Goal: Task Accomplishment & Management: Complete application form

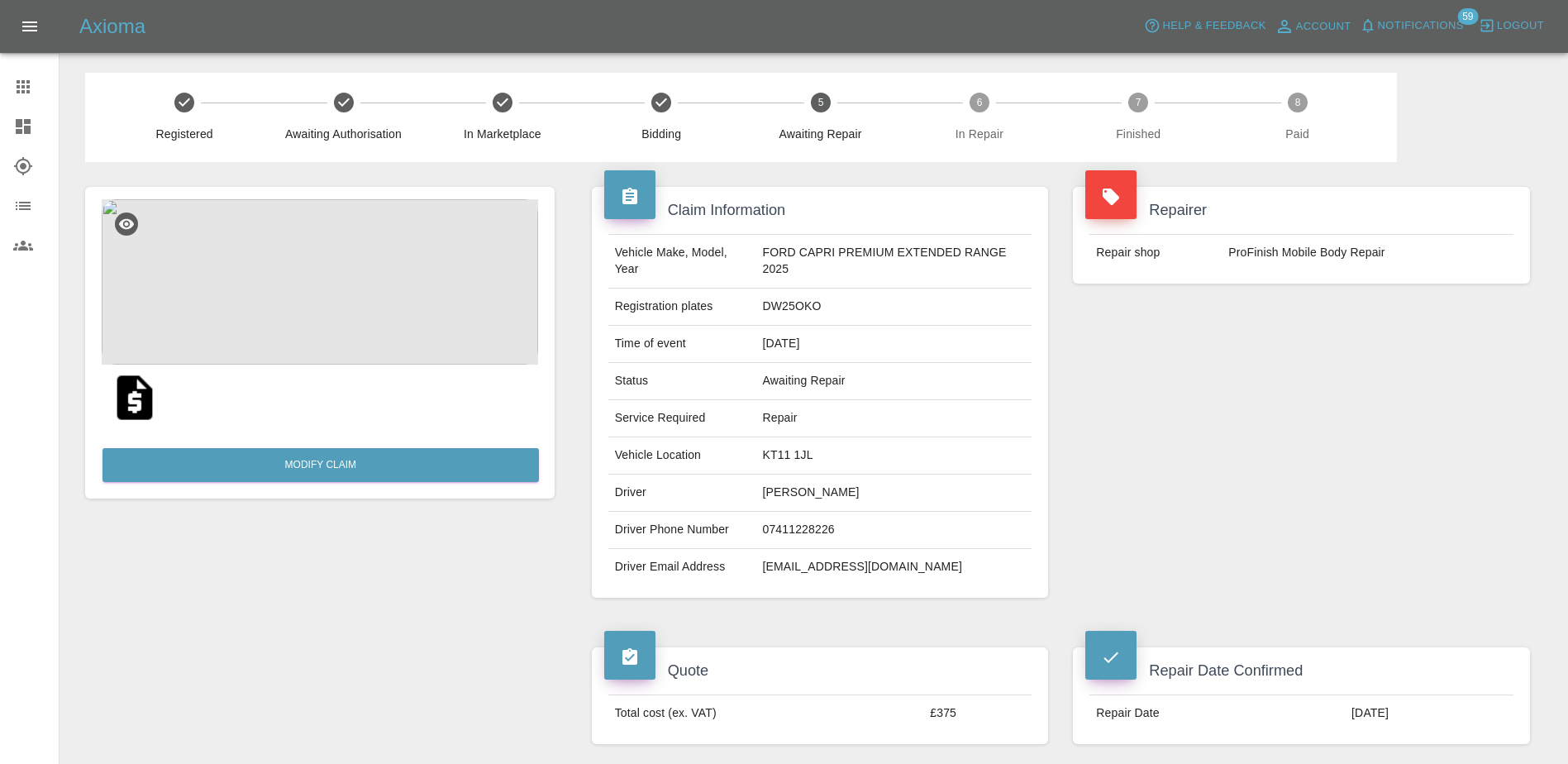
click at [28, 94] on icon at bounding box center [22, 86] width 19 height 19
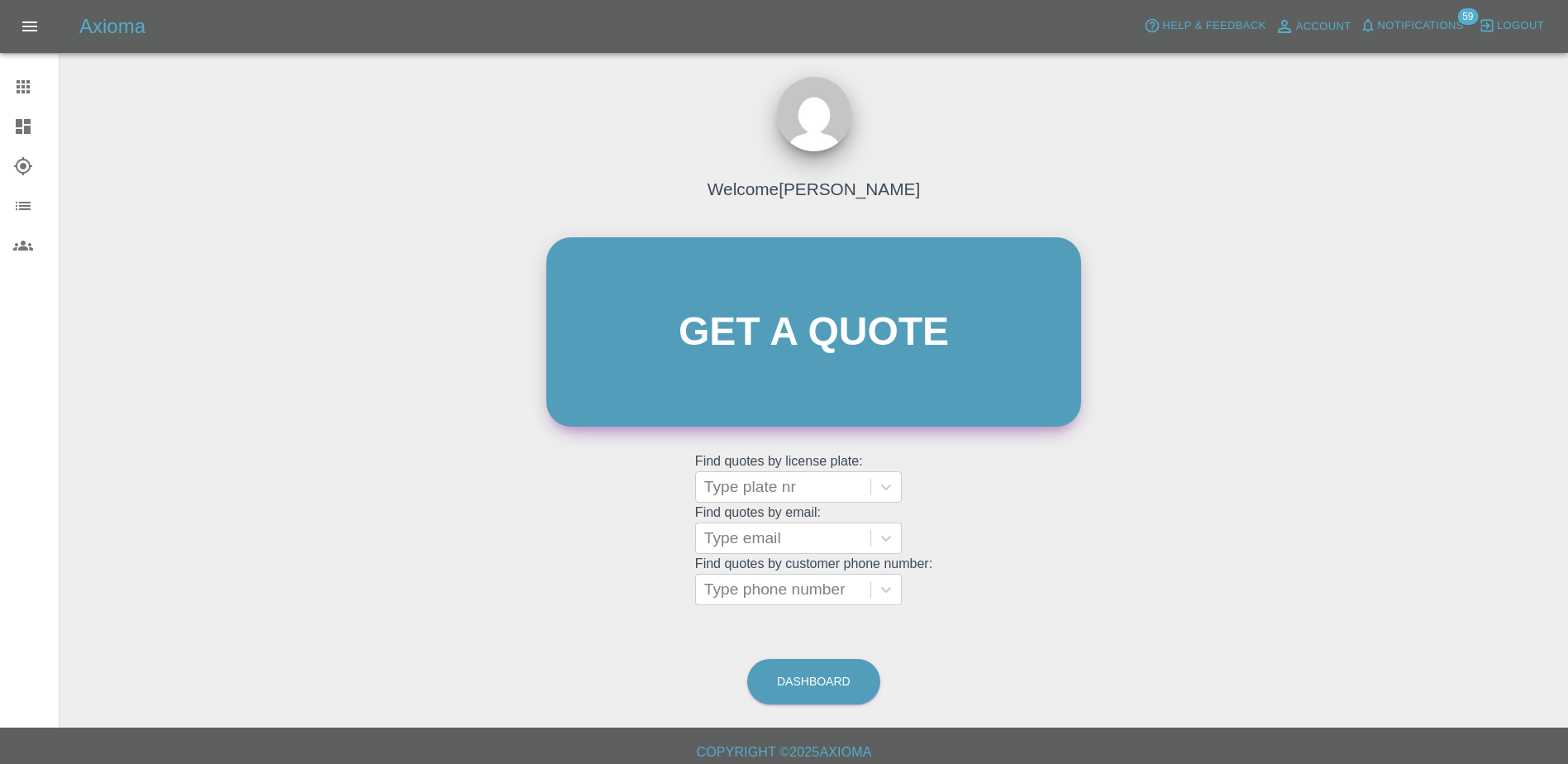
click at [822, 377] on link "Get a quote" at bounding box center [814, 332] width 535 height 189
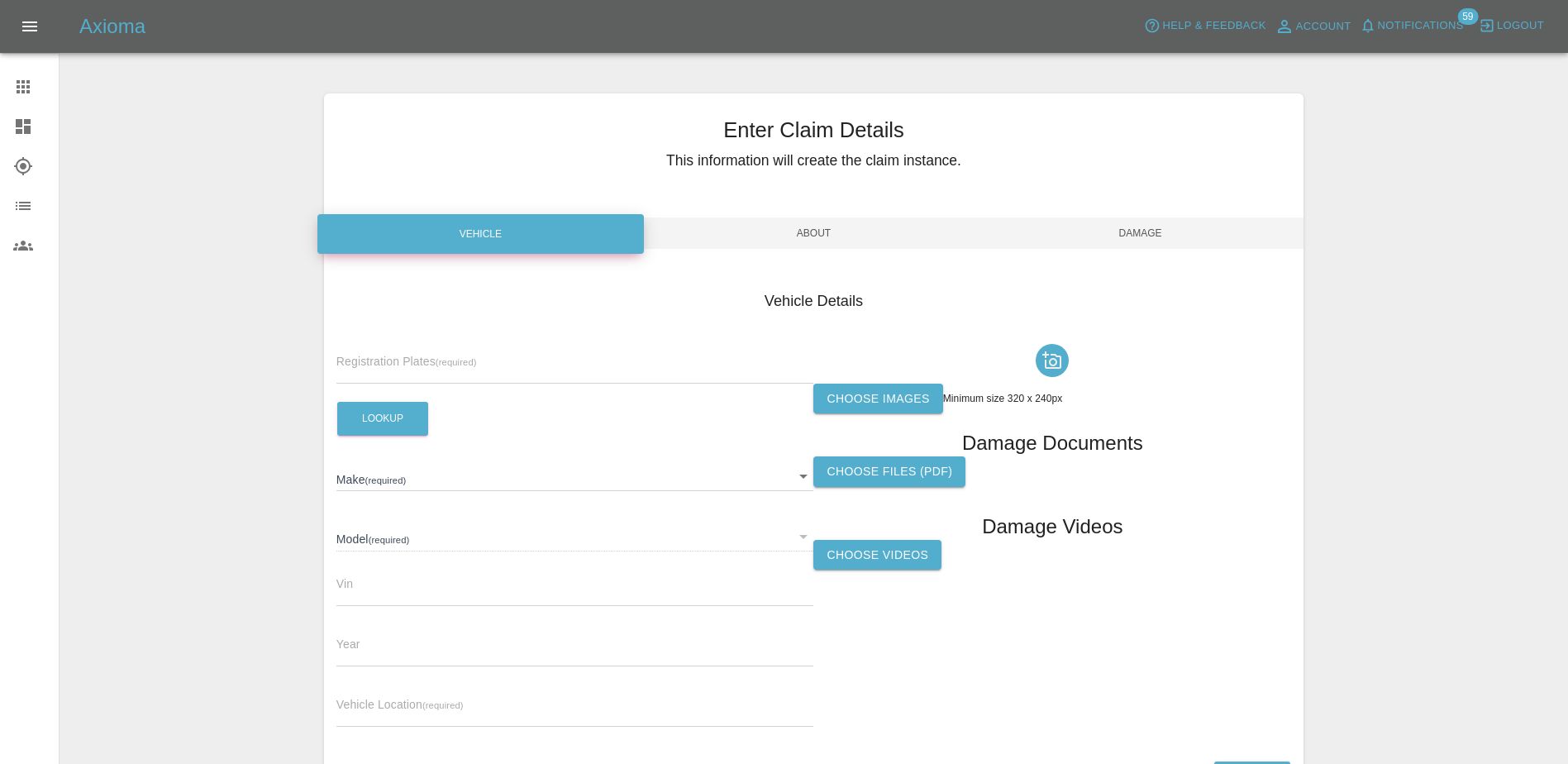
click at [448, 357] on small "(required)" at bounding box center [456, 362] width 42 height 10
click at [12, 84] on link "Claims" at bounding box center [29, 86] width 58 height 40
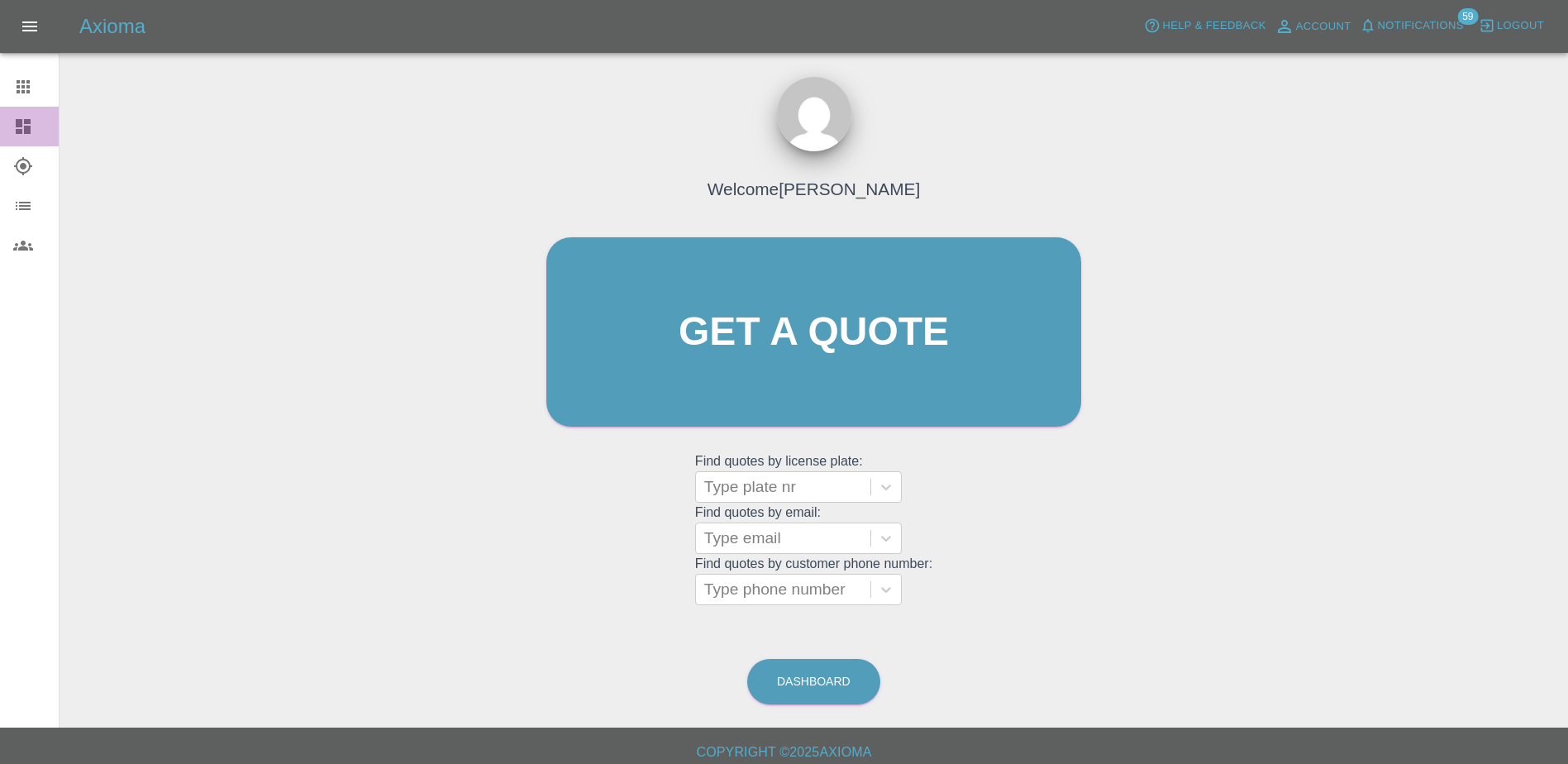
click at [37, 136] on link "Dashboard" at bounding box center [29, 126] width 58 height 40
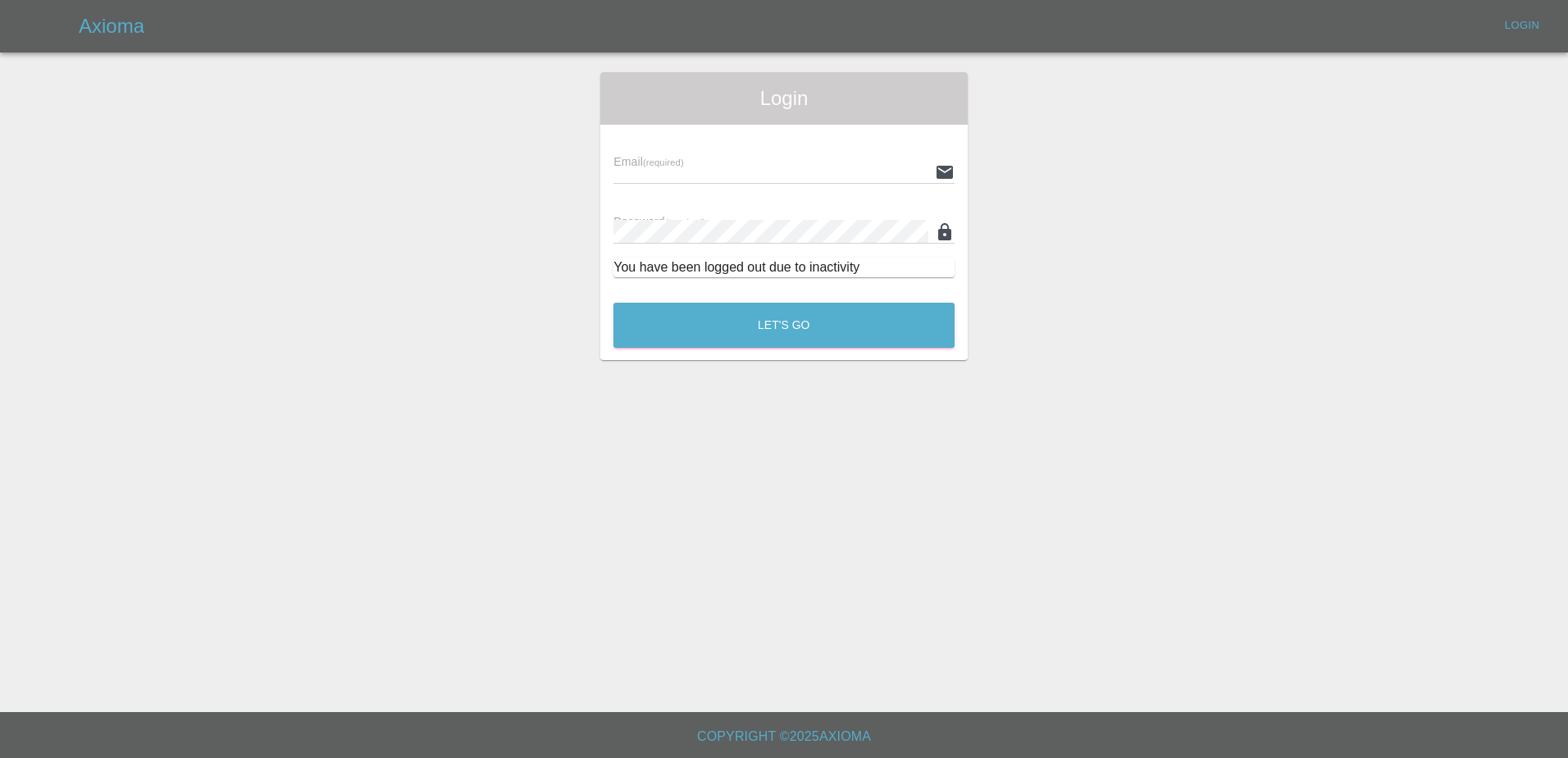
type input "[PERSON_NAME][EMAIL_ADDRESS][PERSON_NAME][DOMAIN_NAME]"
click at [710, 332] on button "Let's Go" at bounding box center [784, 324] width 341 height 45
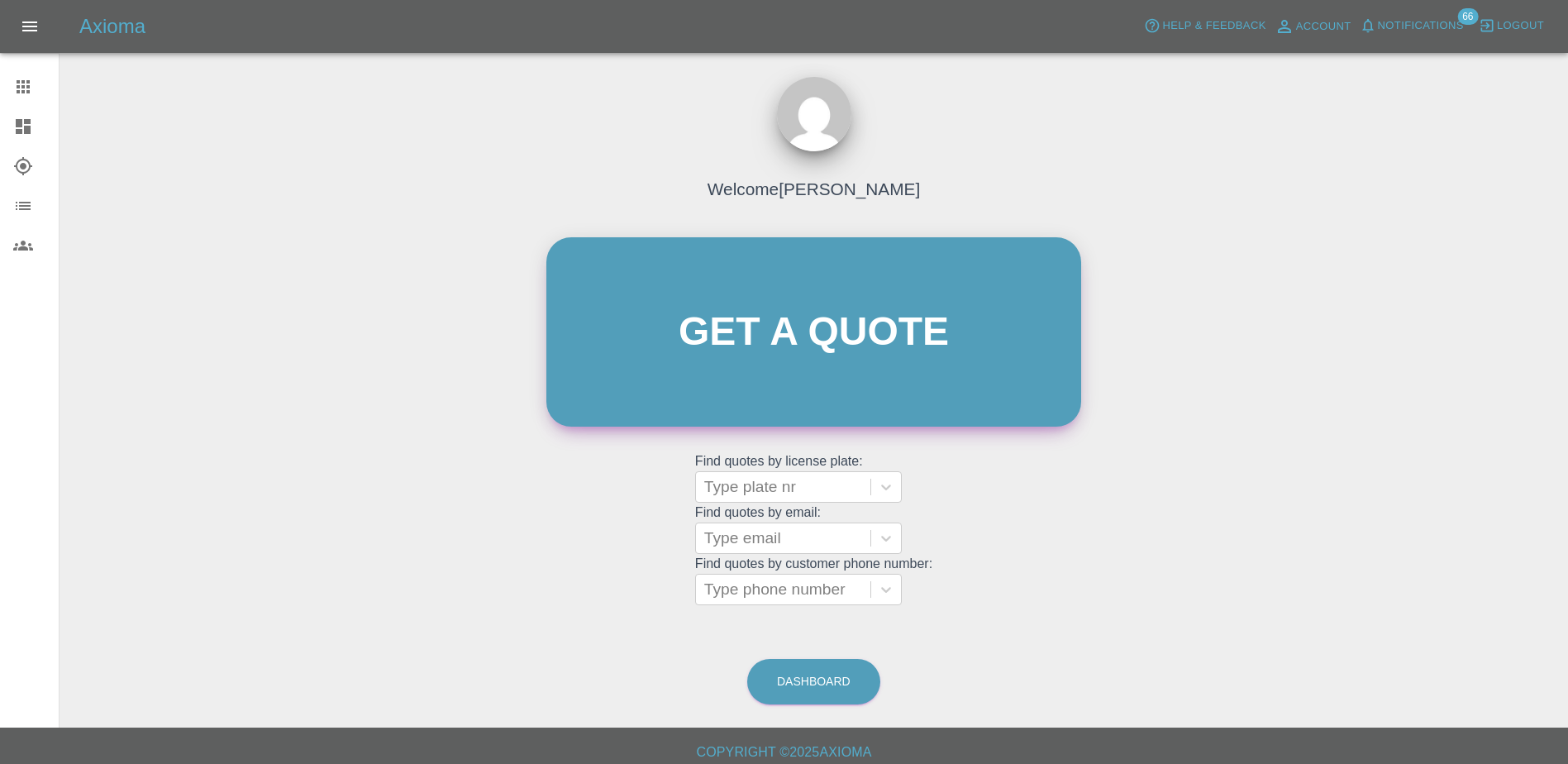
click at [684, 332] on link "Get a quote" at bounding box center [814, 332] width 535 height 189
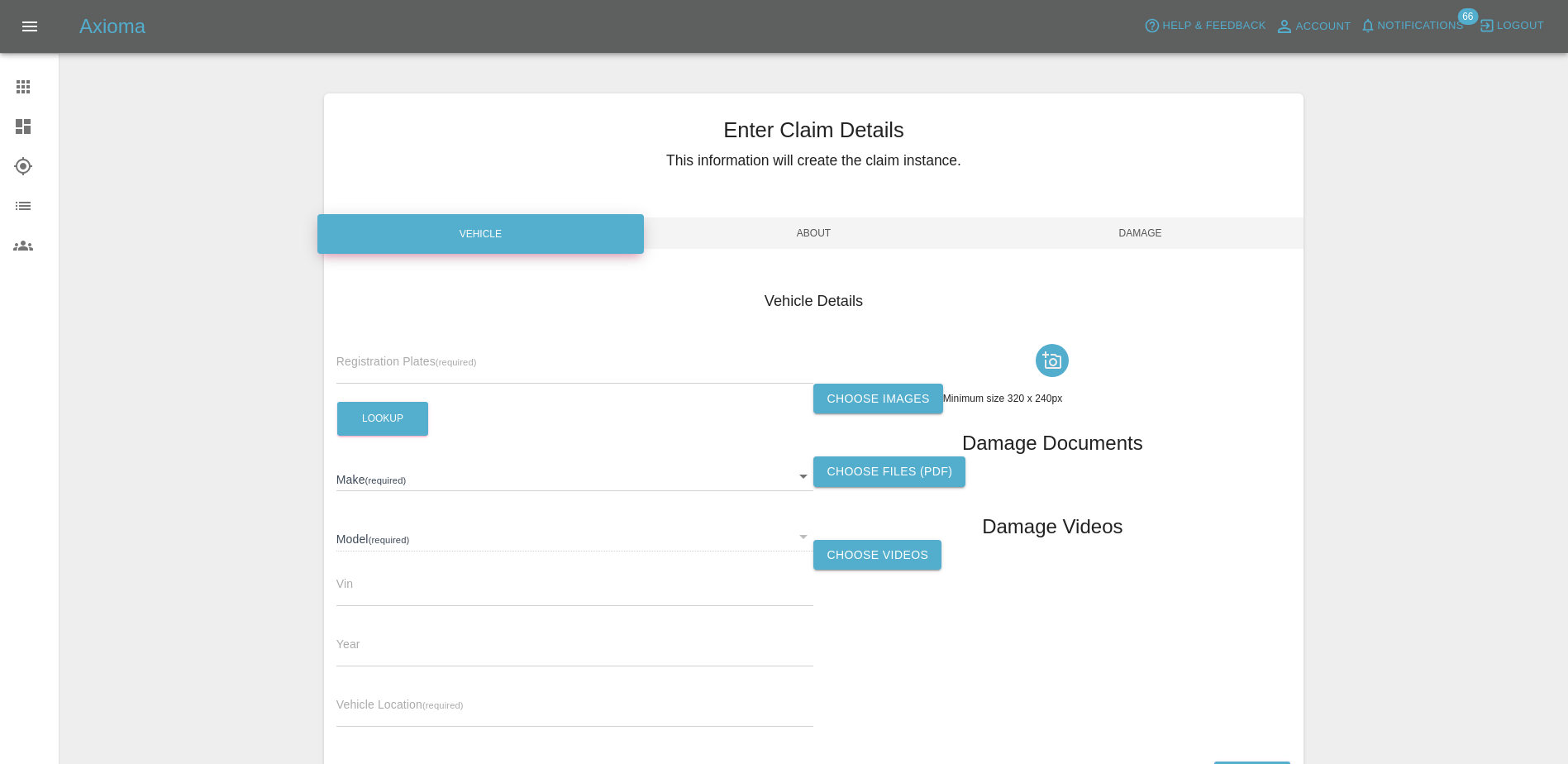
click at [461, 335] on div "Vehicle Details Registration Plates (required) Lookup Make (required) ​ Model (…" at bounding box center [813, 515] width 955 height 451
click at [460, 364] on input "text" at bounding box center [575, 371] width 478 height 24
paste input "DT25 WYA"
click at [371, 365] on input "DT25 WYA" at bounding box center [575, 371] width 478 height 24
type input "DT25WYA"
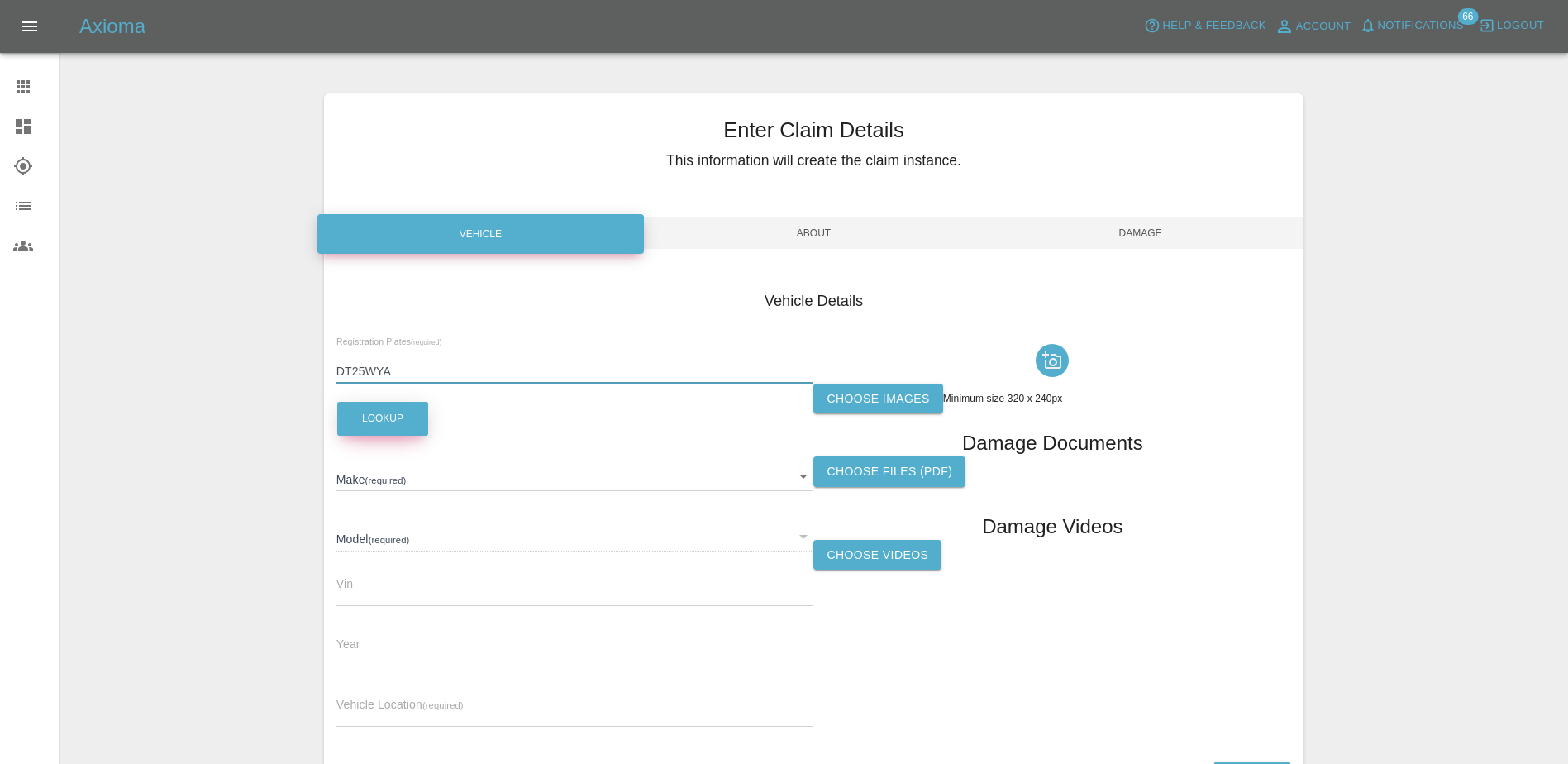
click at [376, 431] on button "Lookup" at bounding box center [383, 419] width 91 height 34
type input "JAECOO"
type input "7 PHEV LUXURY"
type input "[US_VEHICLE_IDENTIFICATION_NUMBER]"
type input "2025"
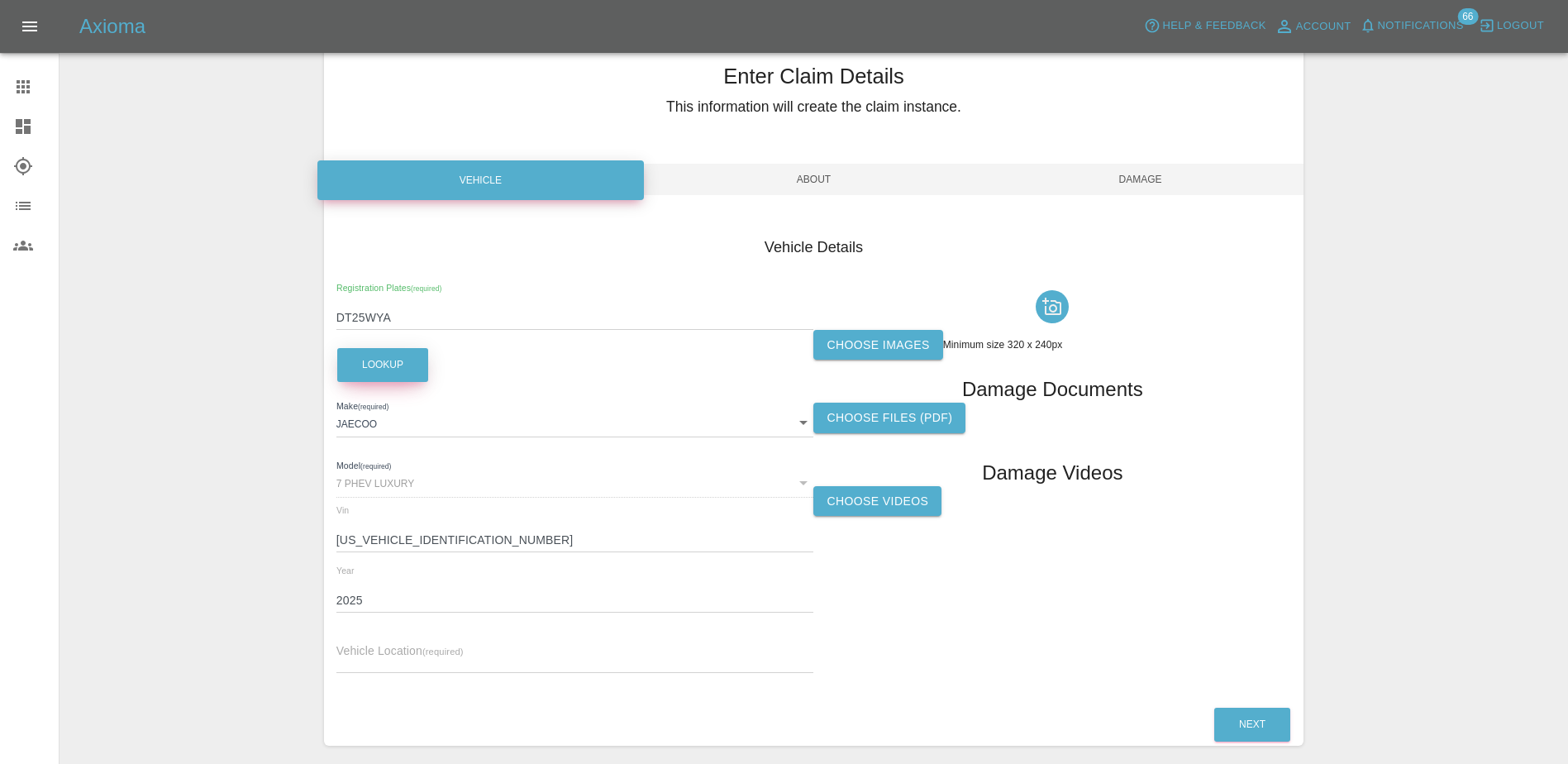
scroll to position [82, 0]
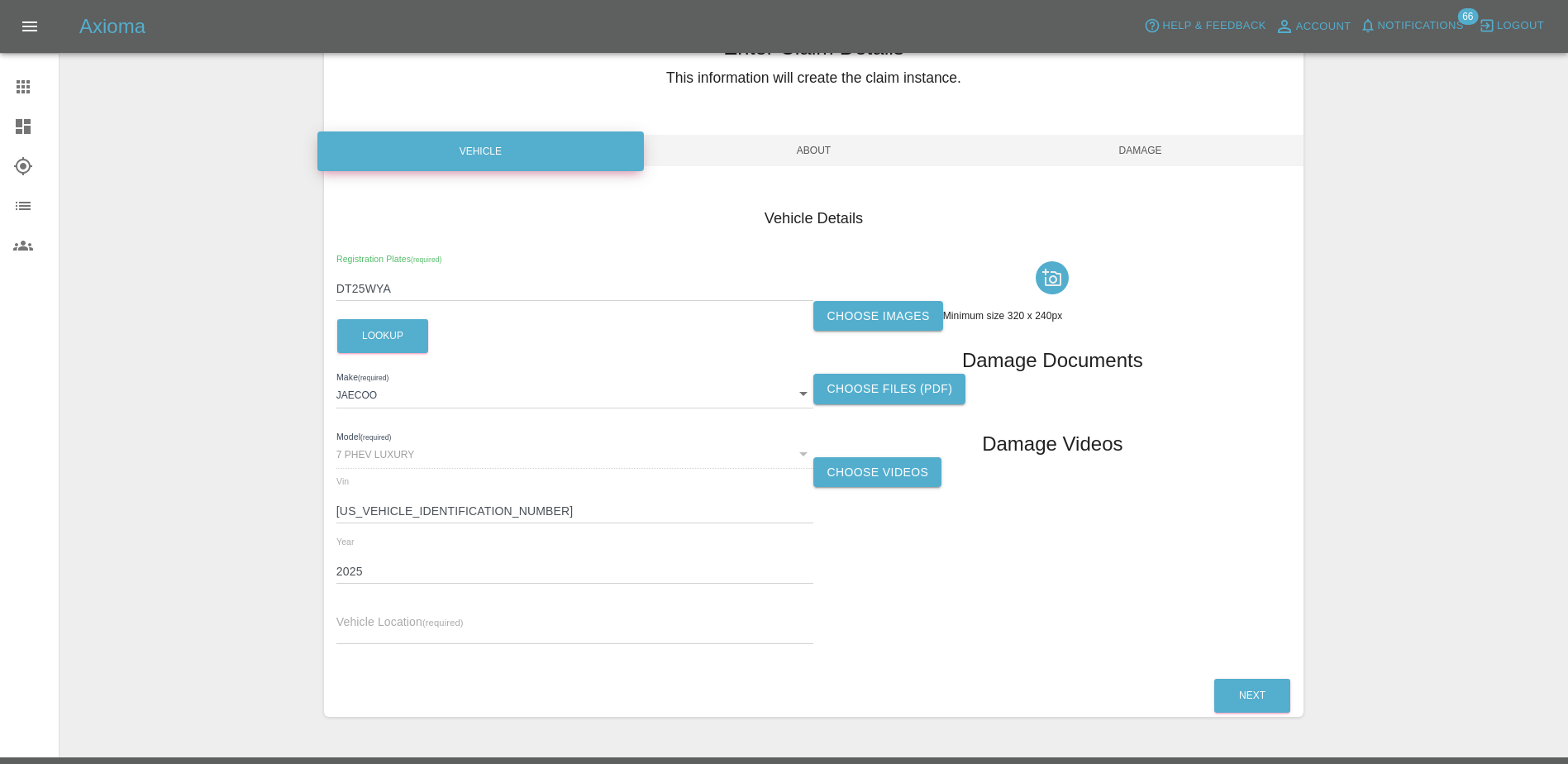
click at [593, 610] on div "Vehicle Location (required)" at bounding box center [575, 620] width 478 height 46
click at [594, 616] on div "Vehicle Location (required)" at bounding box center [575, 620] width 478 height 46
click at [598, 620] on input "text" at bounding box center [575, 632] width 478 height 24
click at [356, 631] on input "text" at bounding box center [575, 632] width 478 height 24
paste input "[STREET_ADDRESS]"
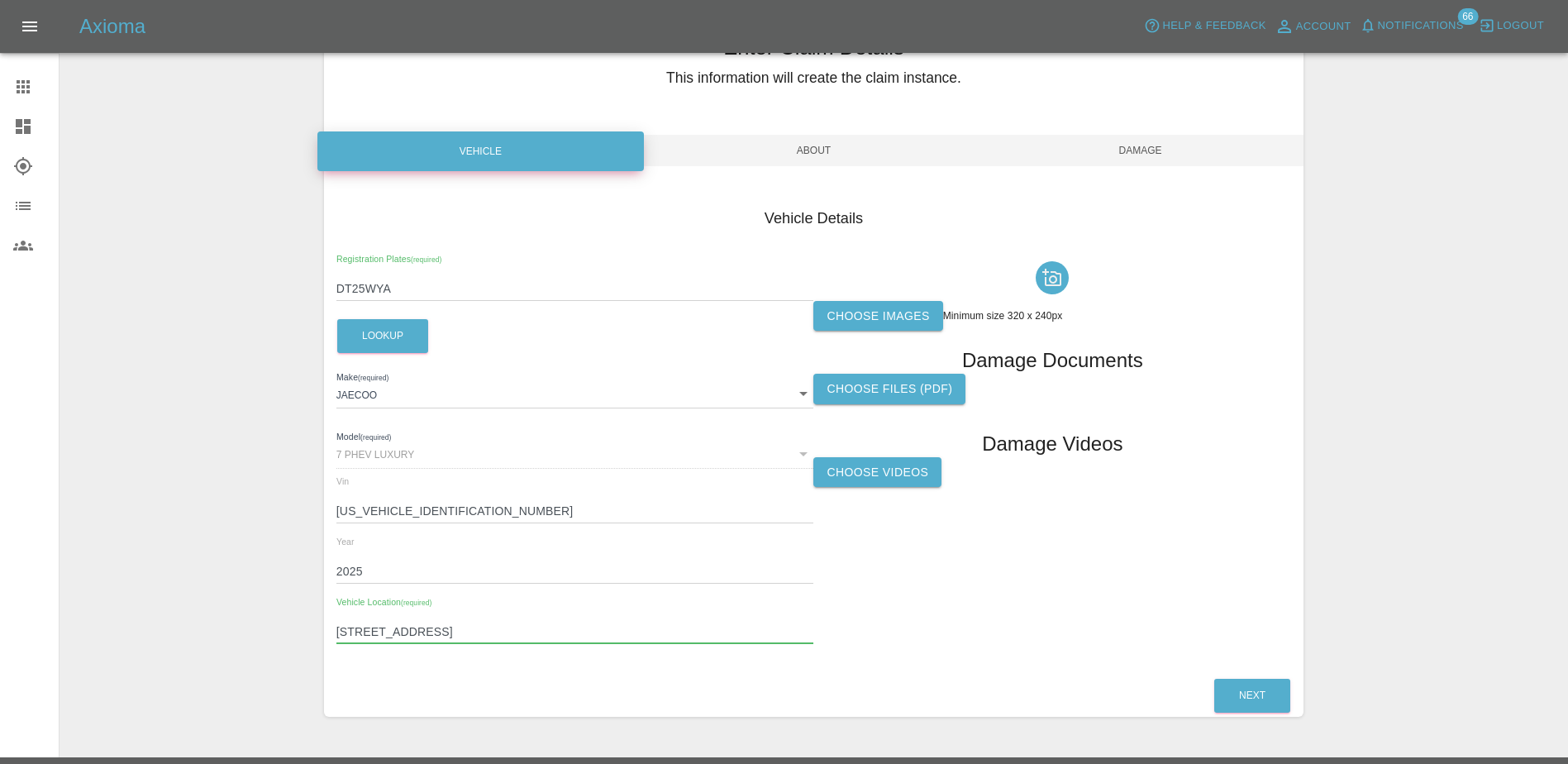
type input "[STREET_ADDRESS]"
click at [779, 596] on div "Registration Plates (required) DT25WYA Lookup Make (required) JAECOO JAECOO Mod…" at bounding box center [575, 457] width 478 height 404
click at [869, 319] on label "Choose images" at bounding box center [877, 316] width 129 height 31
click at [0, 0] on input "Choose images" at bounding box center [0, 0] width 0 height 0
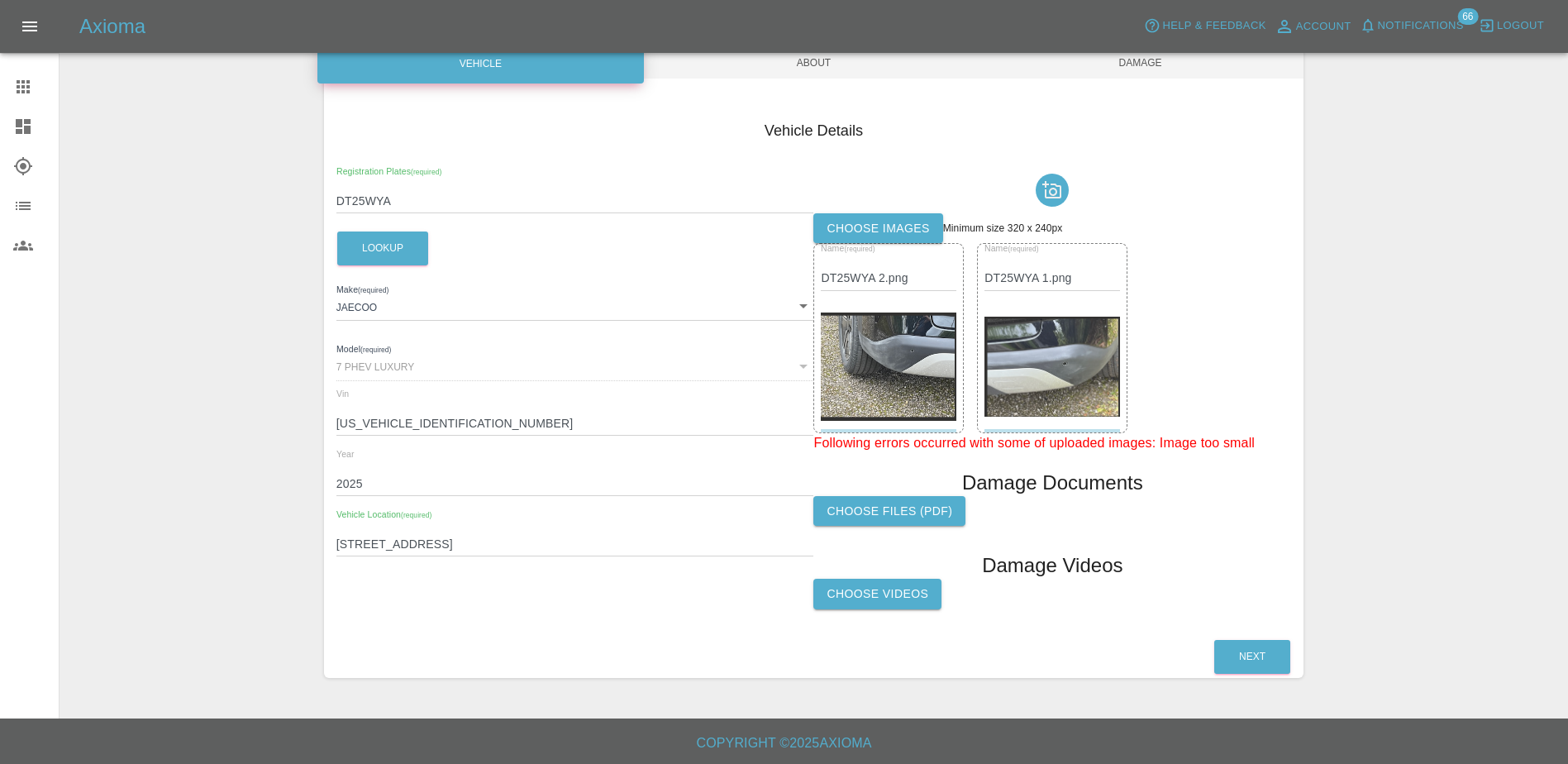
scroll to position [171, 0]
click at [1182, 302] on div "Name (required) DT25WYA 2.png Name (required) DT25WYA 1.png" at bounding box center [1052, 337] width 478 height 189
click at [866, 228] on label "Choose images" at bounding box center [877, 227] width 129 height 31
click at [0, 0] on input "Choose images" at bounding box center [0, 0] width 0 height 0
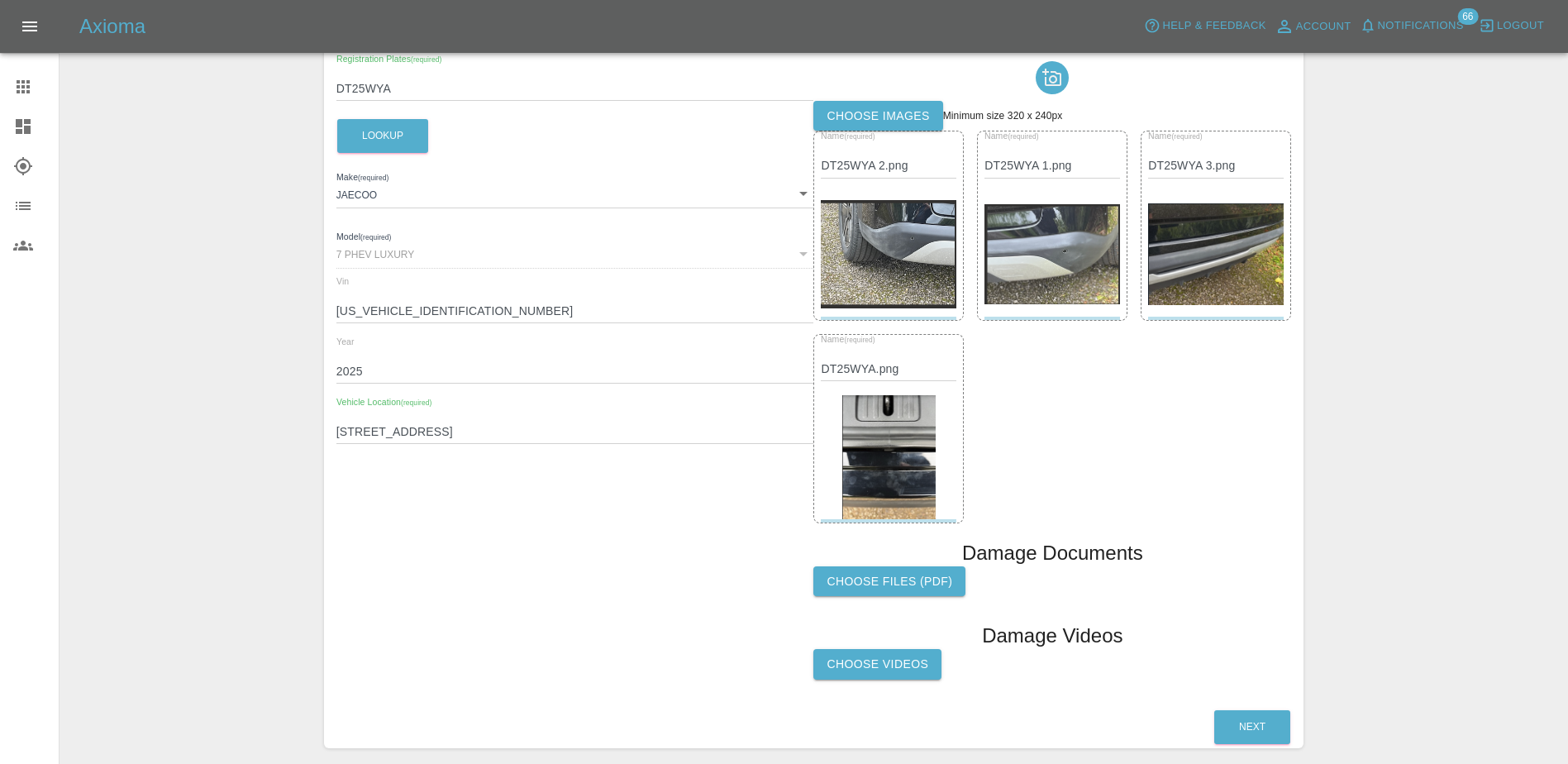
scroll to position [254, 0]
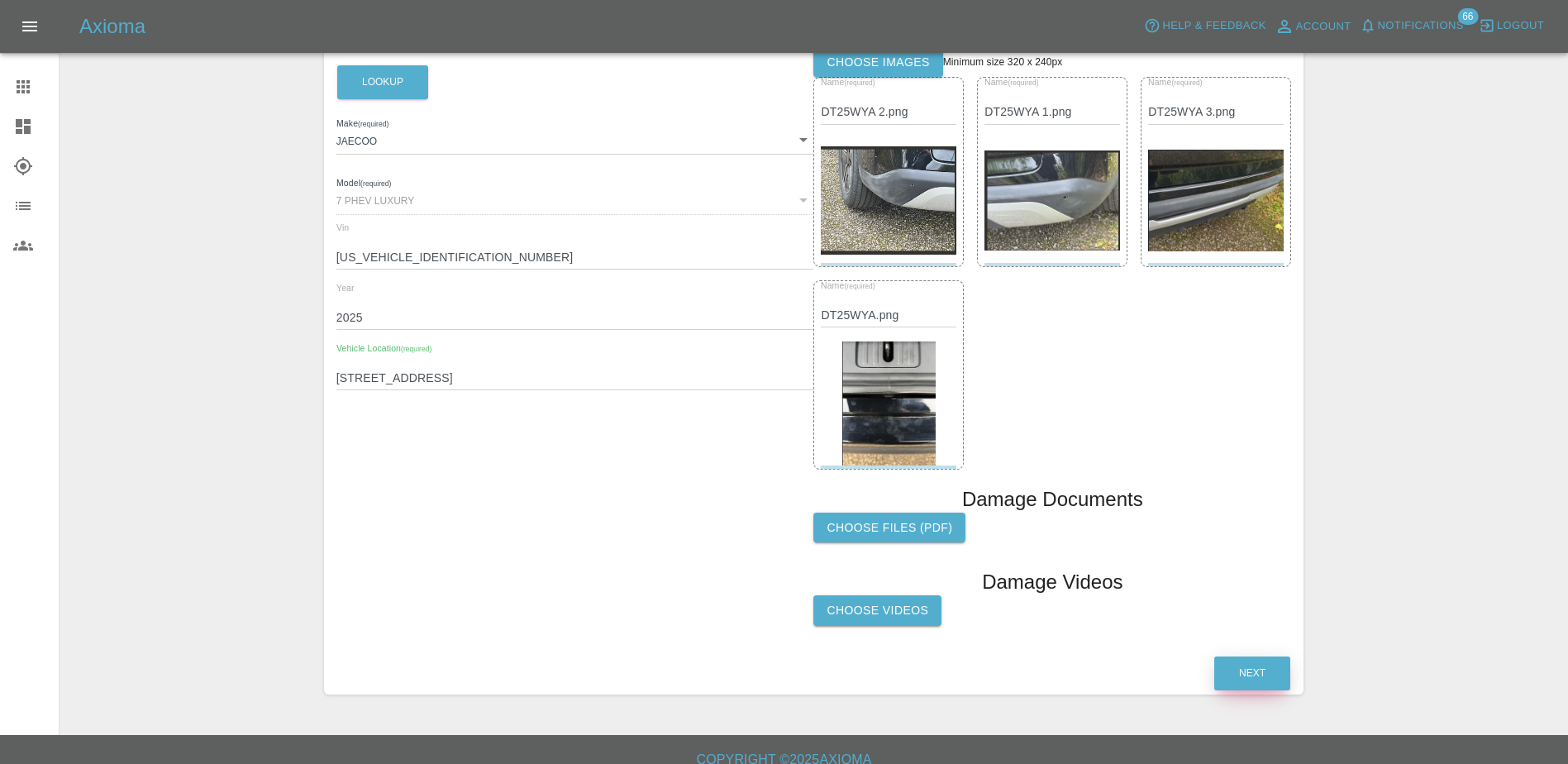
click at [1253, 674] on button "Next" at bounding box center [1252, 673] width 76 height 34
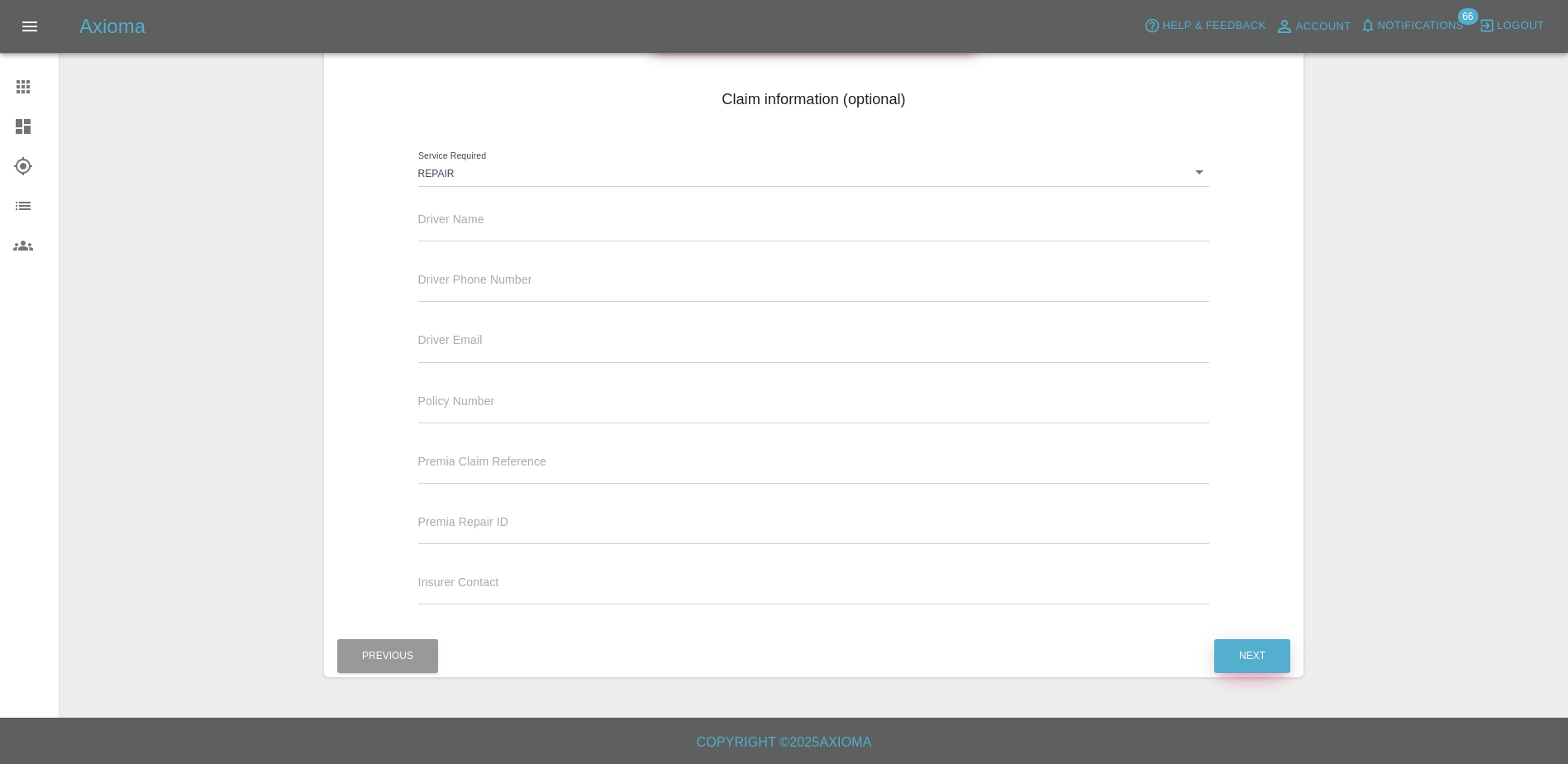
scroll to position [202, 0]
click at [529, 223] on input "text" at bounding box center [814, 230] width 792 height 24
drag, startPoint x: 489, startPoint y: 242, endPoint x: 485, endPoint y: 230, distance: 12.6
click at [489, 240] on input "text" at bounding box center [814, 230] width 792 height 24
click at [485, 230] on input "text" at bounding box center [814, 230] width 792 height 24
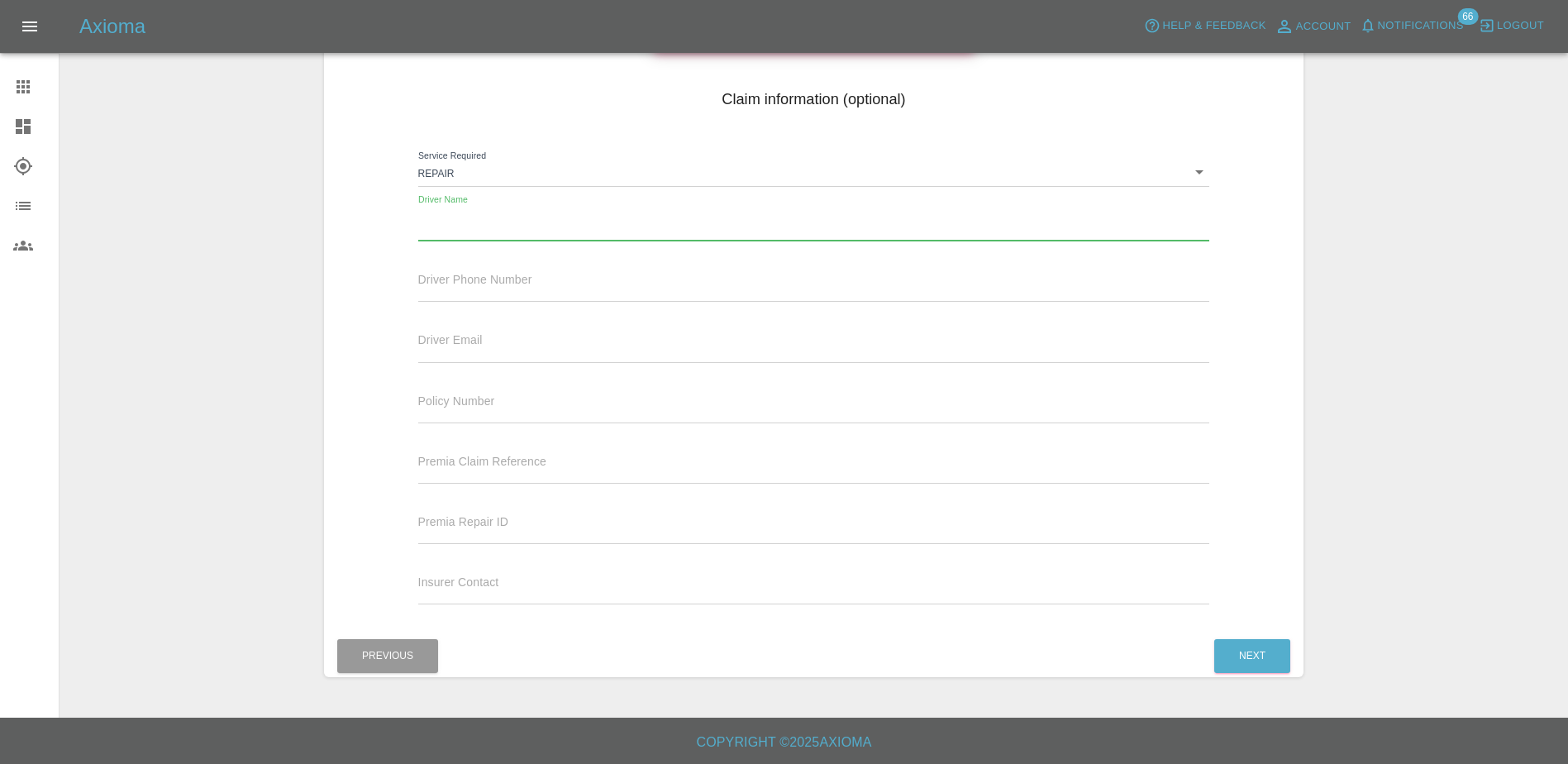
paste input "[PERSON_NAME]"
type input "[PERSON_NAME]"
click at [482, 281] on input "text" at bounding box center [814, 290] width 792 height 24
click at [518, 337] on div "Driver Email" at bounding box center [814, 339] width 792 height 46
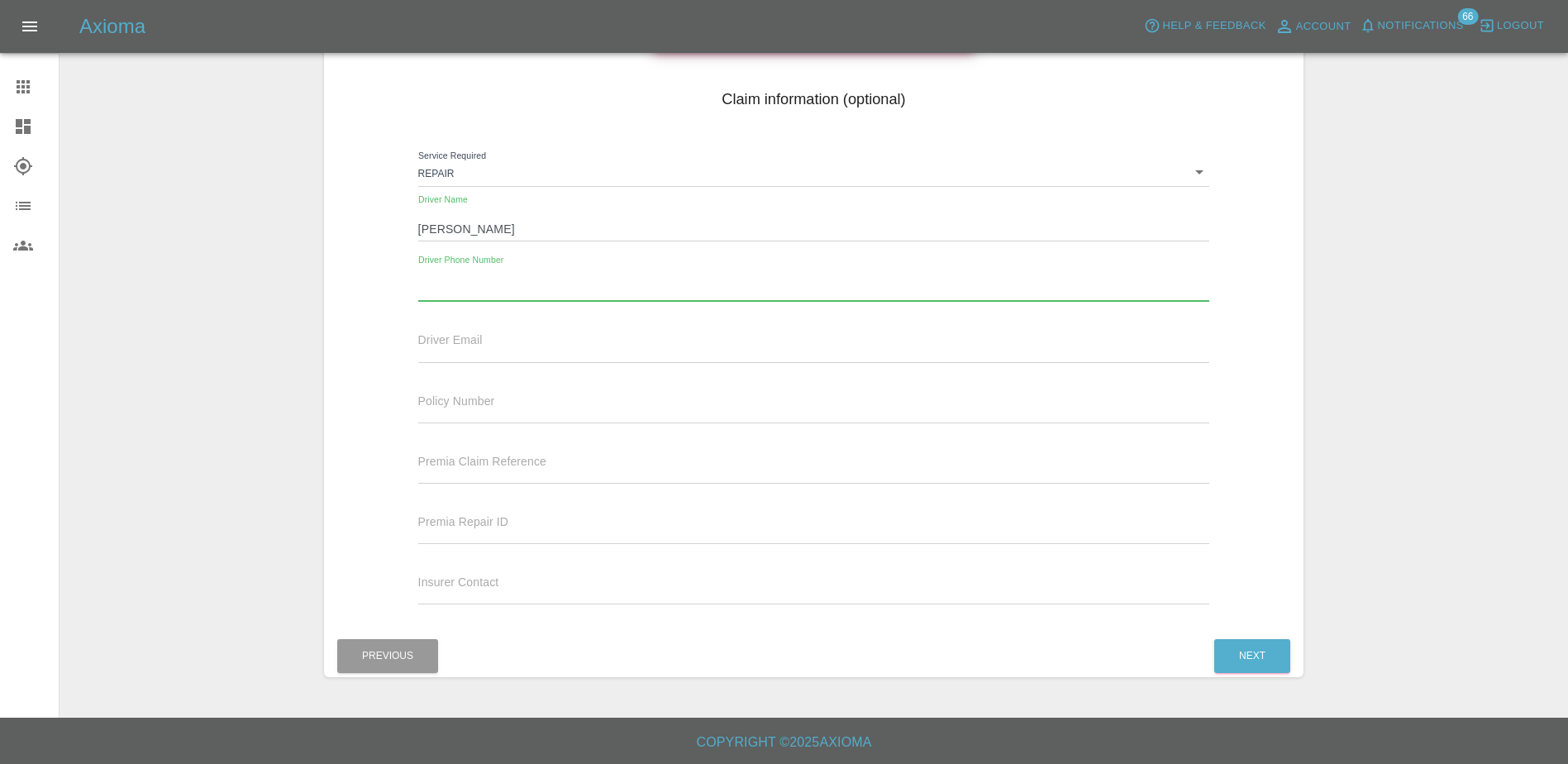
click at [510, 293] on input "text" at bounding box center [814, 290] width 792 height 24
paste input "07879228781"
type input "07879228781"
click at [1237, 644] on button "Next" at bounding box center [1252, 656] width 76 height 34
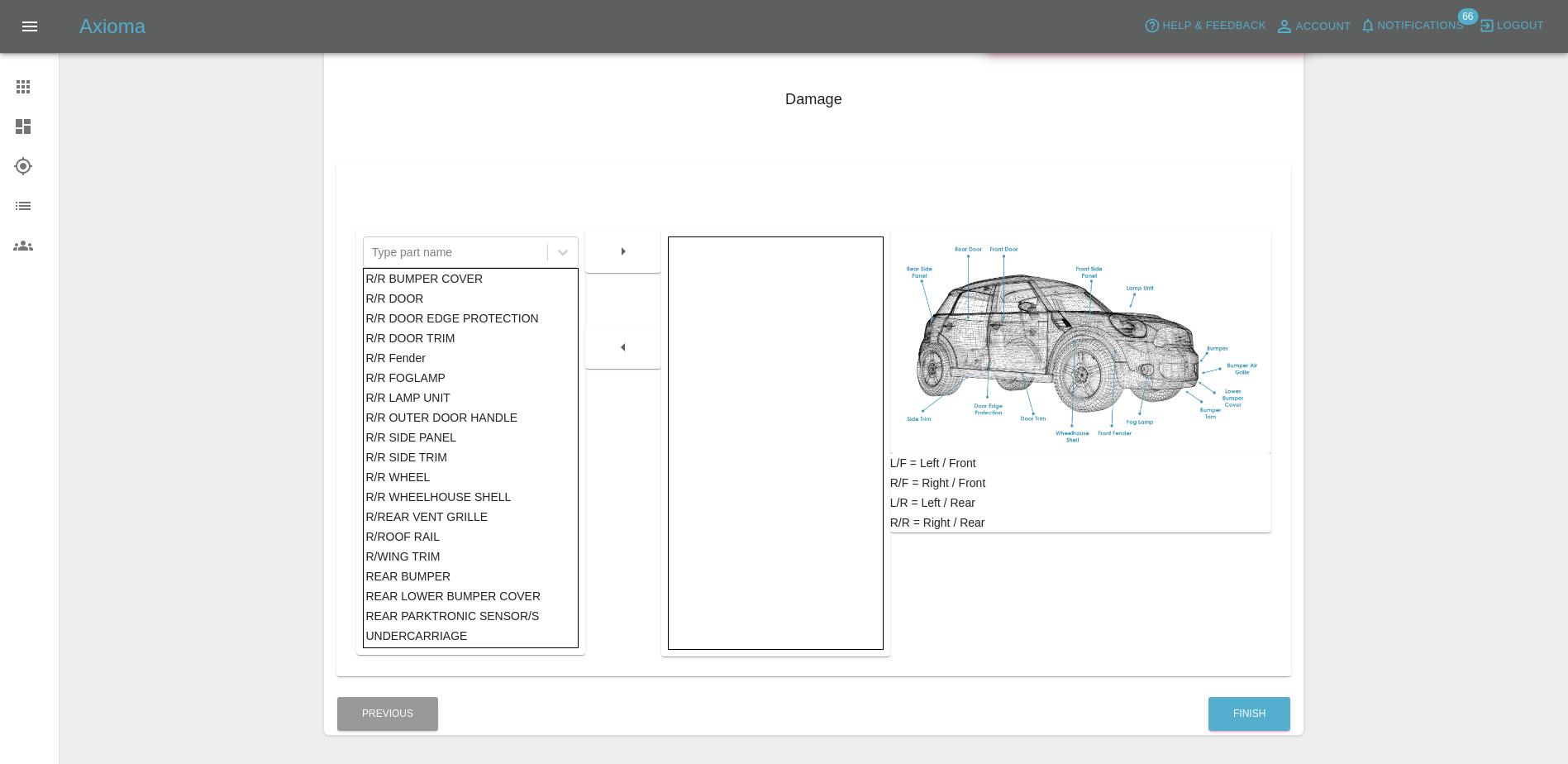
scroll to position [259, 0]
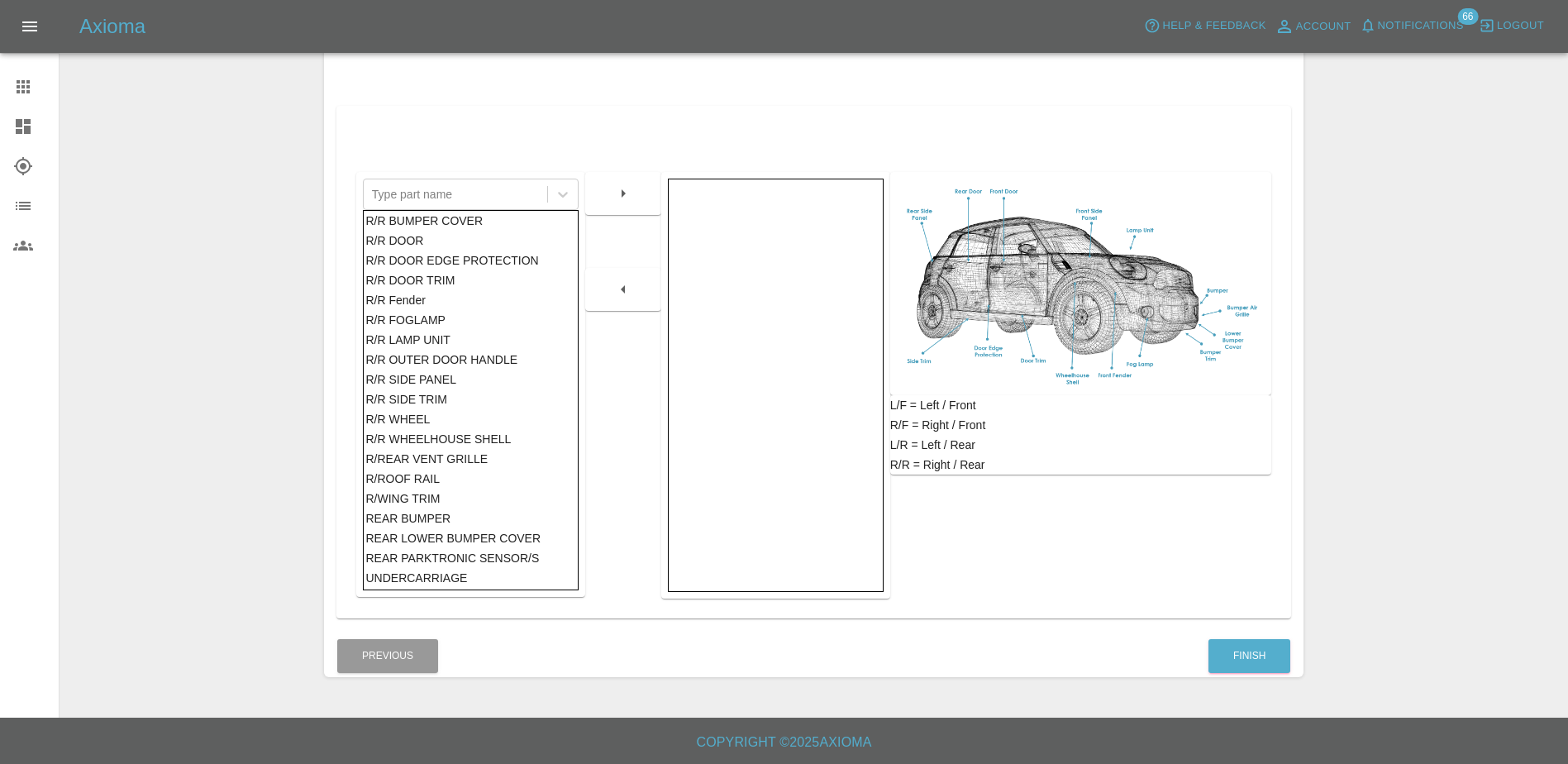
click at [451, 506] on div "R/WING TRIM" at bounding box center [470, 498] width 210 height 19
click at [453, 516] on div "REAR BUMPER" at bounding box center [470, 518] width 210 height 19
click at [616, 203] on icon "button" at bounding box center [622, 193] width 19 height 19
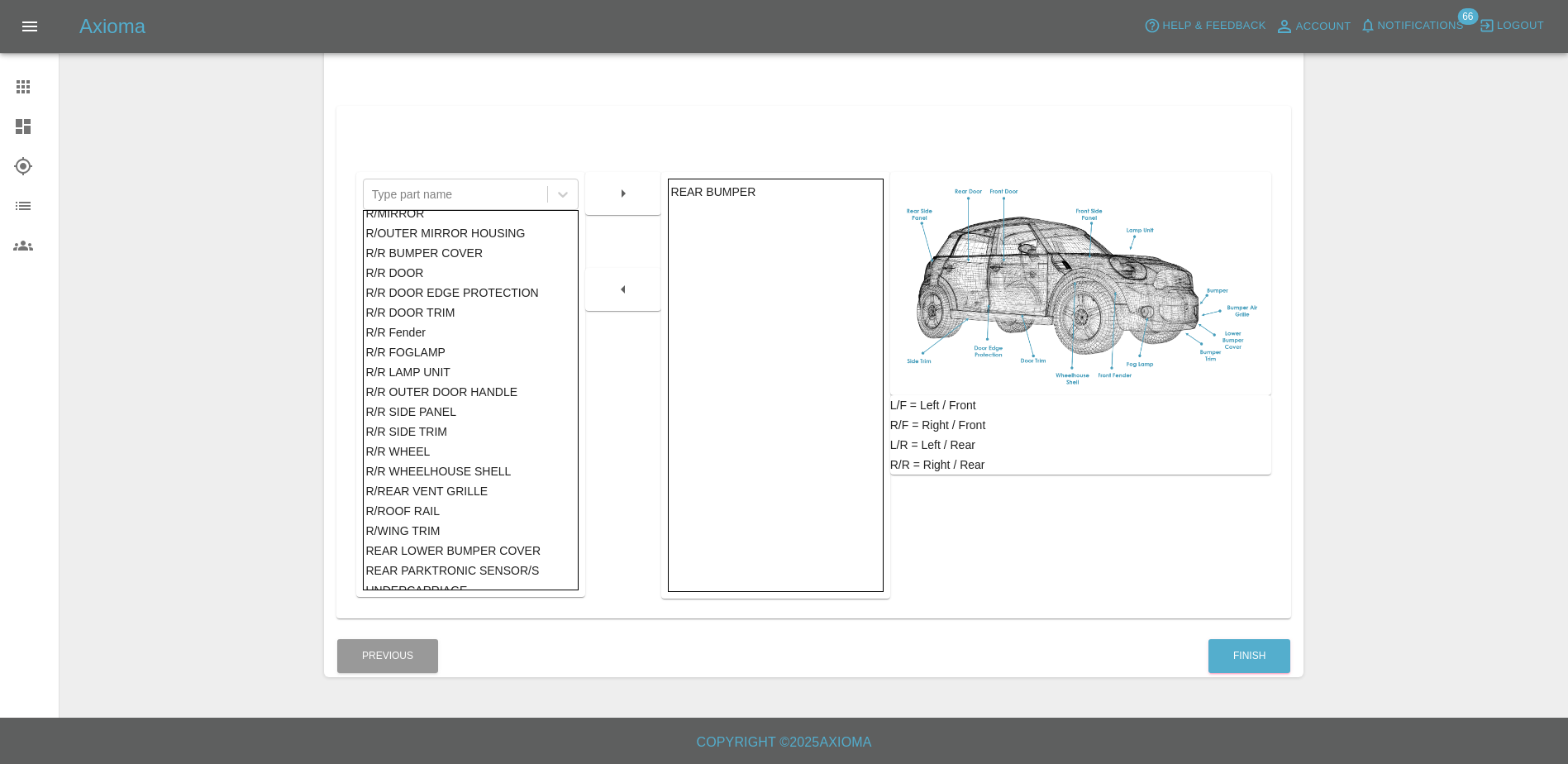
scroll to position [935, 0]
click at [1300, 661] on div "Previous Finish" at bounding box center [814, 657] width 980 height 43
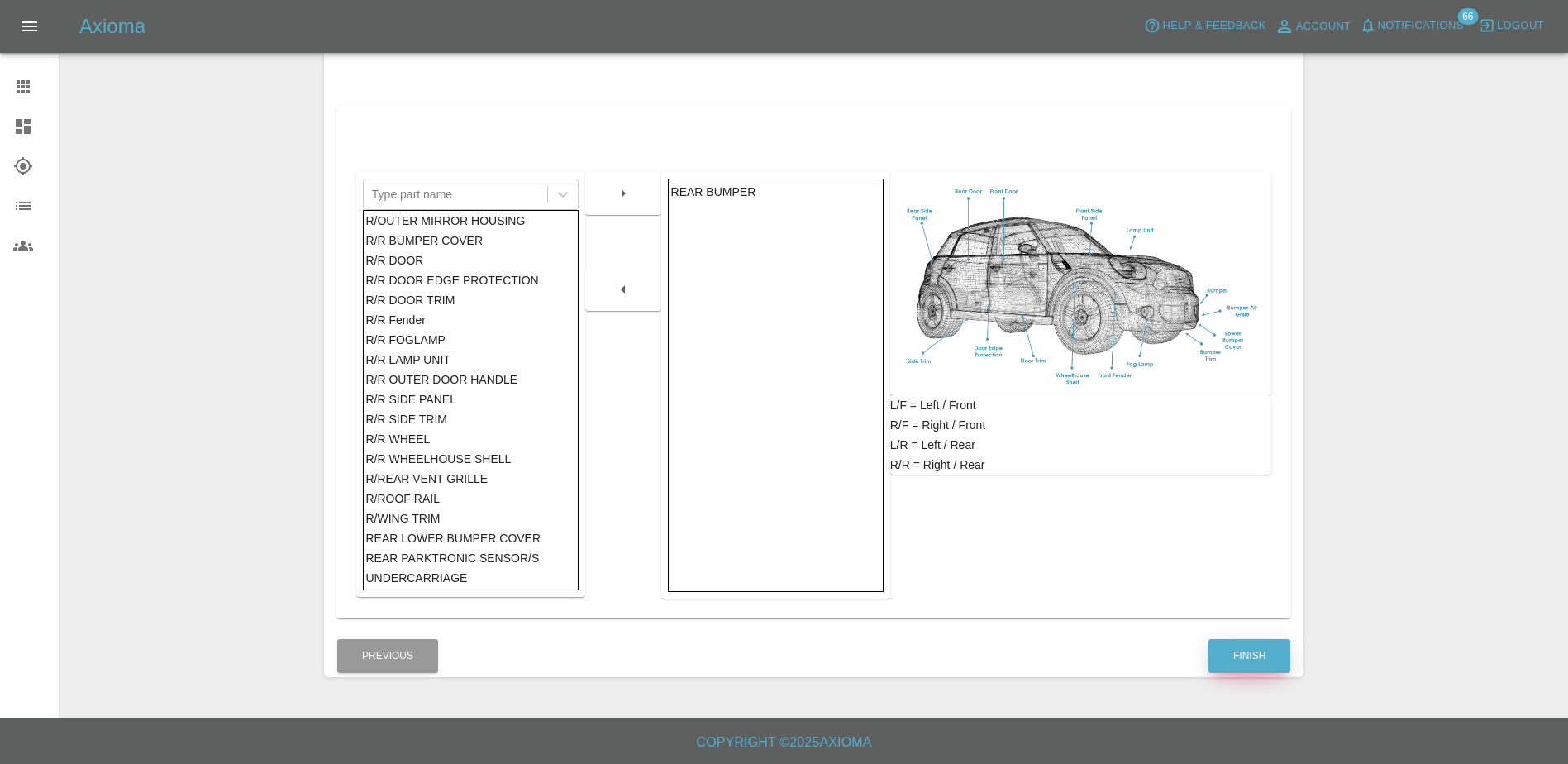
click at [1267, 658] on button "Finish" at bounding box center [1249, 656] width 82 height 34
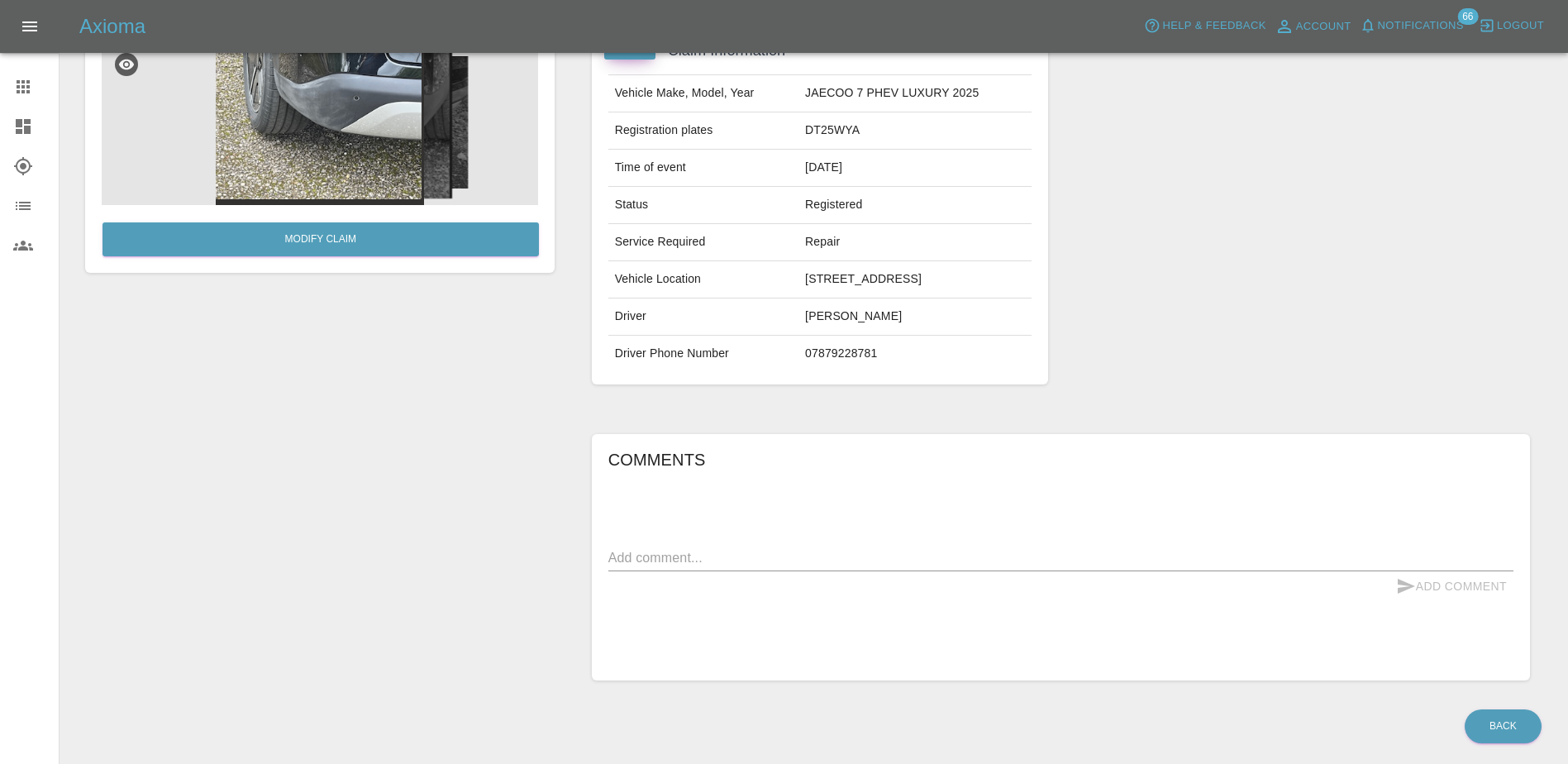
scroll to position [166, 0]
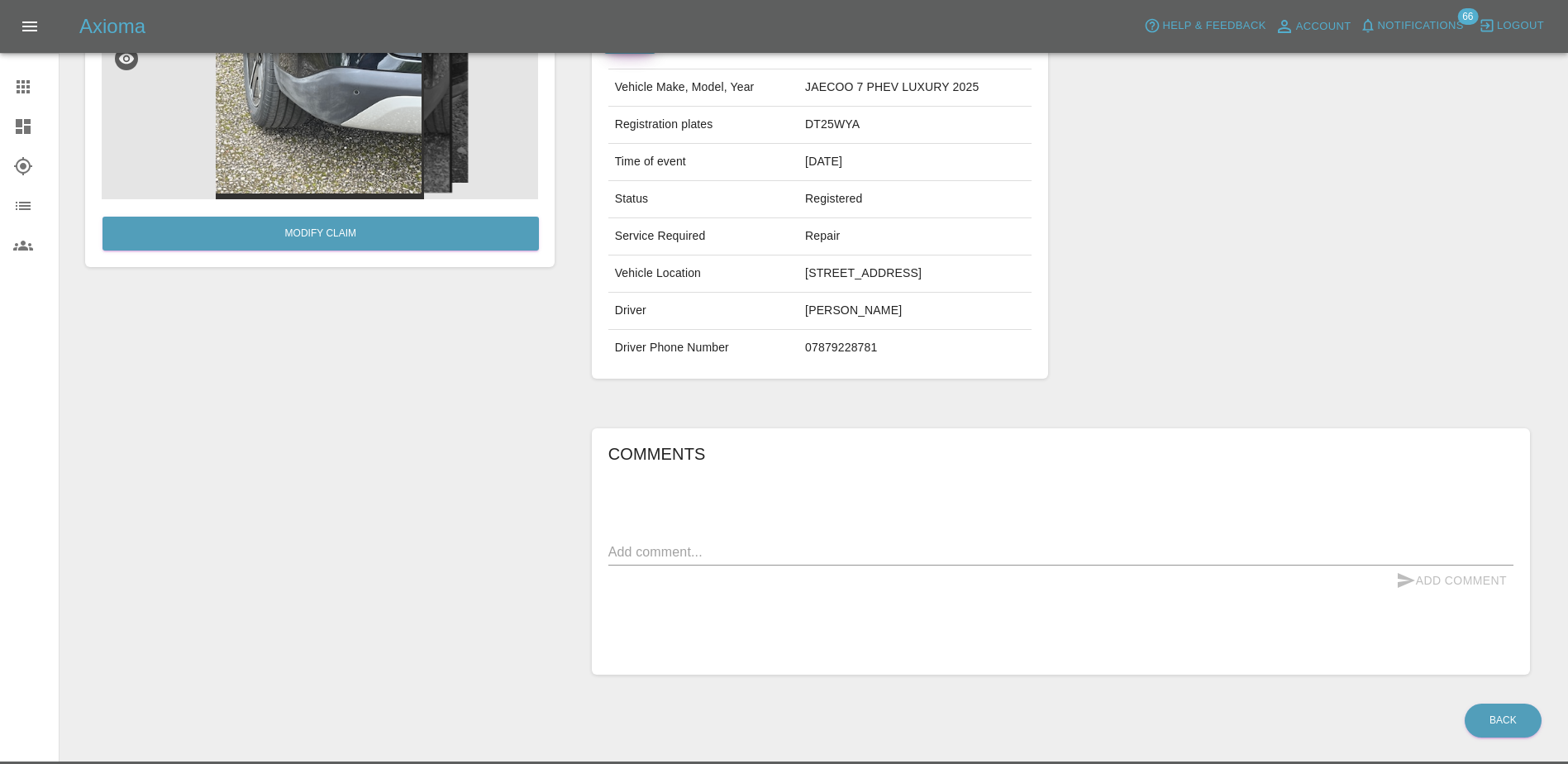
click at [1260, 561] on textarea at bounding box center [1061, 552] width 906 height 19
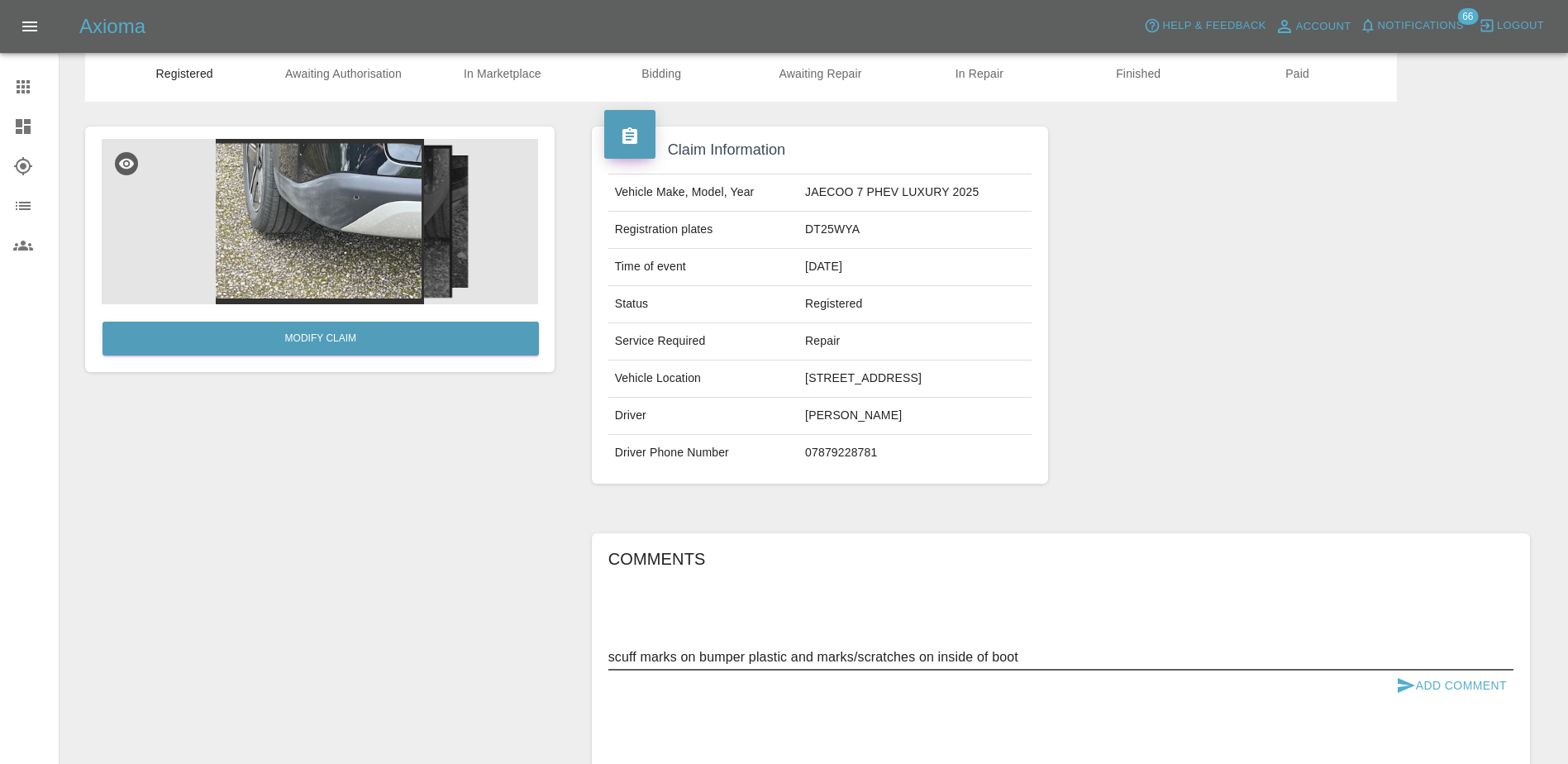
scroll to position [0, 0]
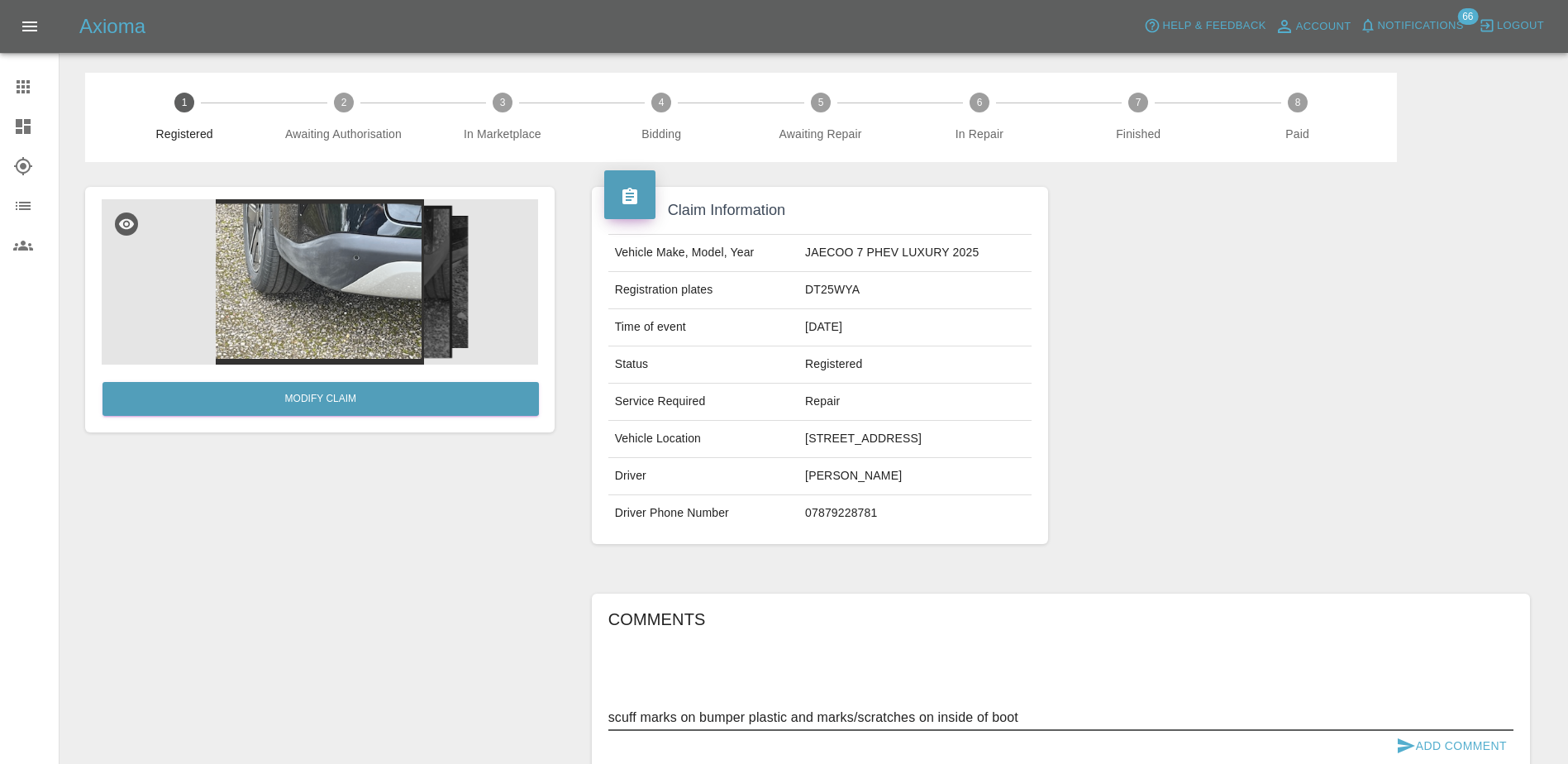
type textarea "scuff marks on bumper plastic and marks/scratches on inside of boot"
click at [468, 287] on img at bounding box center [320, 282] width 436 height 166
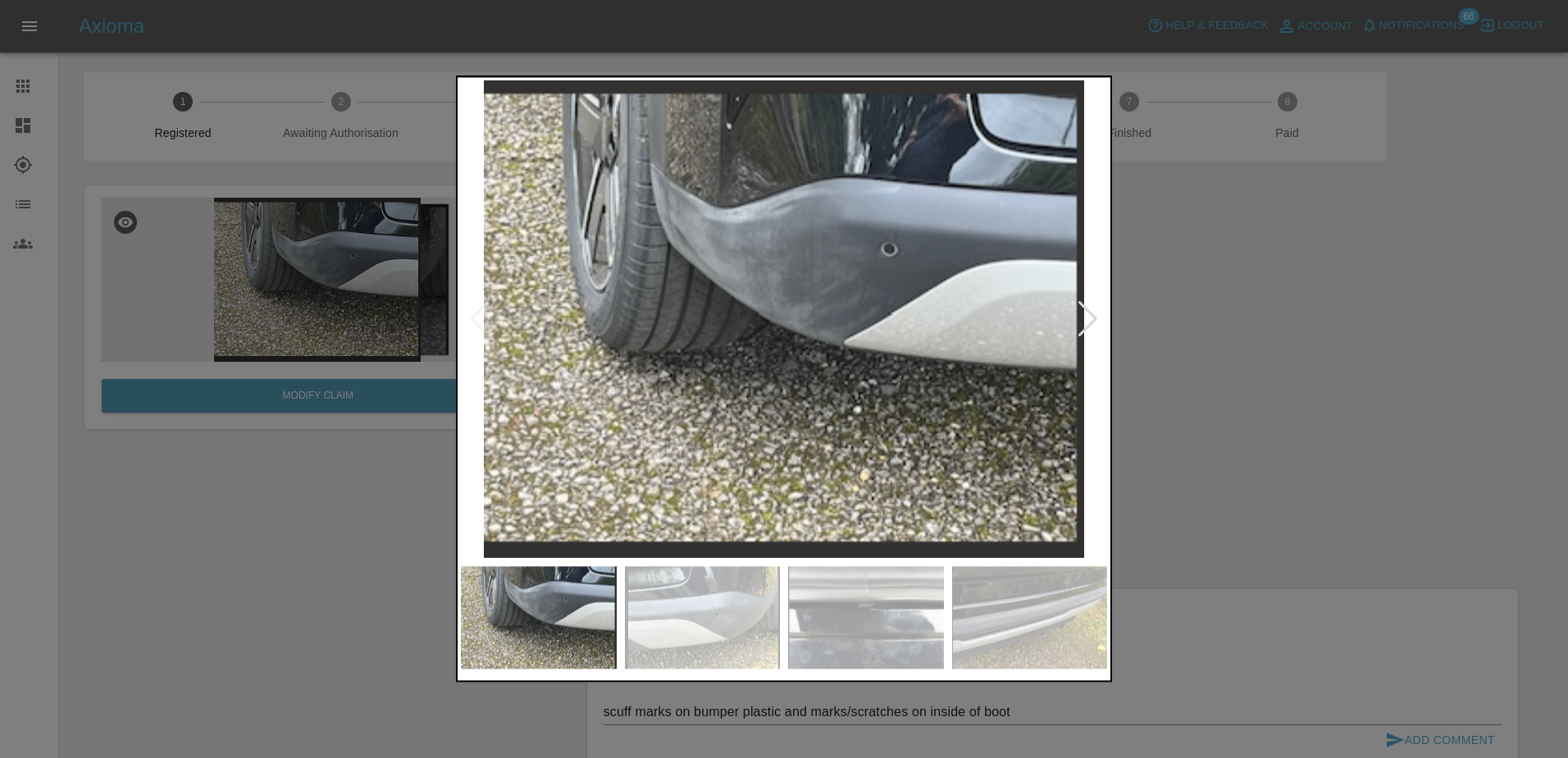
click at [1090, 324] on div at bounding box center [1088, 319] width 22 height 36
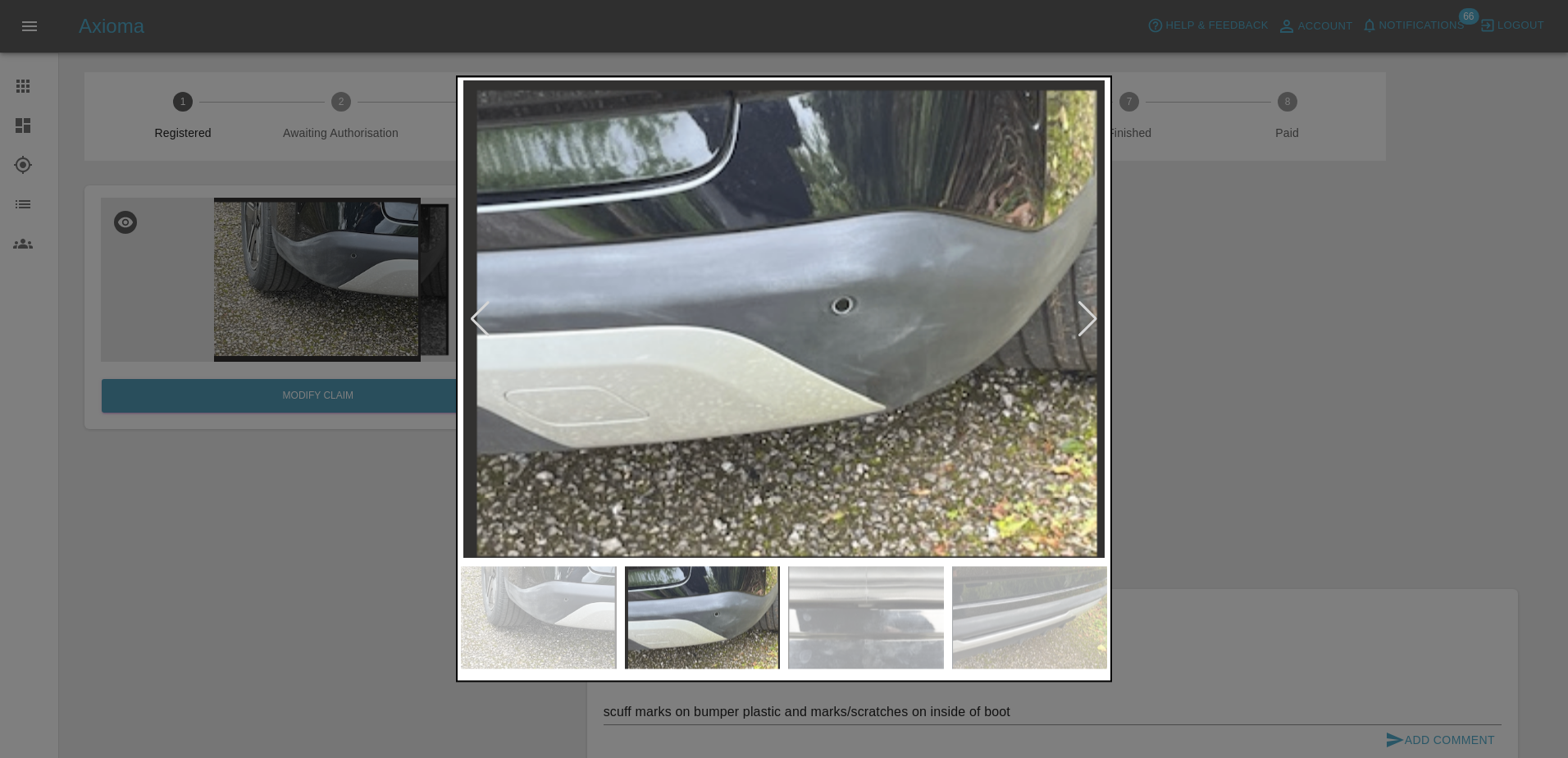
click at [1090, 324] on div at bounding box center [1088, 319] width 22 height 36
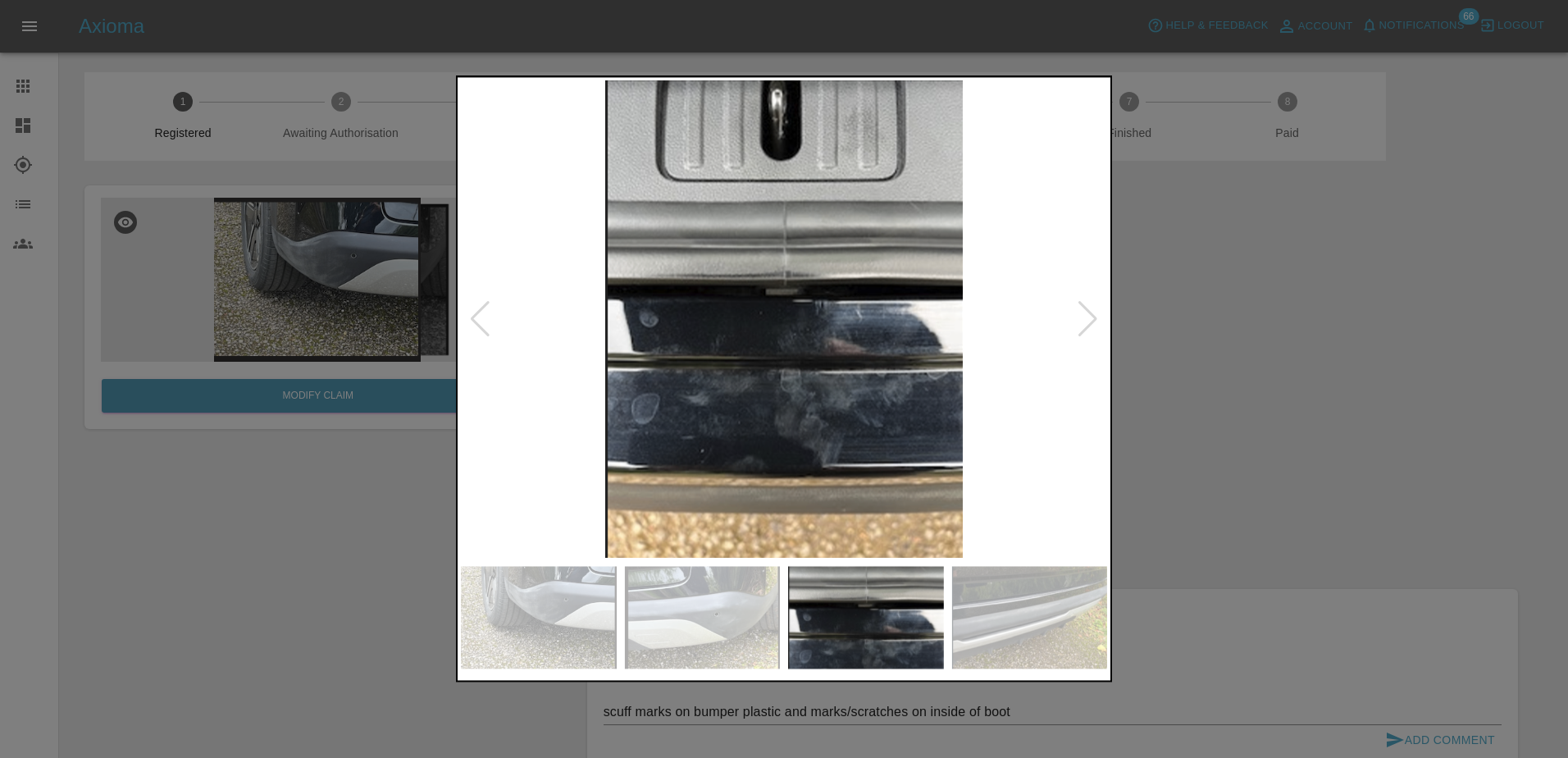
click at [1090, 324] on div at bounding box center [1088, 319] width 22 height 36
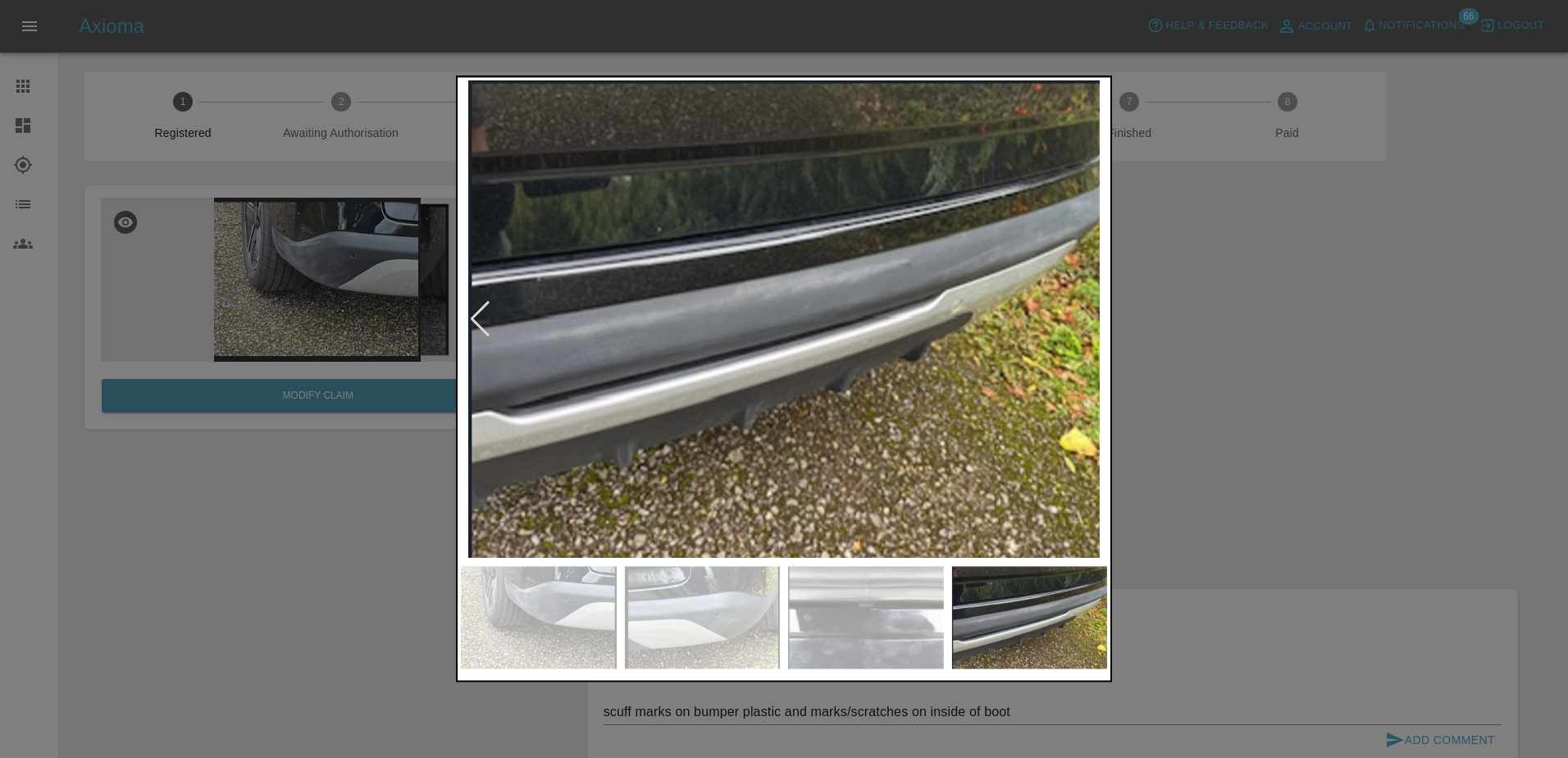
click at [1201, 362] on div at bounding box center [784, 379] width 1568 height 758
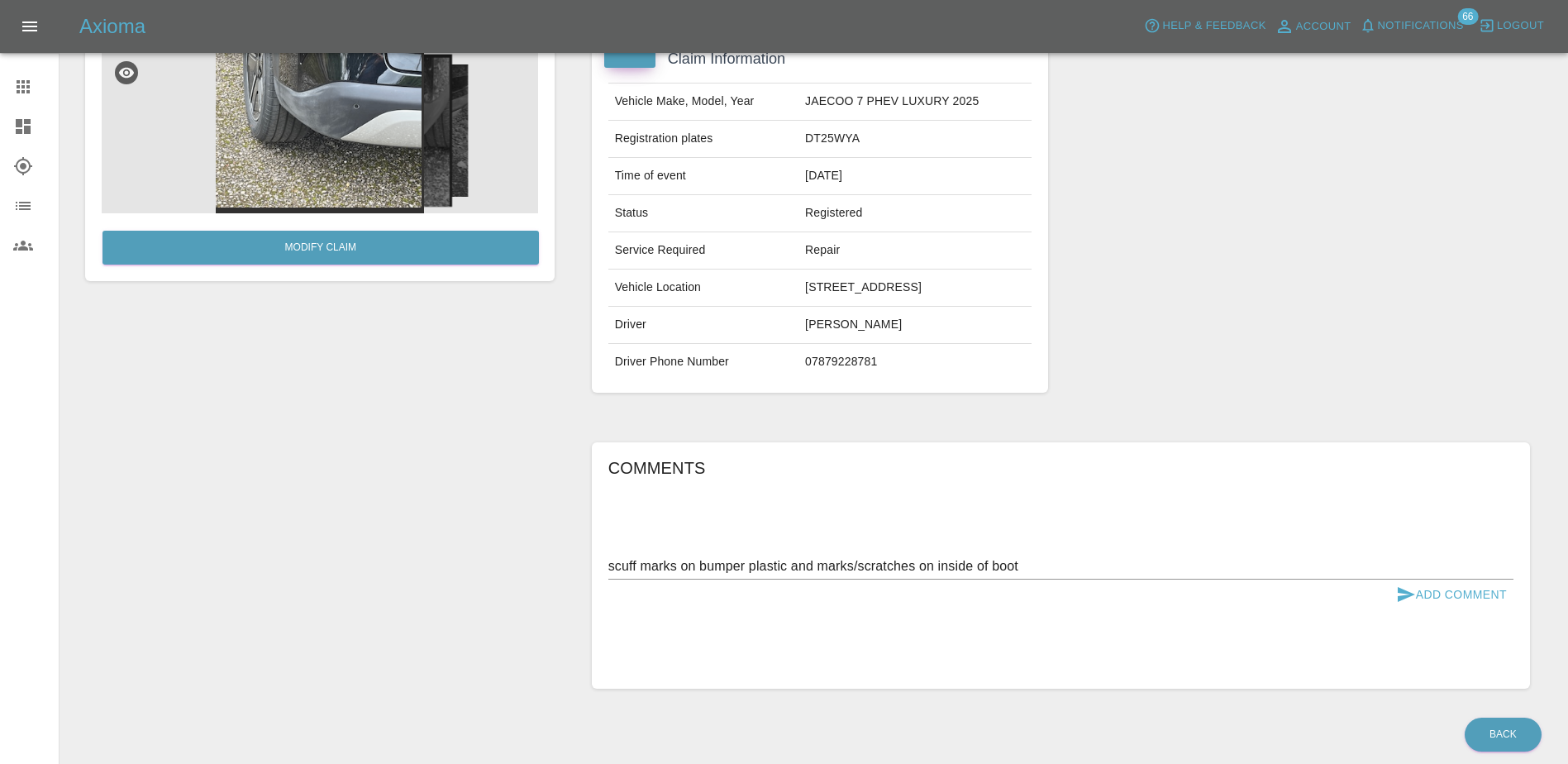
scroll to position [243, 0]
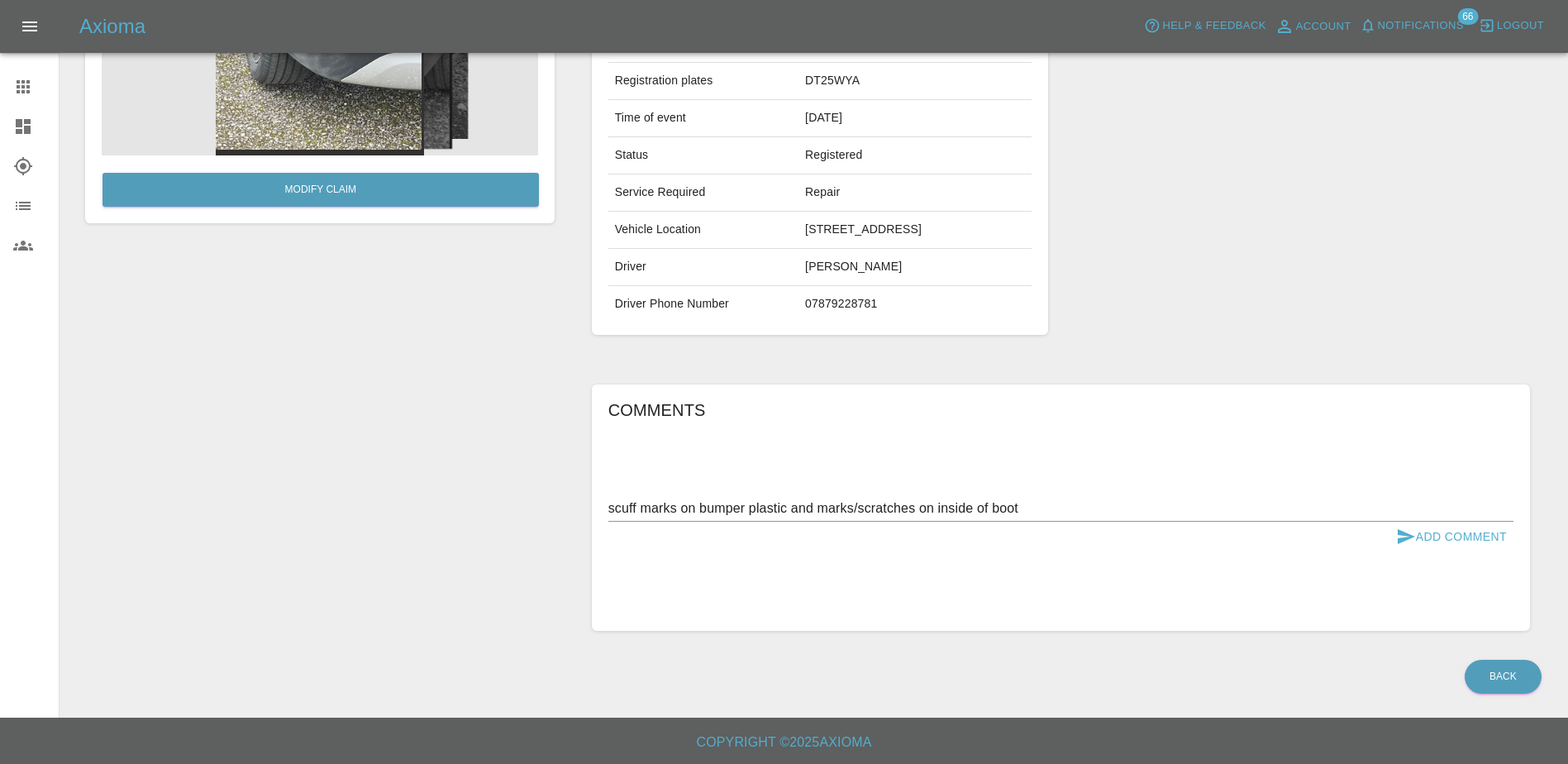
click at [1461, 547] on button "Add Comment" at bounding box center [1452, 536] width 124 height 31
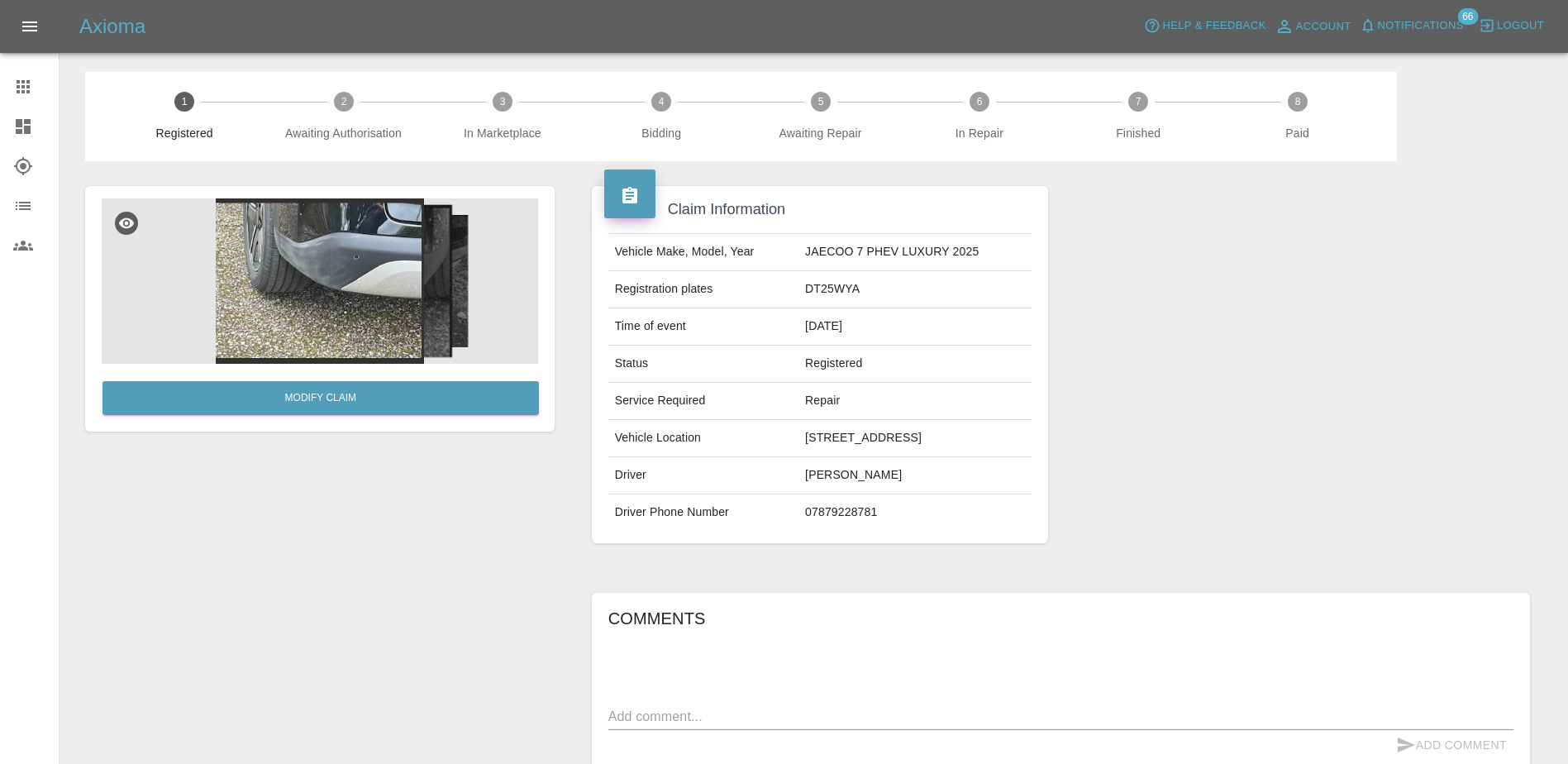
scroll to position [0, 0]
click at [798, 309] on td "DT25WYA" at bounding box center [915, 291] width 233 height 37
copy td "DT25WYA"
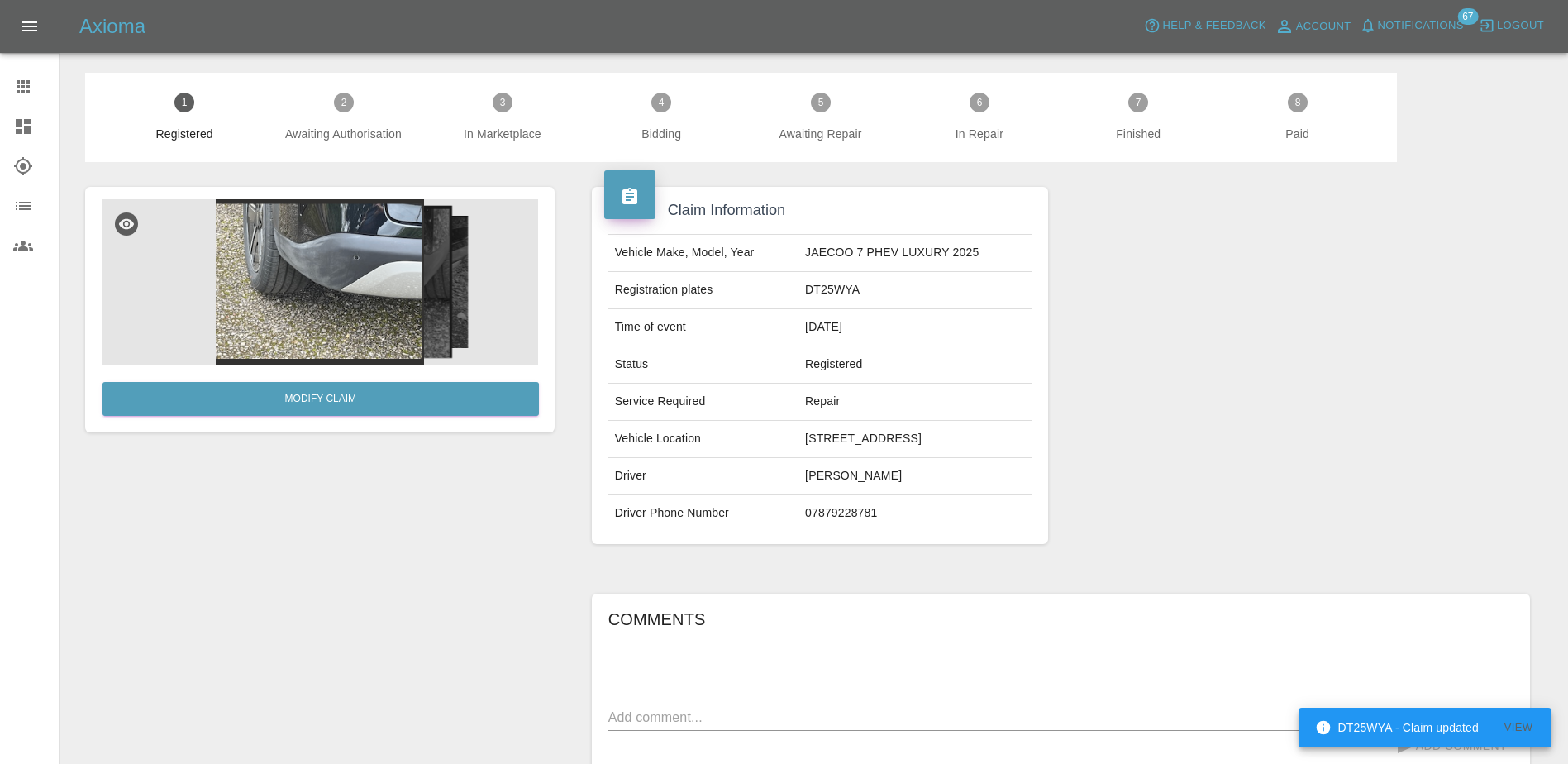
click at [1143, 365] on div at bounding box center [1301, 365] width 482 height 407
click at [1428, 33] on span "Notifications" at bounding box center [1421, 26] width 86 height 19
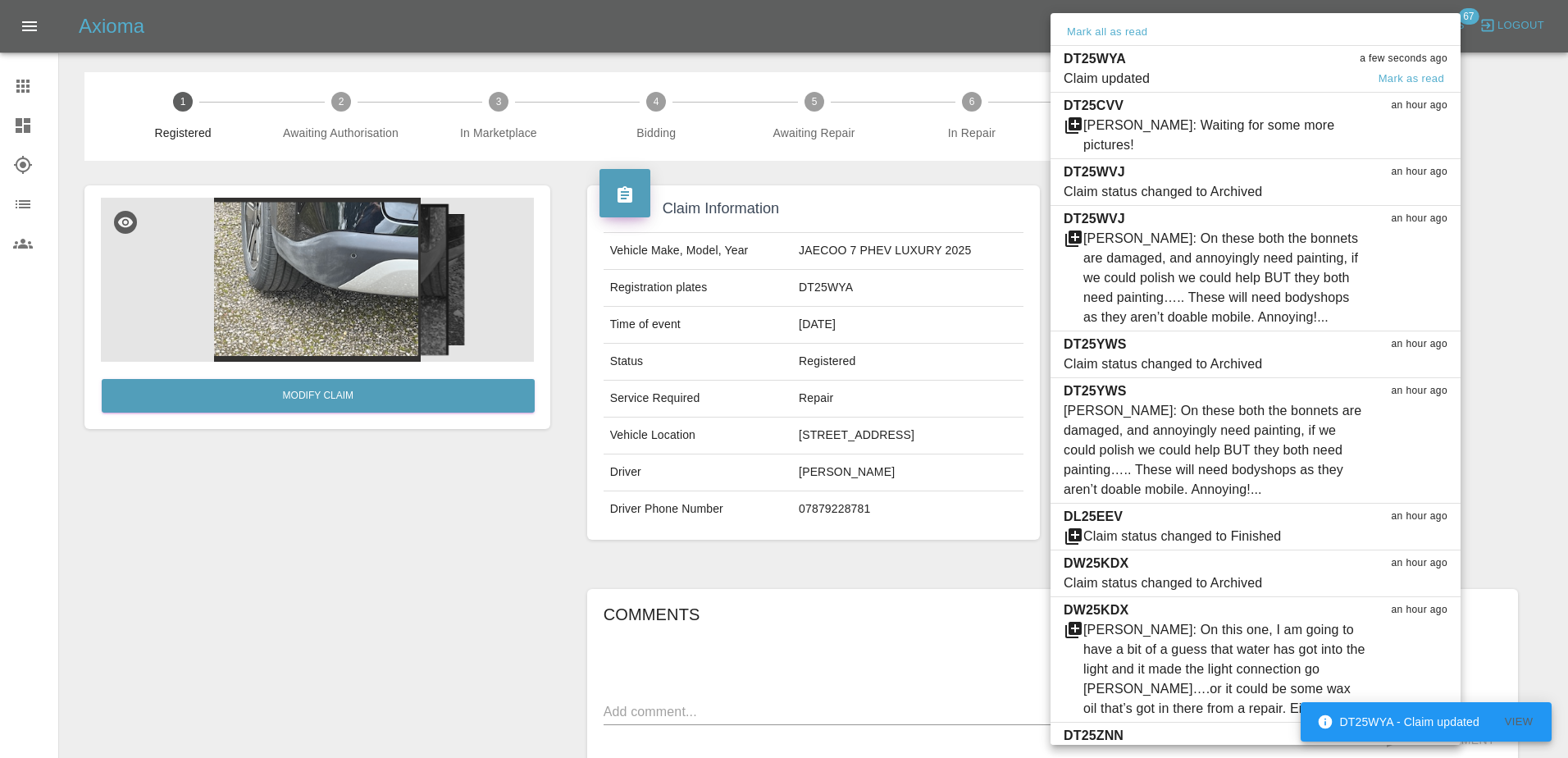
click at [1200, 74] on span "Claim updated" at bounding box center [1214, 78] width 302 height 19
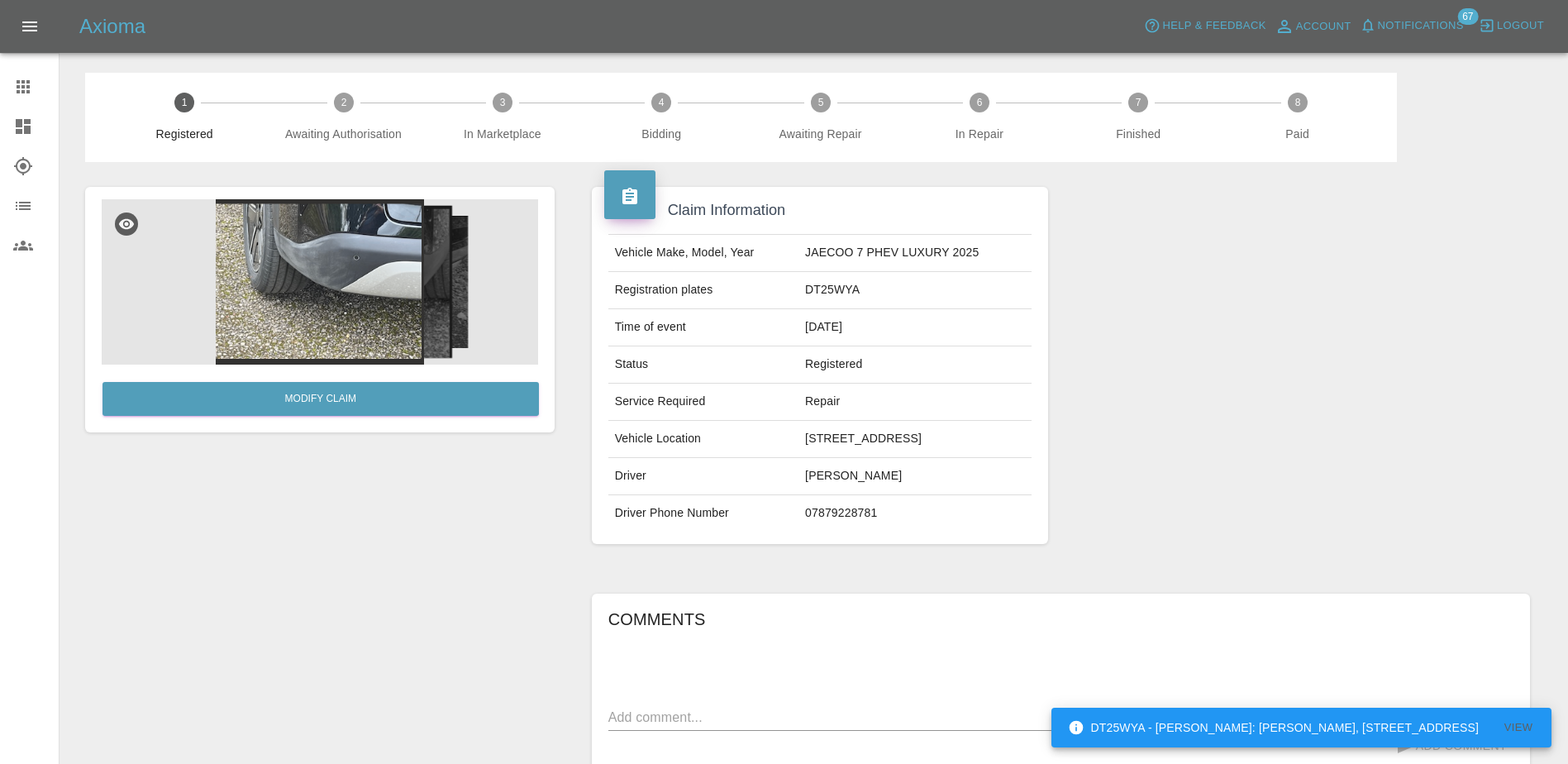
click at [1421, 18] on span "Notifications" at bounding box center [1421, 26] width 86 height 19
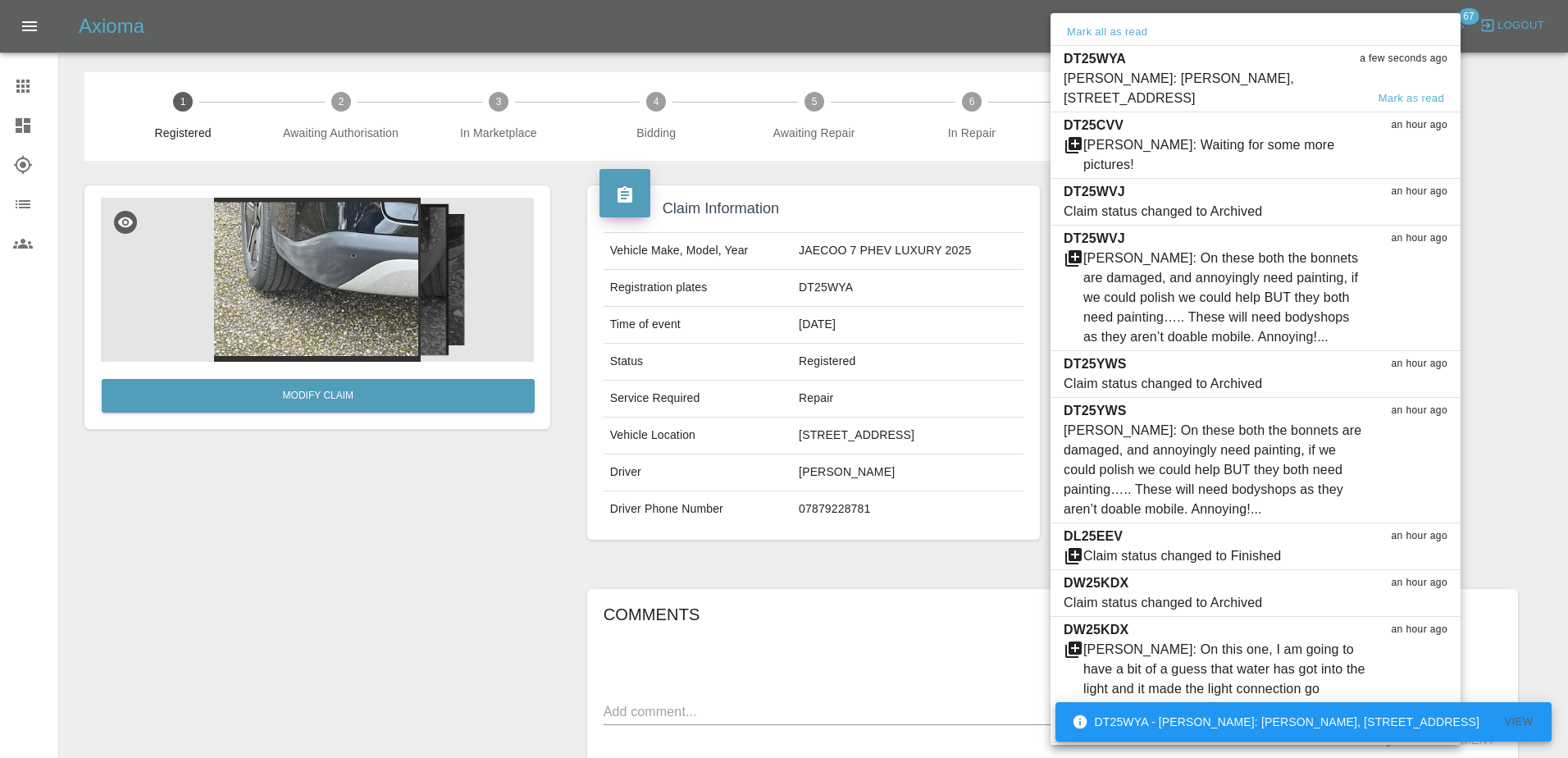
click at [1285, 96] on div "[PERSON_NAME]: [PERSON_NAME], [STREET_ADDRESS]" at bounding box center [1214, 88] width 302 height 40
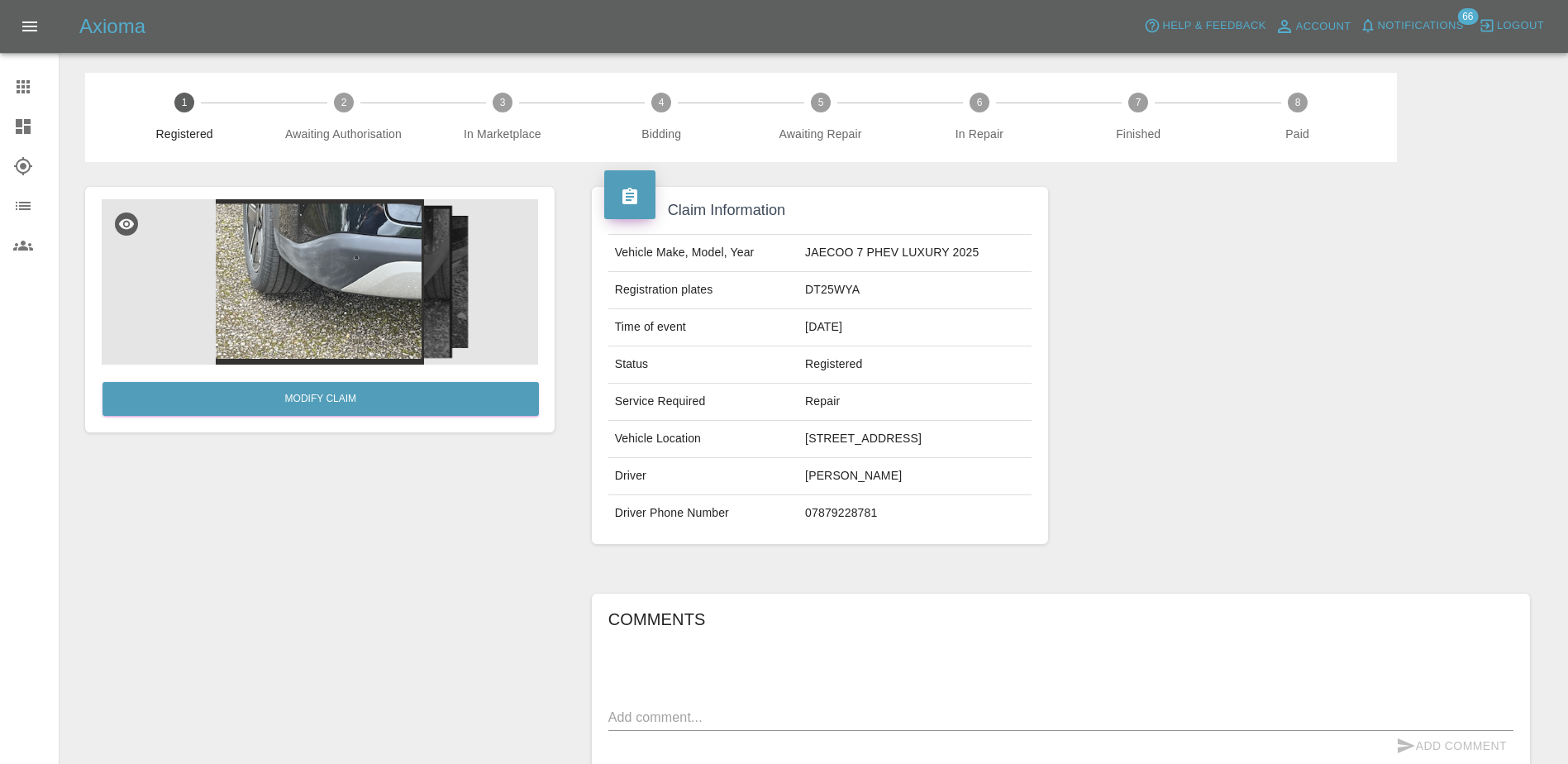
drag, startPoint x: 21, startPoint y: 89, endPoint x: 31, endPoint y: 83, distance: 11.7
click at [21, 88] on icon at bounding box center [23, 87] width 13 height 13
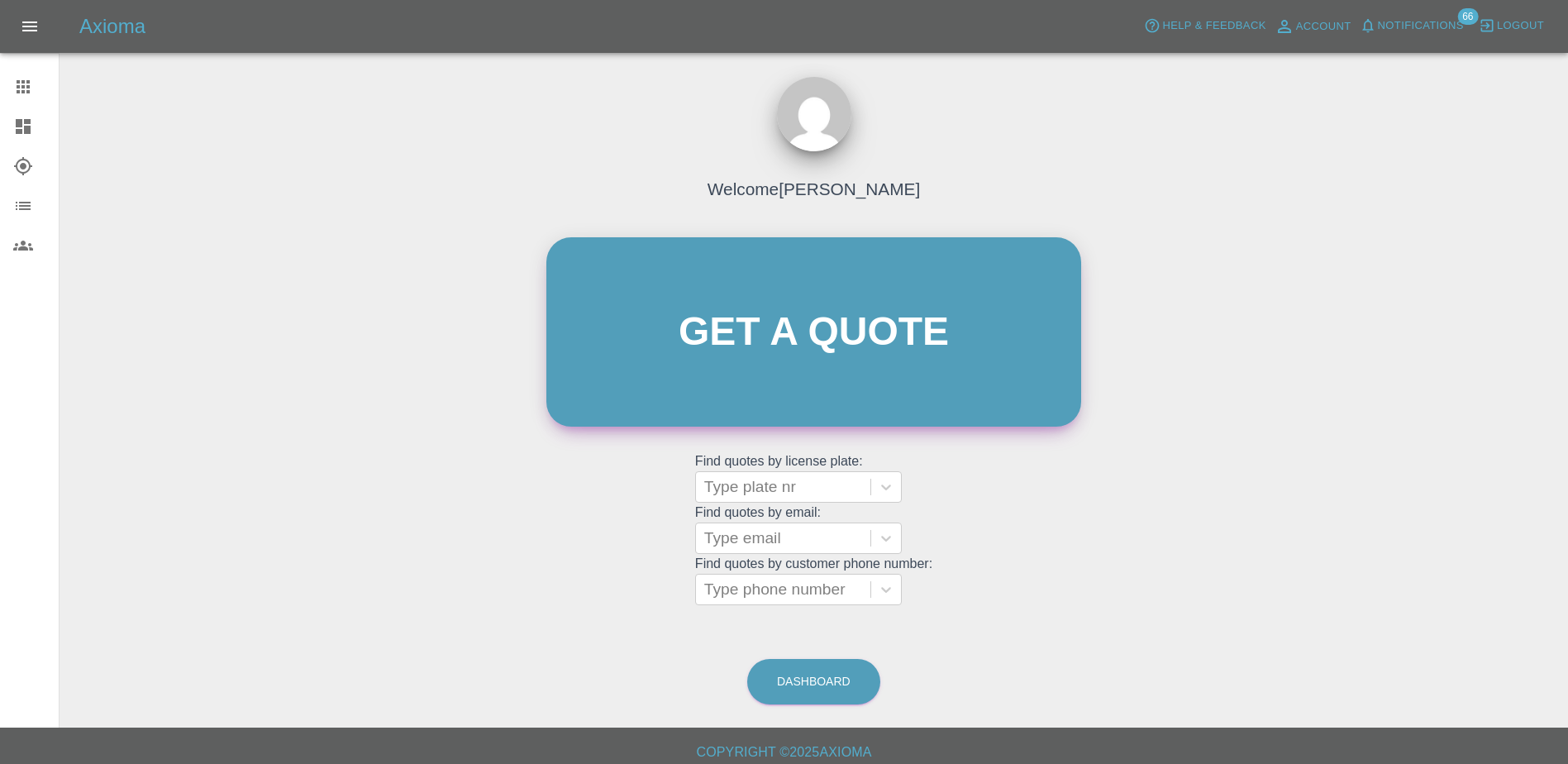
click at [766, 339] on link "Get a quote" at bounding box center [814, 332] width 535 height 189
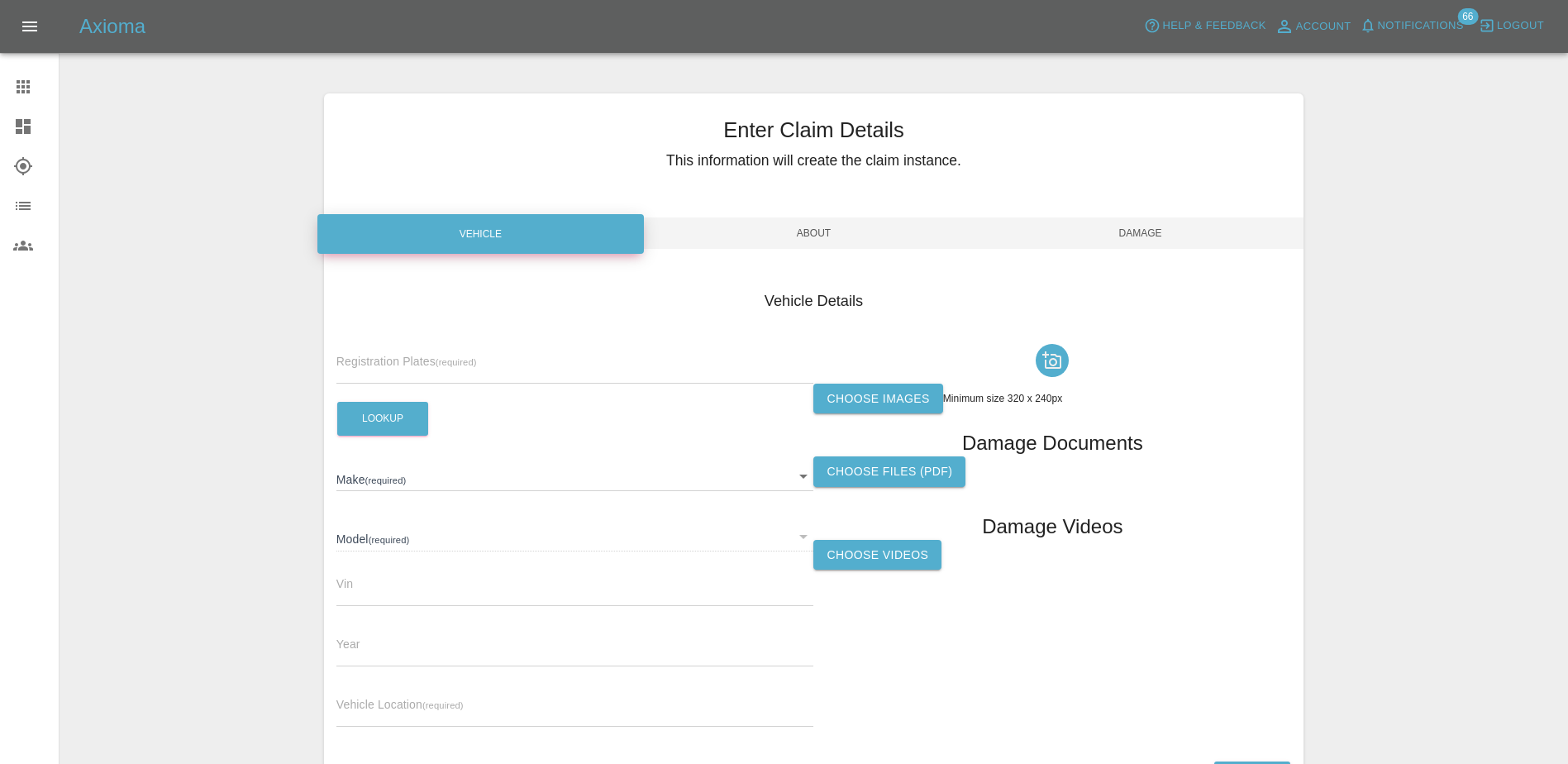
click at [26, 90] on icon at bounding box center [22, 86] width 19 height 19
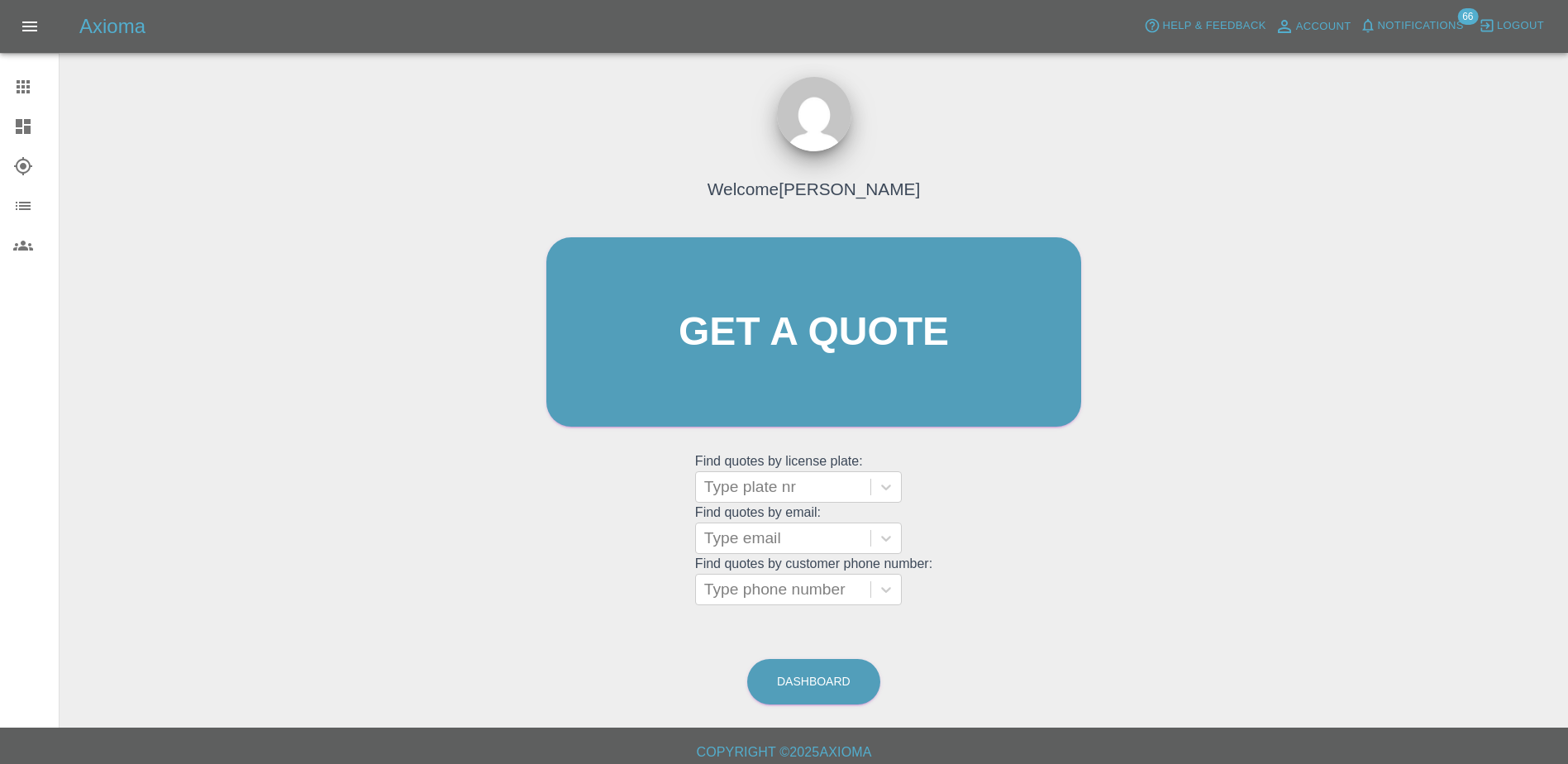
click at [1415, 29] on span "Notifications" at bounding box center [1421, 26] width 86 height 19
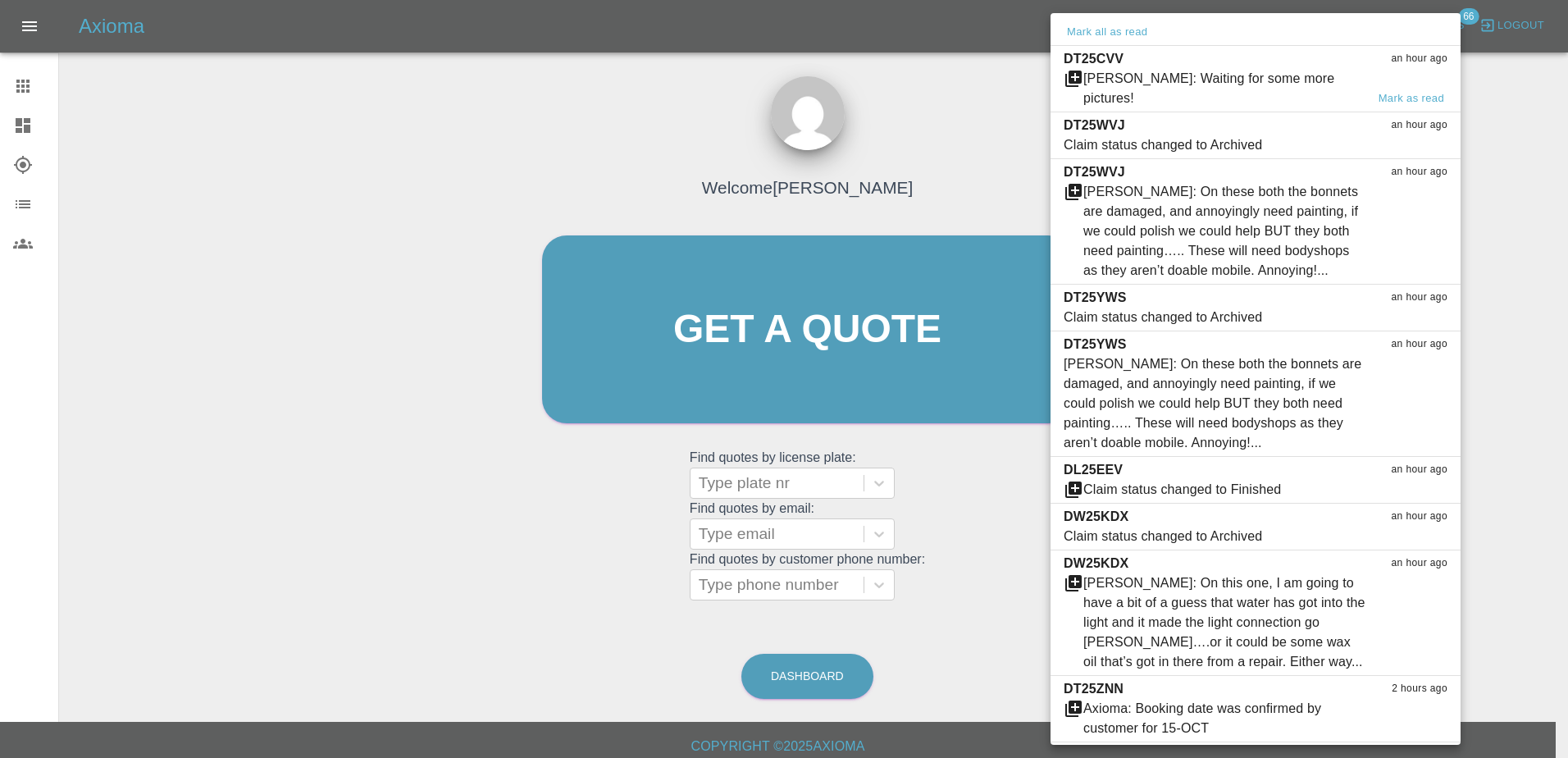
click at [1224, 85] on div "[PERSON_NAME]: Waiting for some more pictures!" at bounding box center [1224, 88] width 282 height 40
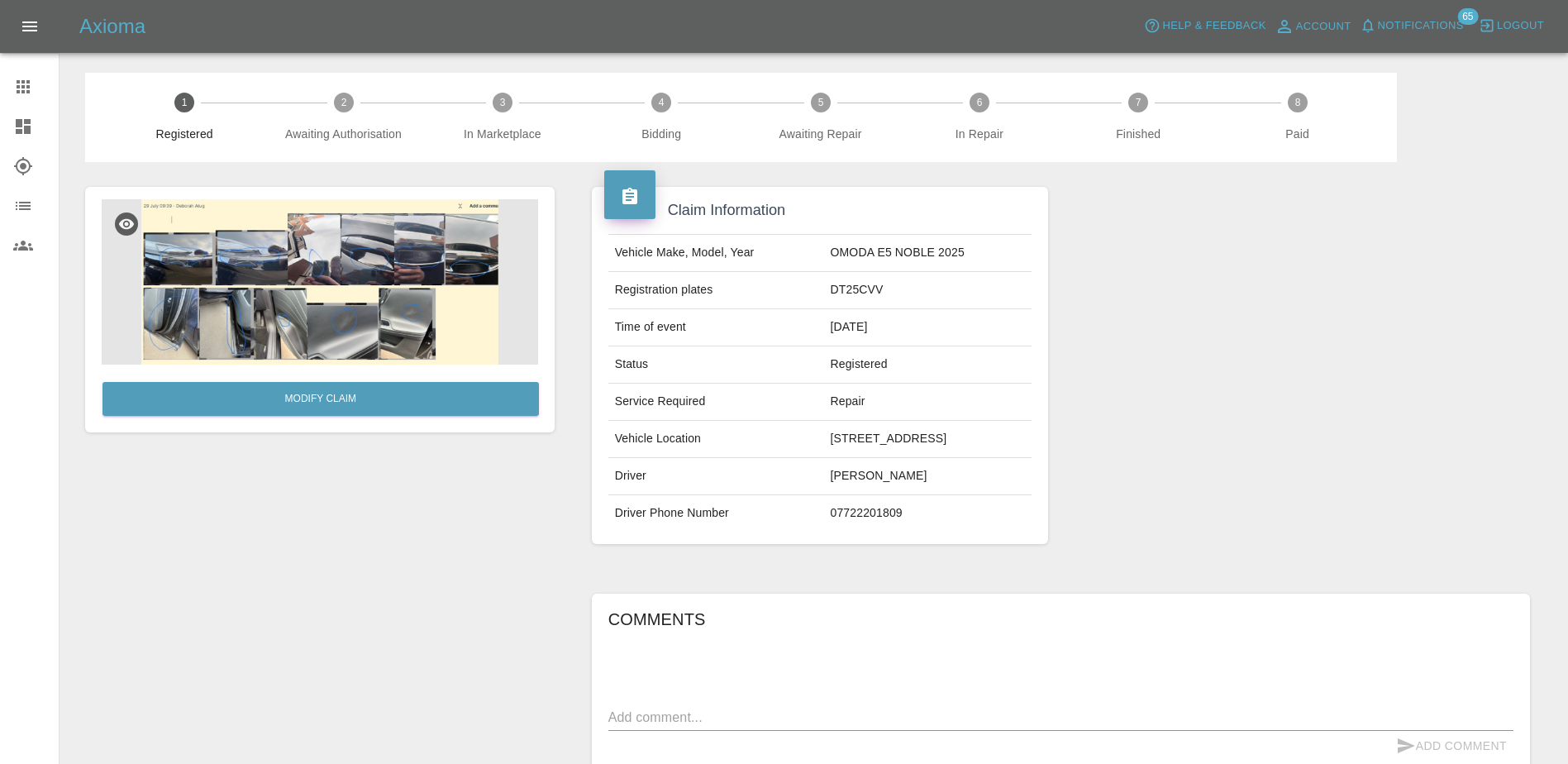
click at [1422, 27] on span "Notifications" at bounding box center [1421, 26] width 86 height 19
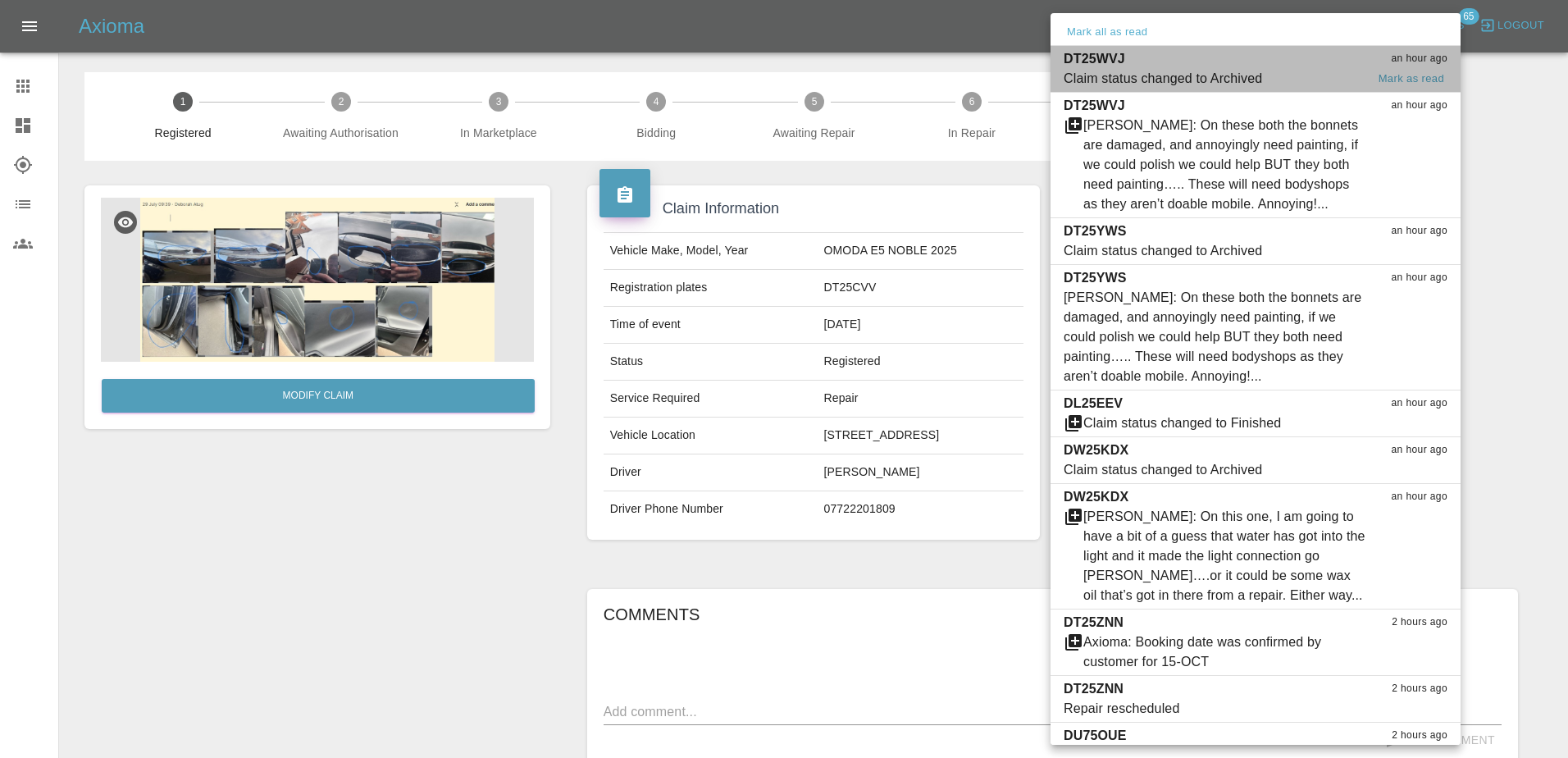
click at [1185, 57] on div "DT25WVJ an hour ago" at bounding box center [1256, 59] width 384 height 19
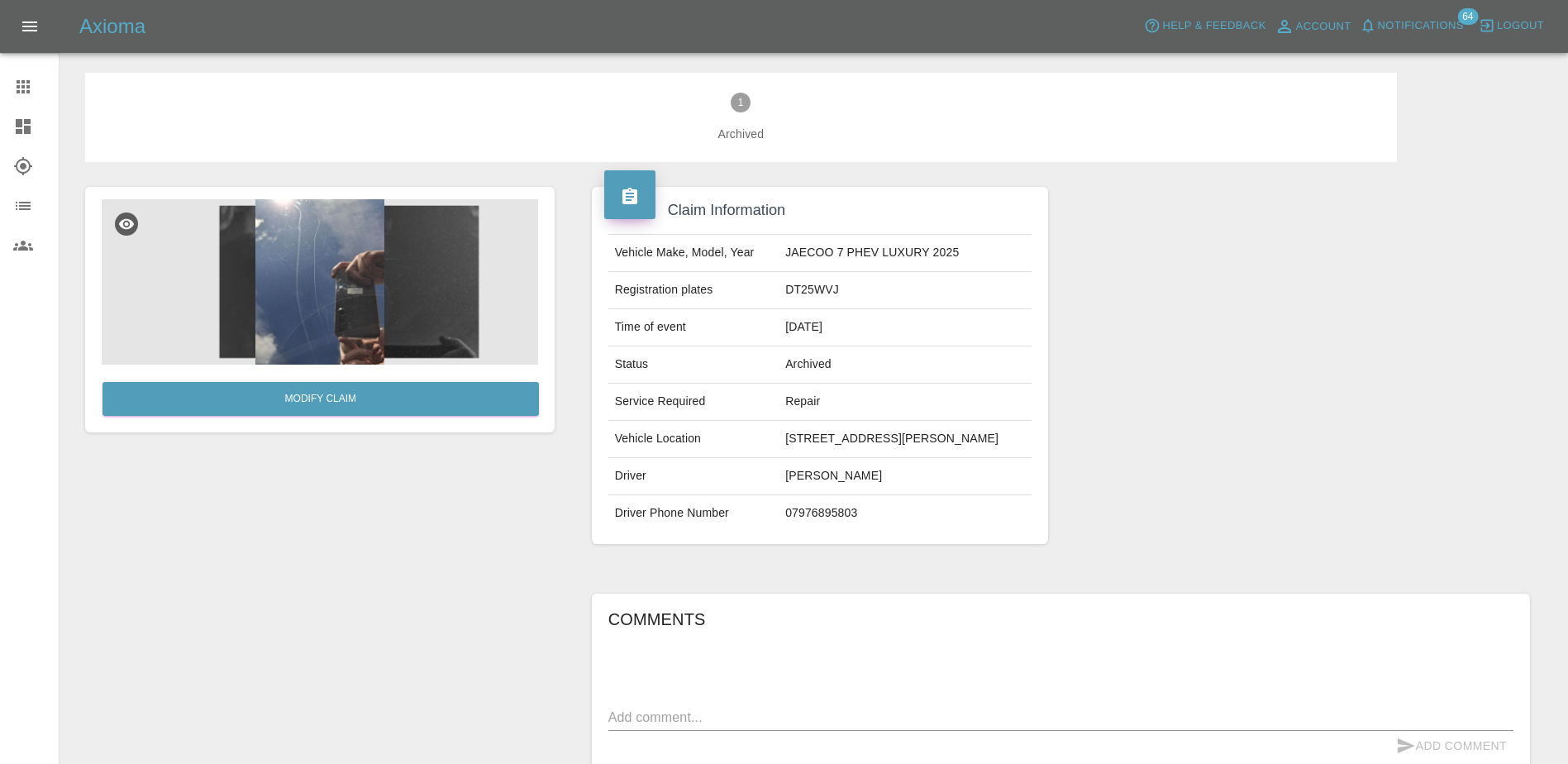
click at [1447, 34] on span "Notifications" at bounding box center [1421, 26] width 86 height 19
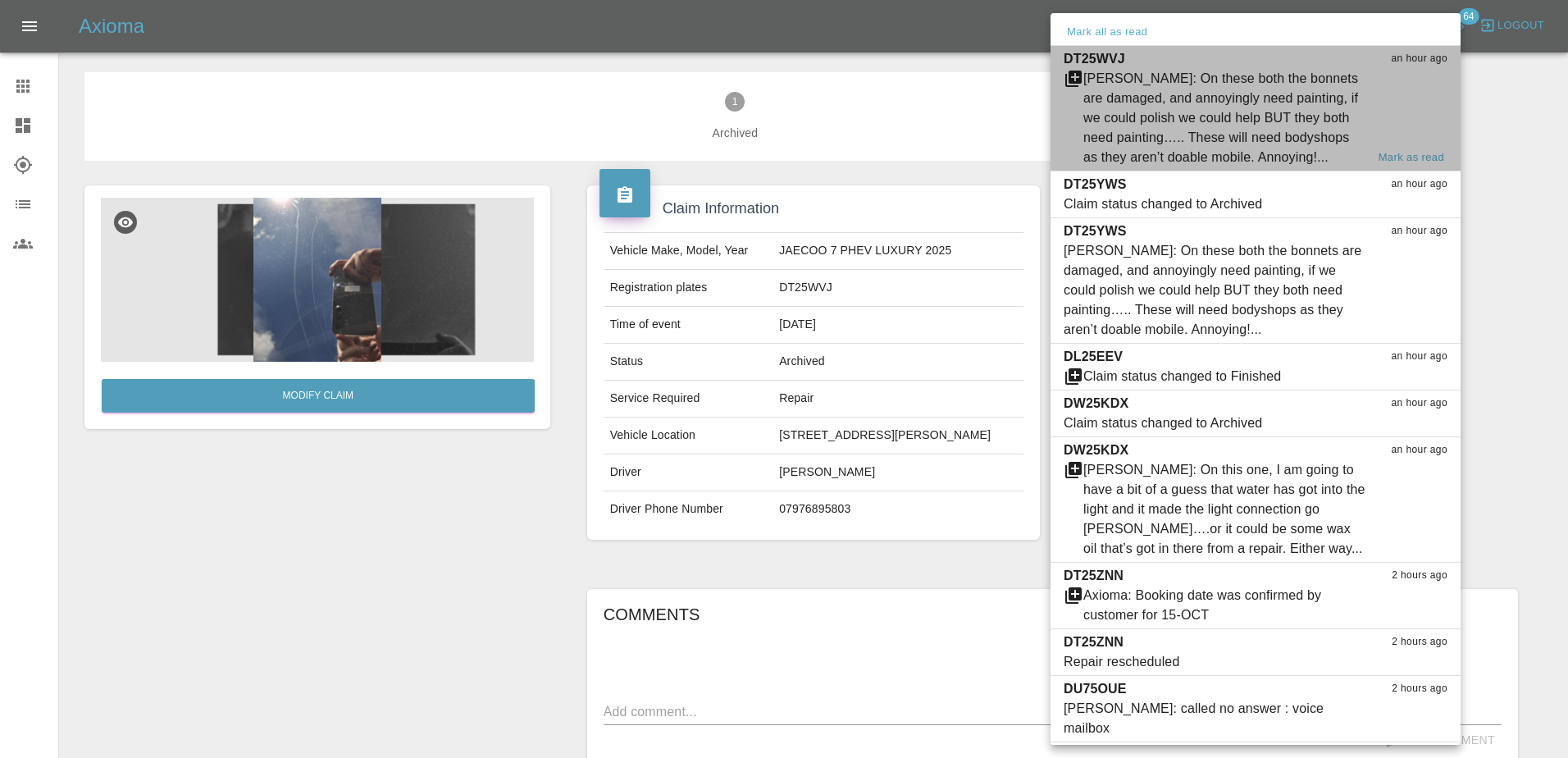
click at [1240, 110] on div "[PERSON_NAME]: On these both the bonnets are damaged, and annoyingly need paint…" at bounding box center [1224, 118] width 282 height 98
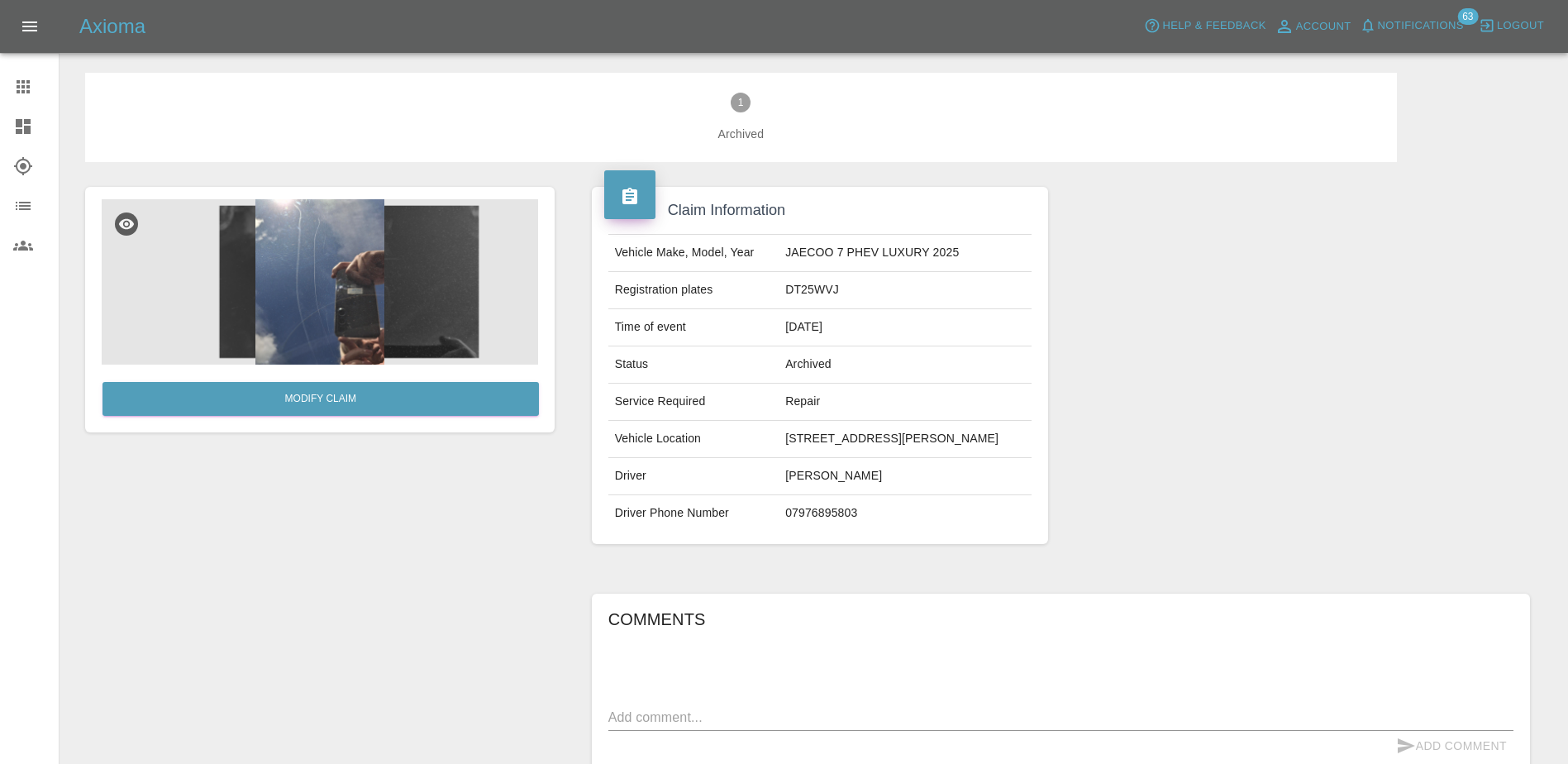
click at [1399, 32] on span "Notifications" at bounding box center [1421, 26] width 86 height 19
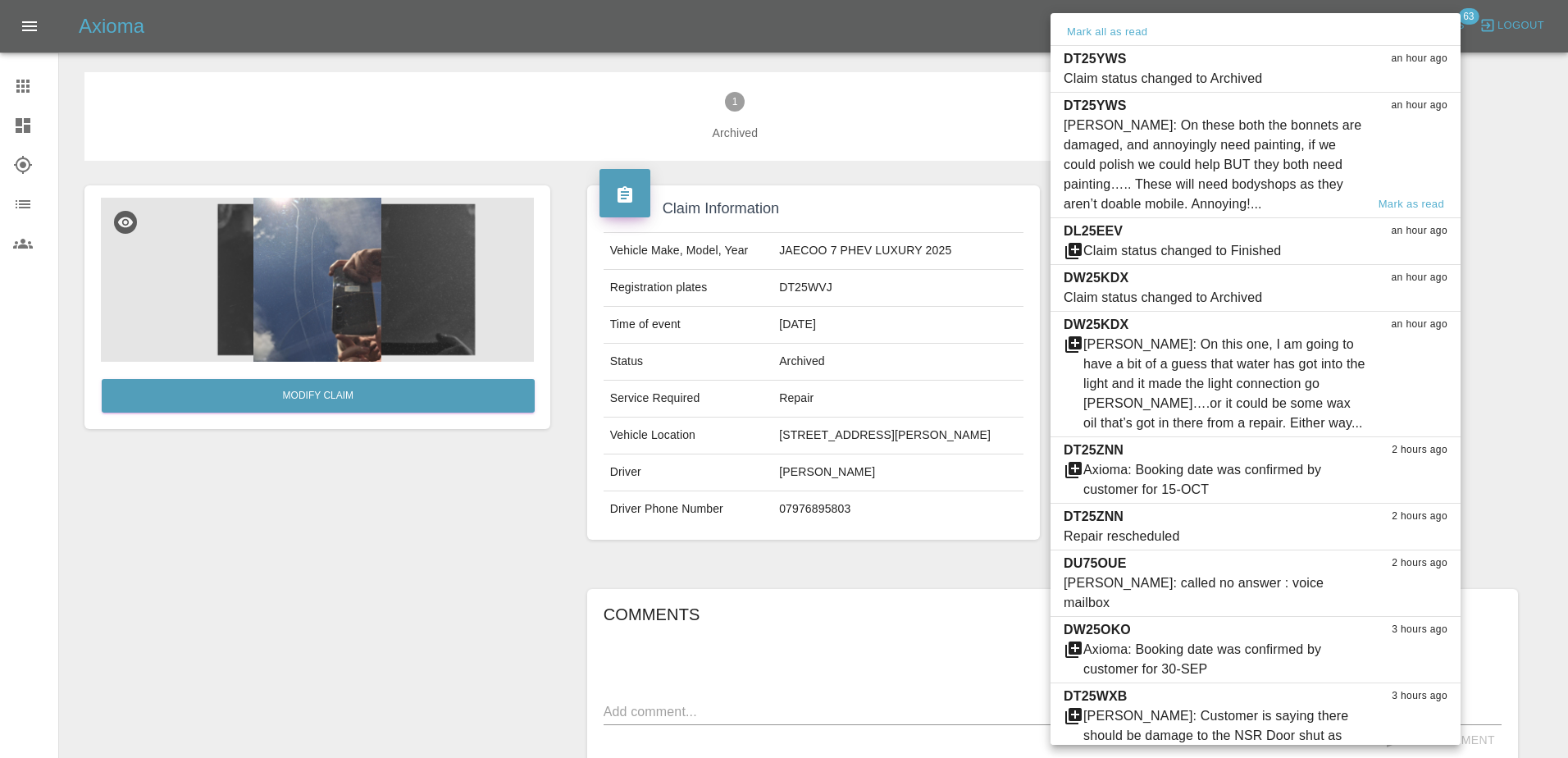
click at [1303, 130] on div "[PERSON_NAME]: On these both the bonnets are damaged, and annoyingly need paint…" at bounding box center [1214, 164] width 302 height 98
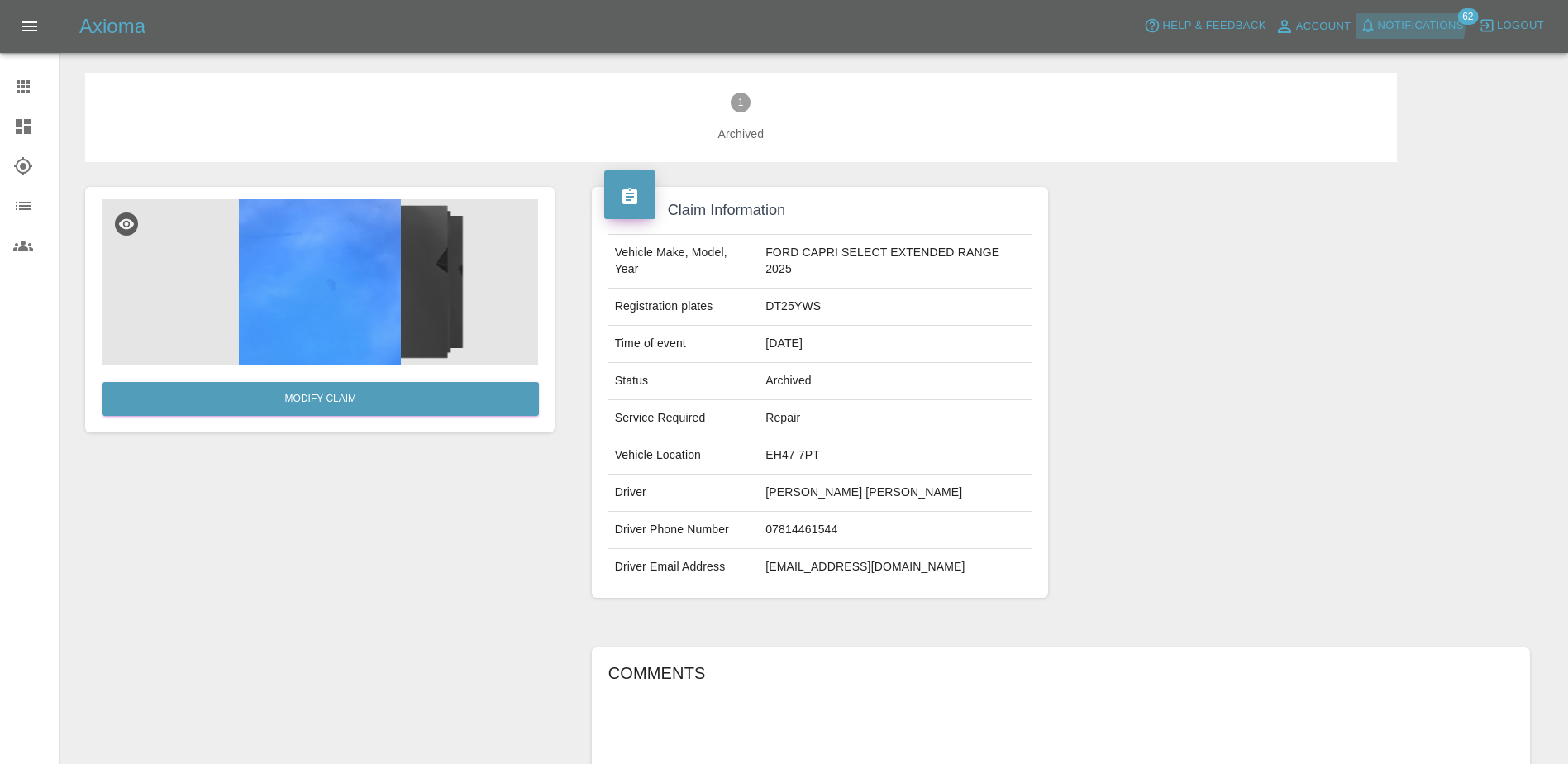
click at [1399, 23] on span "Notifications" at bounding box center [1421, 26] width 86 height 19
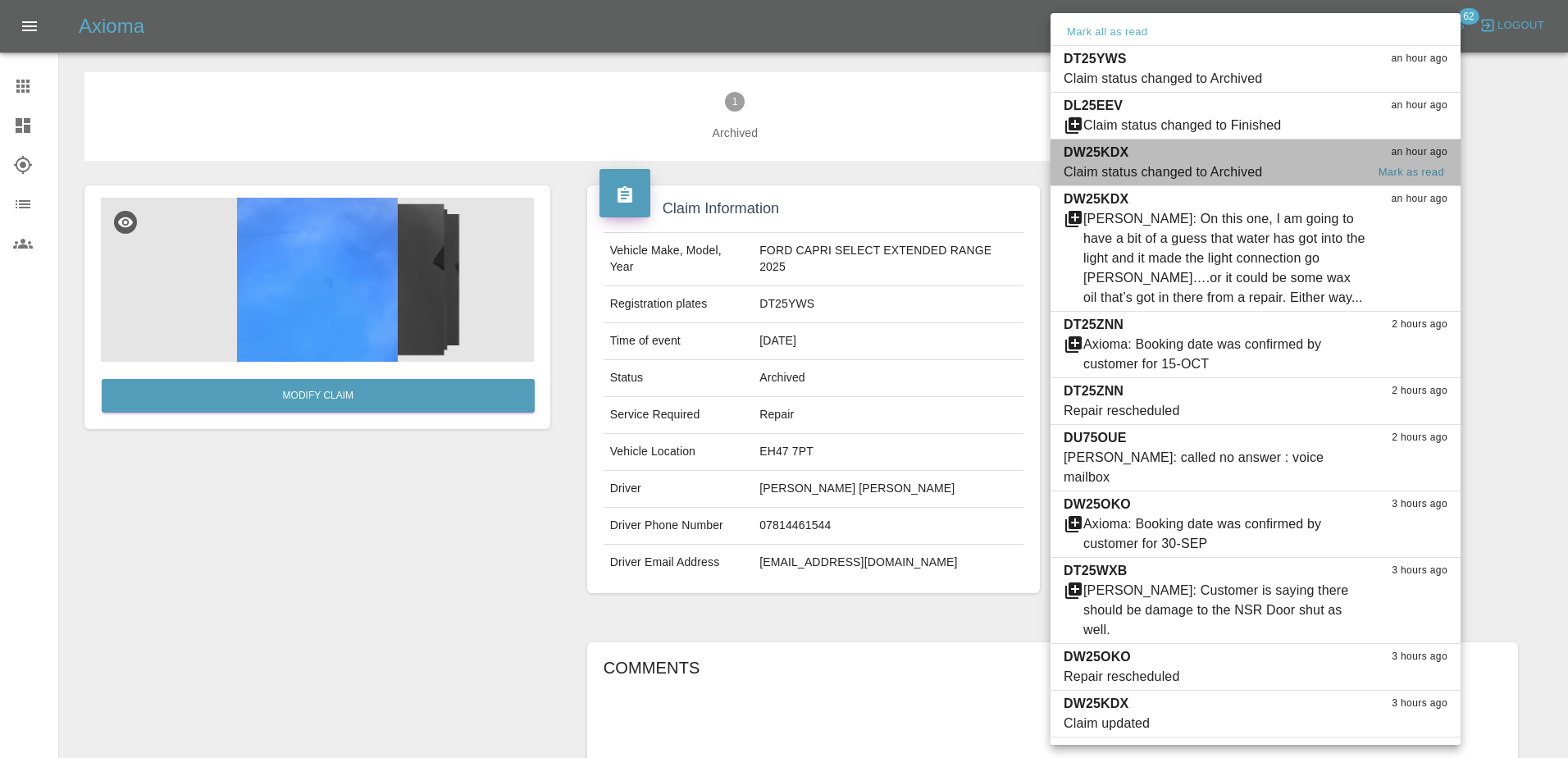
click at [1213, 164] on div "Claim status changed to Archived" at bounding box center [1163, 172] width 198 height 19
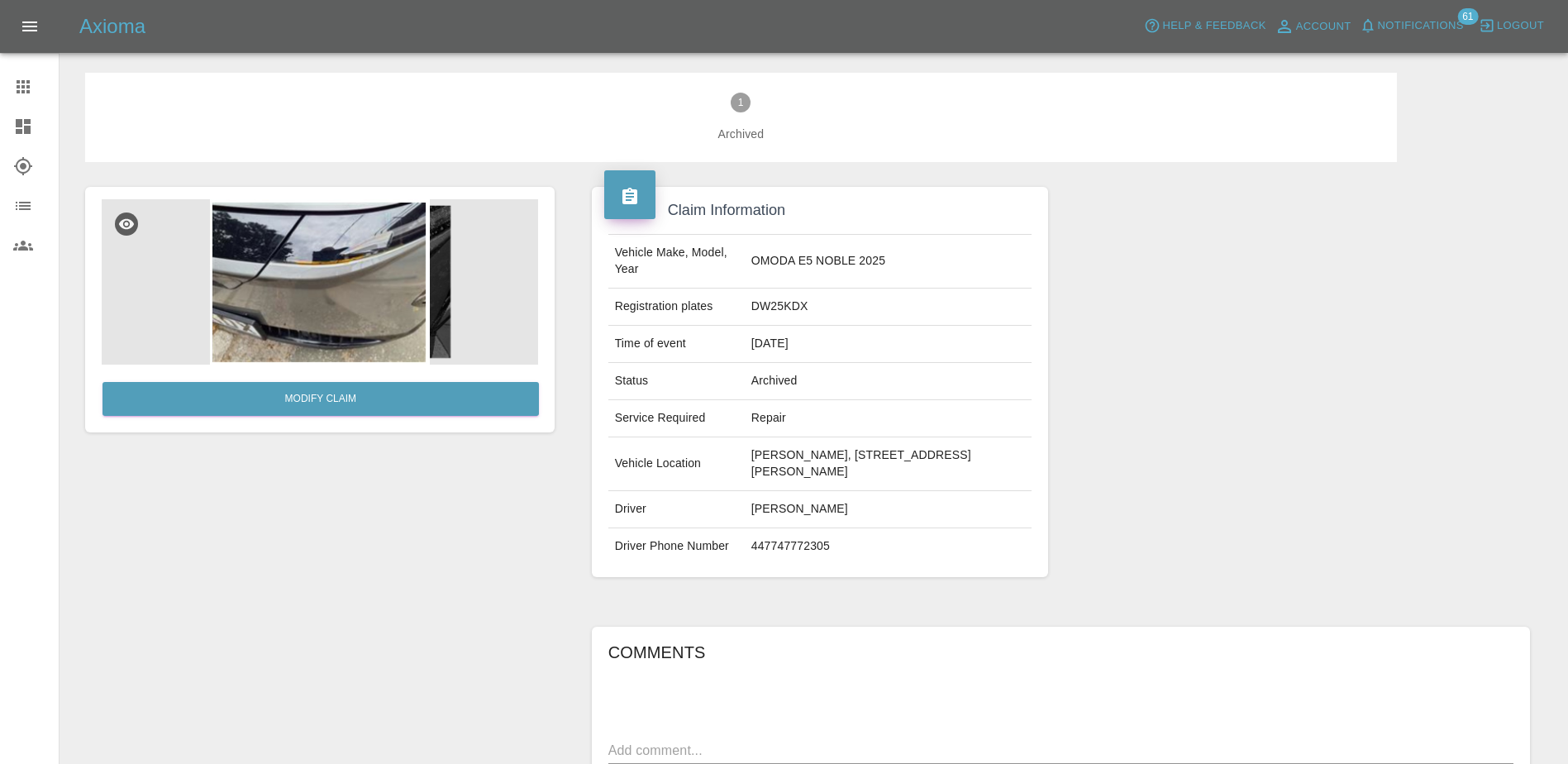
click at [1445, 38] on button "Notifications" at bounding box center [1411, 26] width 112 height 26
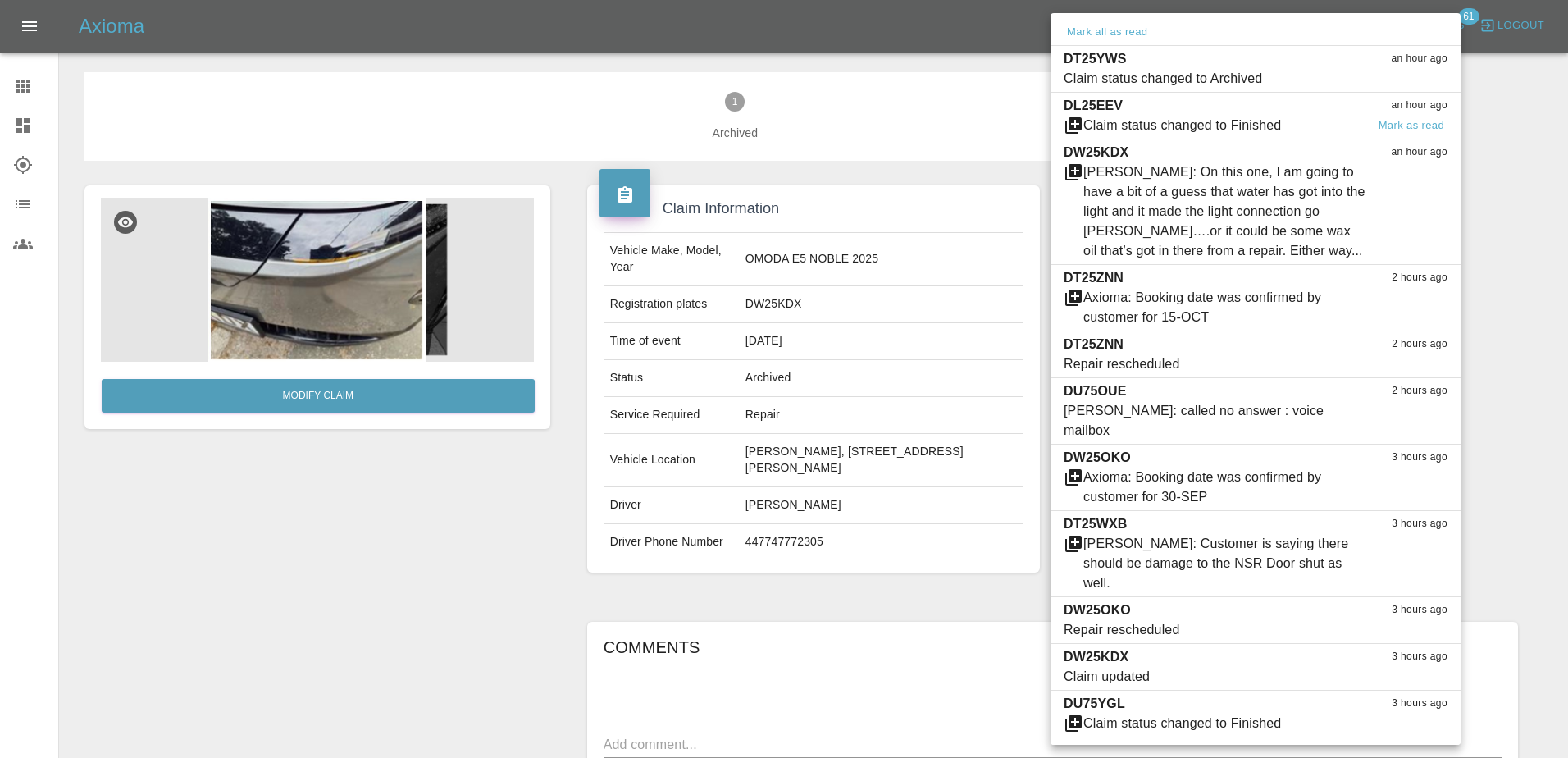
click at [1228, 116] on div "Claim status changed to Finished" at bounding box center [1181, 125] width 197 height 19
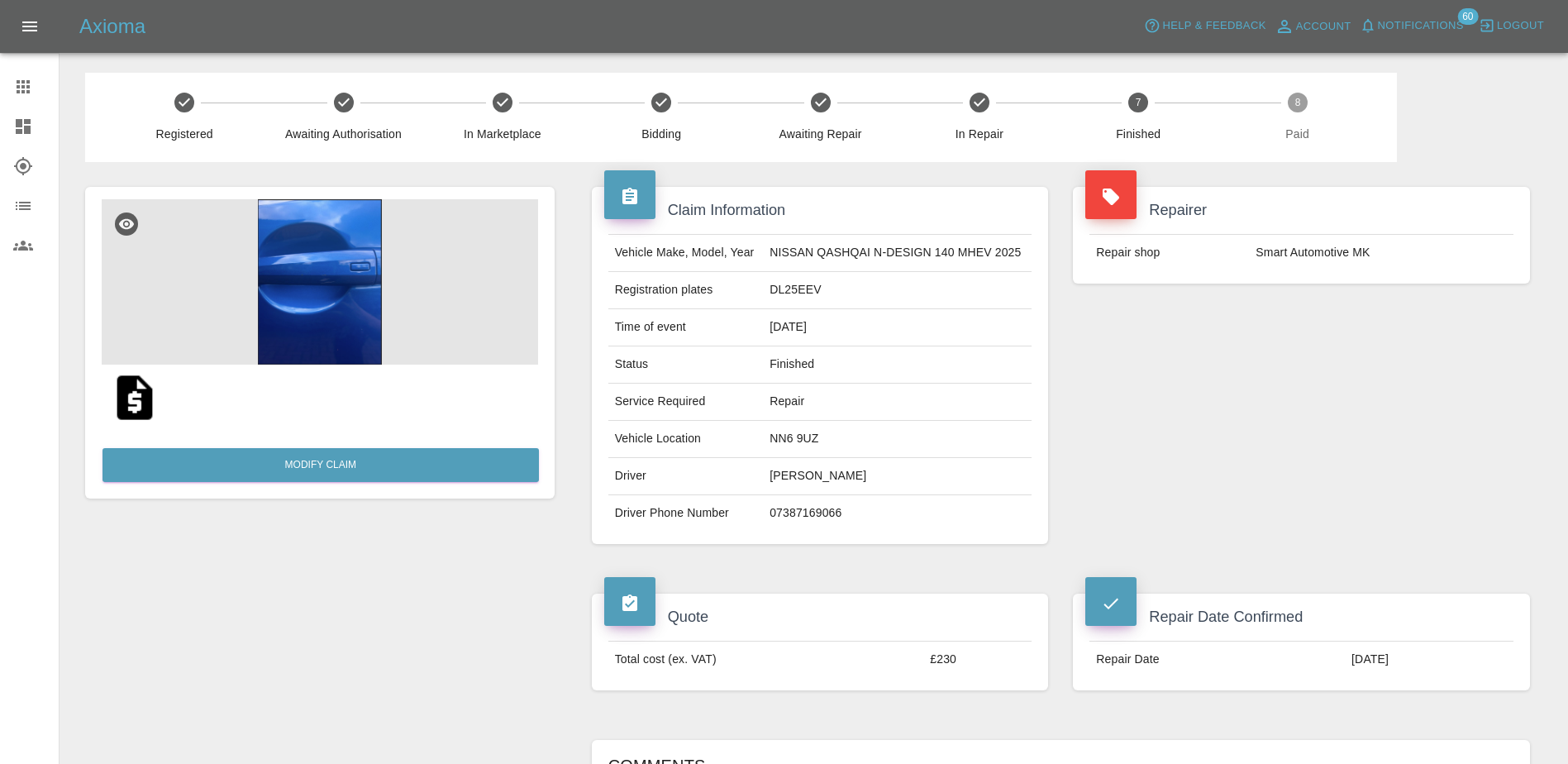
click at [795, 366] on td "Finished" at bounding box center [897, 365] width 269 height 37
click at [801, 281] on td "DL25EEV" at bounding box center [897, 291] width 269 height 37
copy td "DL25EEV"
click at [1445, 34] on span "Notifications" at bounding box center [1421, 26] width 86 height 19
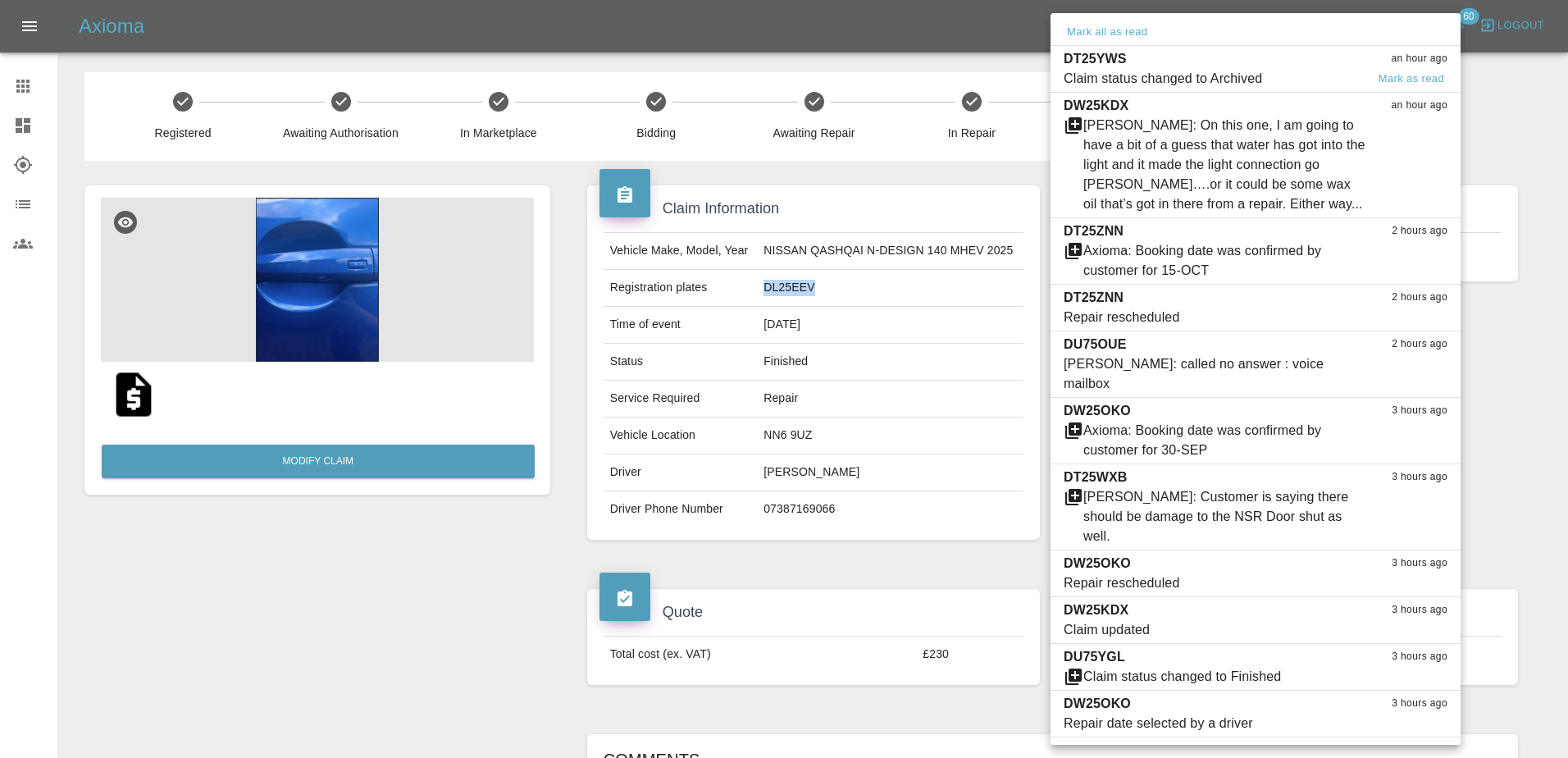
click at [1284, 73] on span "Claim status changed to Archived" at bounding box center [1214, 78] width 302 height 19
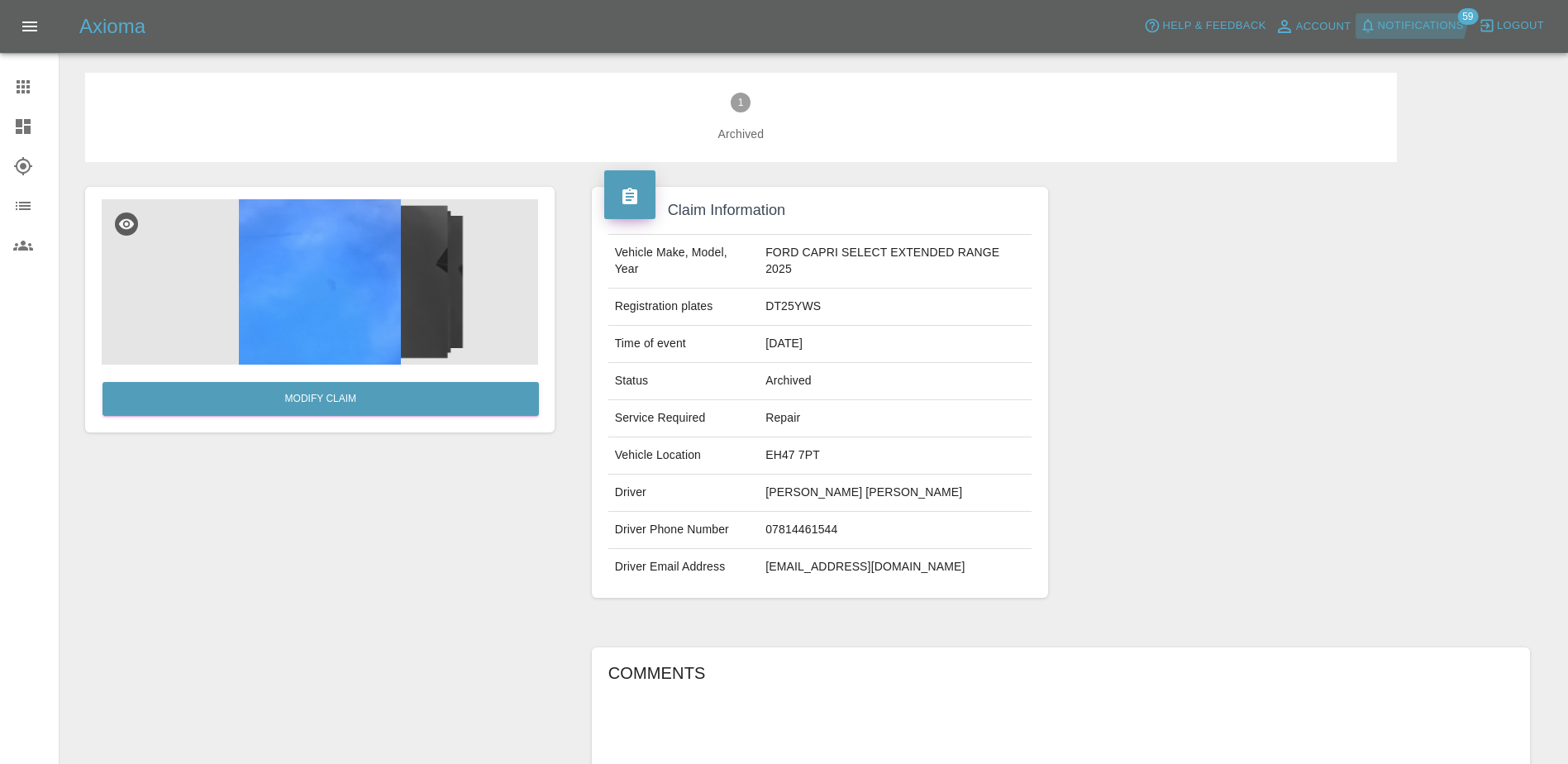
click at [1410, 15] on button "Notifications" at bounding box center [1411, 26] width 112 height 26
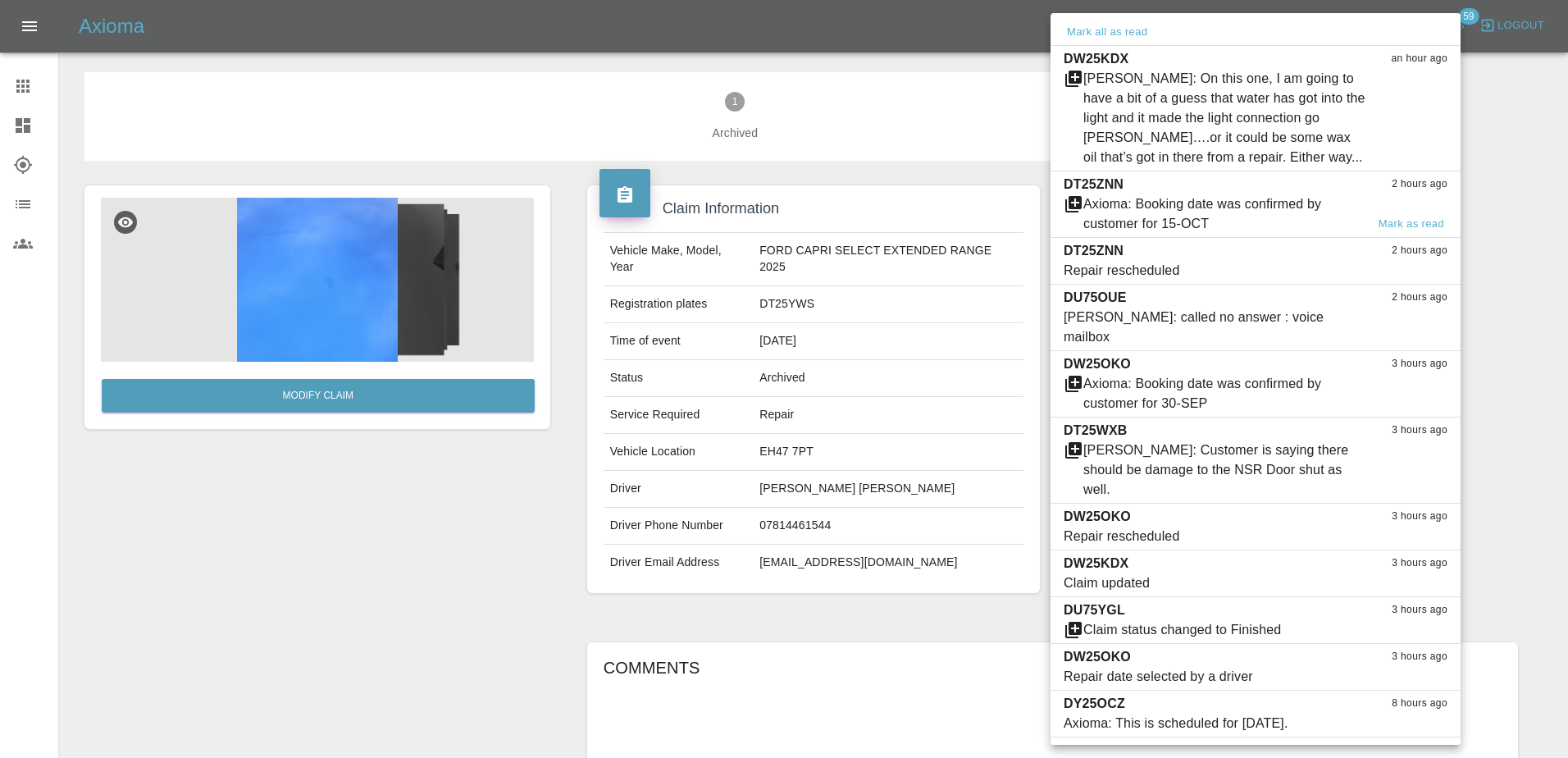
click at [1224, 203] on div "Axioma: Booking date was confirmed by customer for 15-OCT" at bounding box center [1224, 214] width 282 height 40
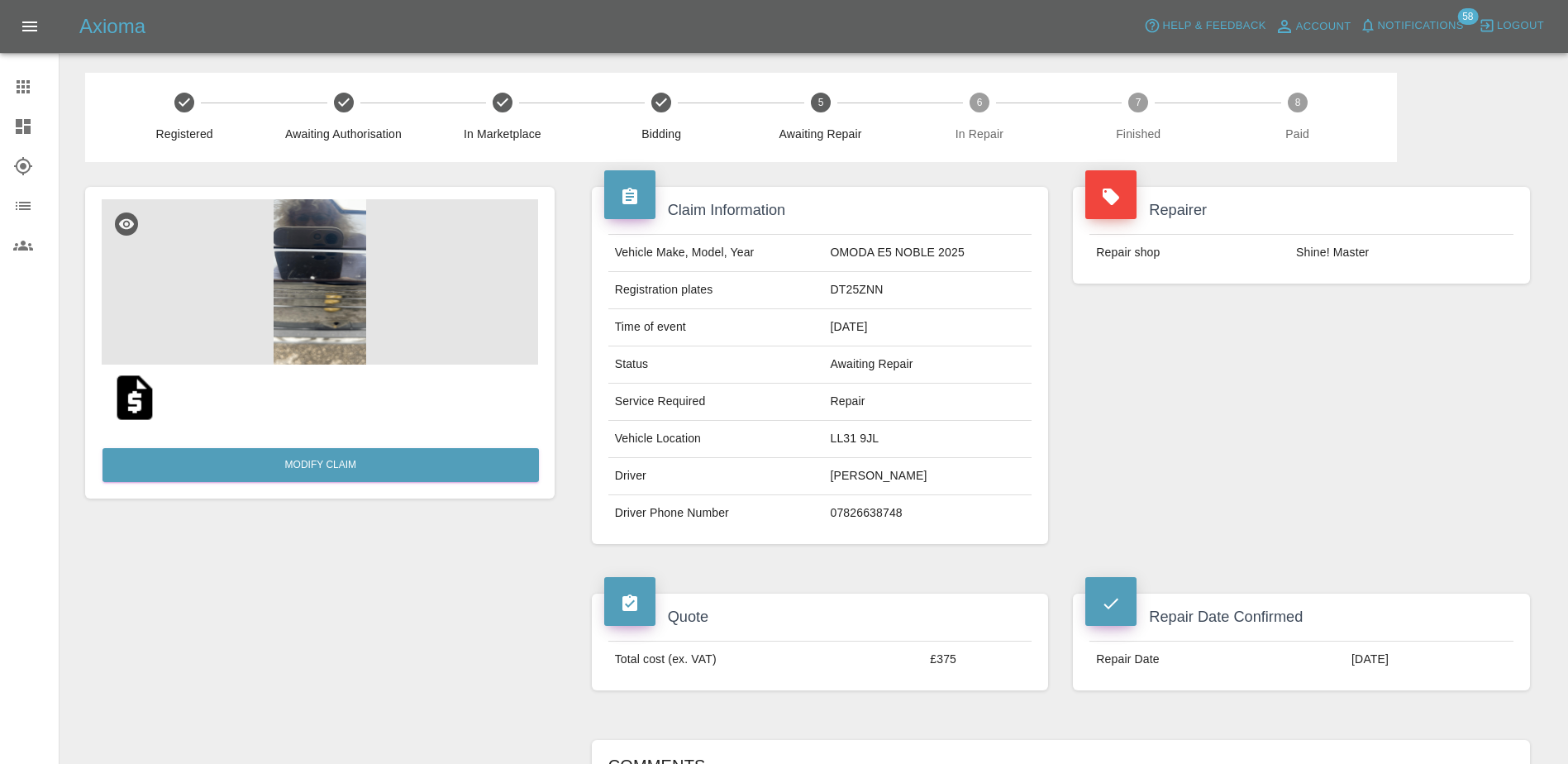
click at [856, 273] on td "DT25ZNN" at bounding box center [927, 291] width 208 height 37
click at [859, 287] on td "DT25ZNN" at bounding box center [927, 291] width 208 height 37
drag, startPoint x: 859, startPoint y: 287, endPoint x: 872, endPoint y: 285, distance: 13.2
click at [872, 285] on td "DT25ZNN" at bounding box center [927, 291] width 208 height 37
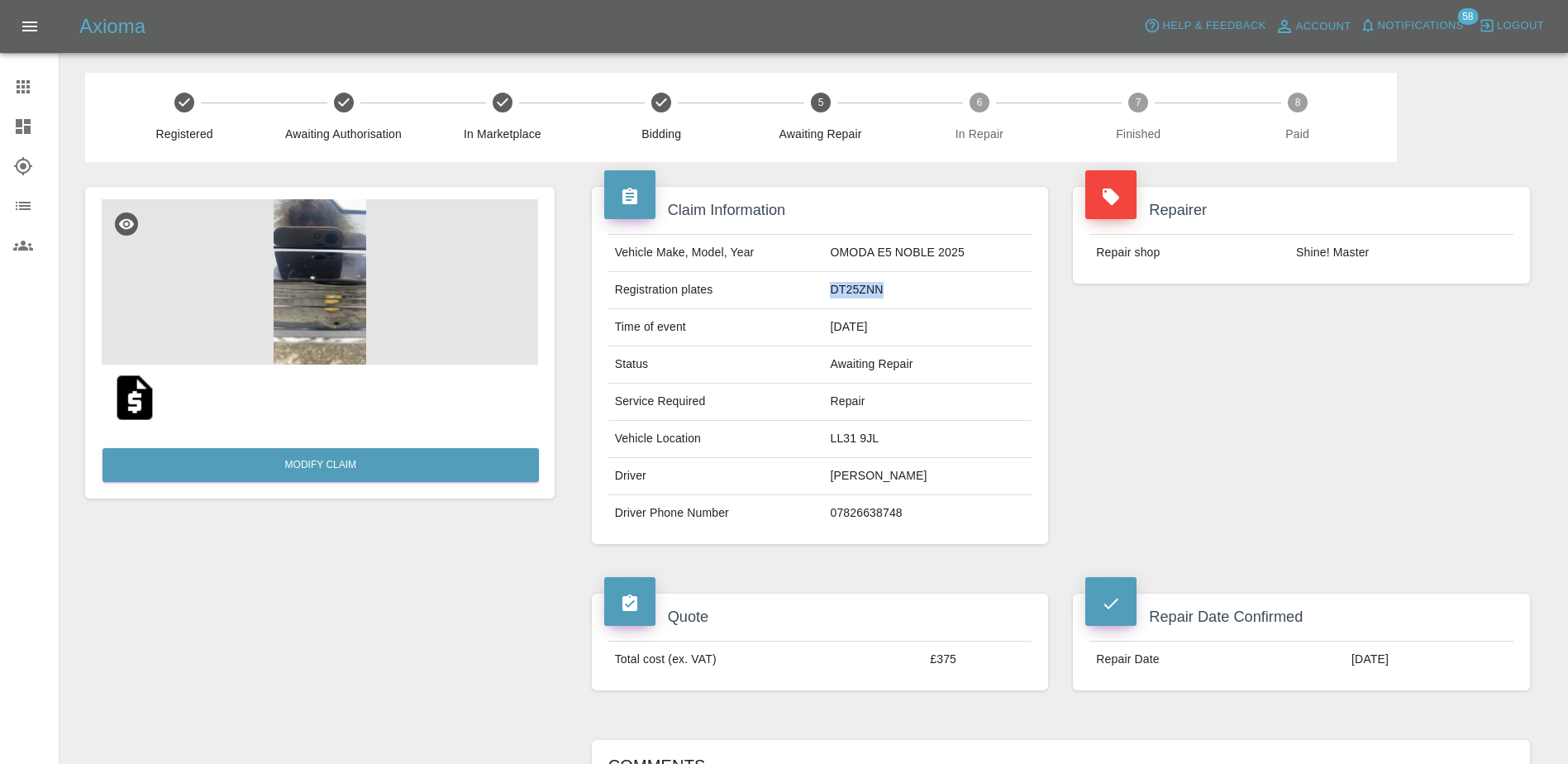
copy td "DT25ZNN"
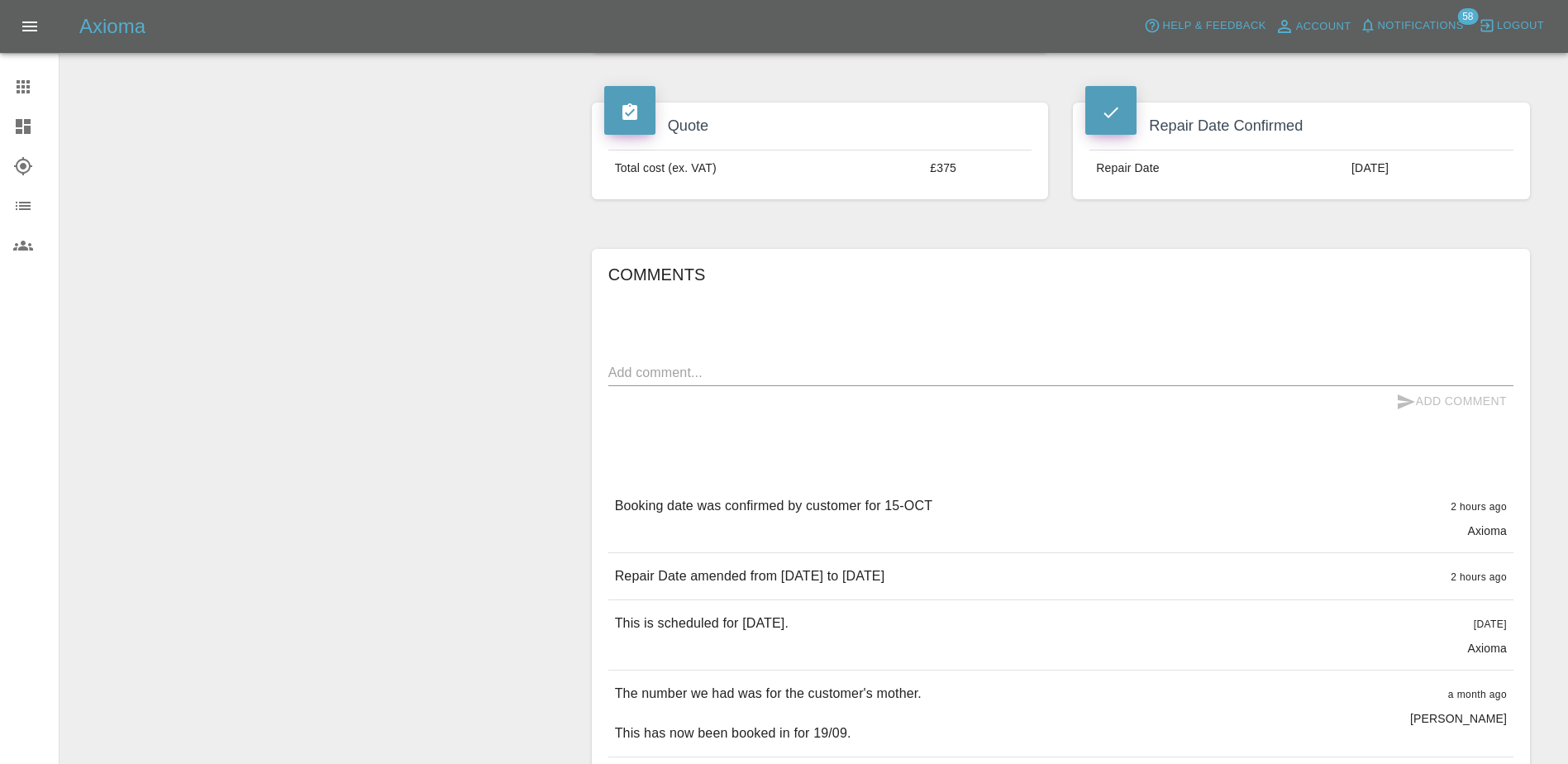
scroll to position [496, 0]
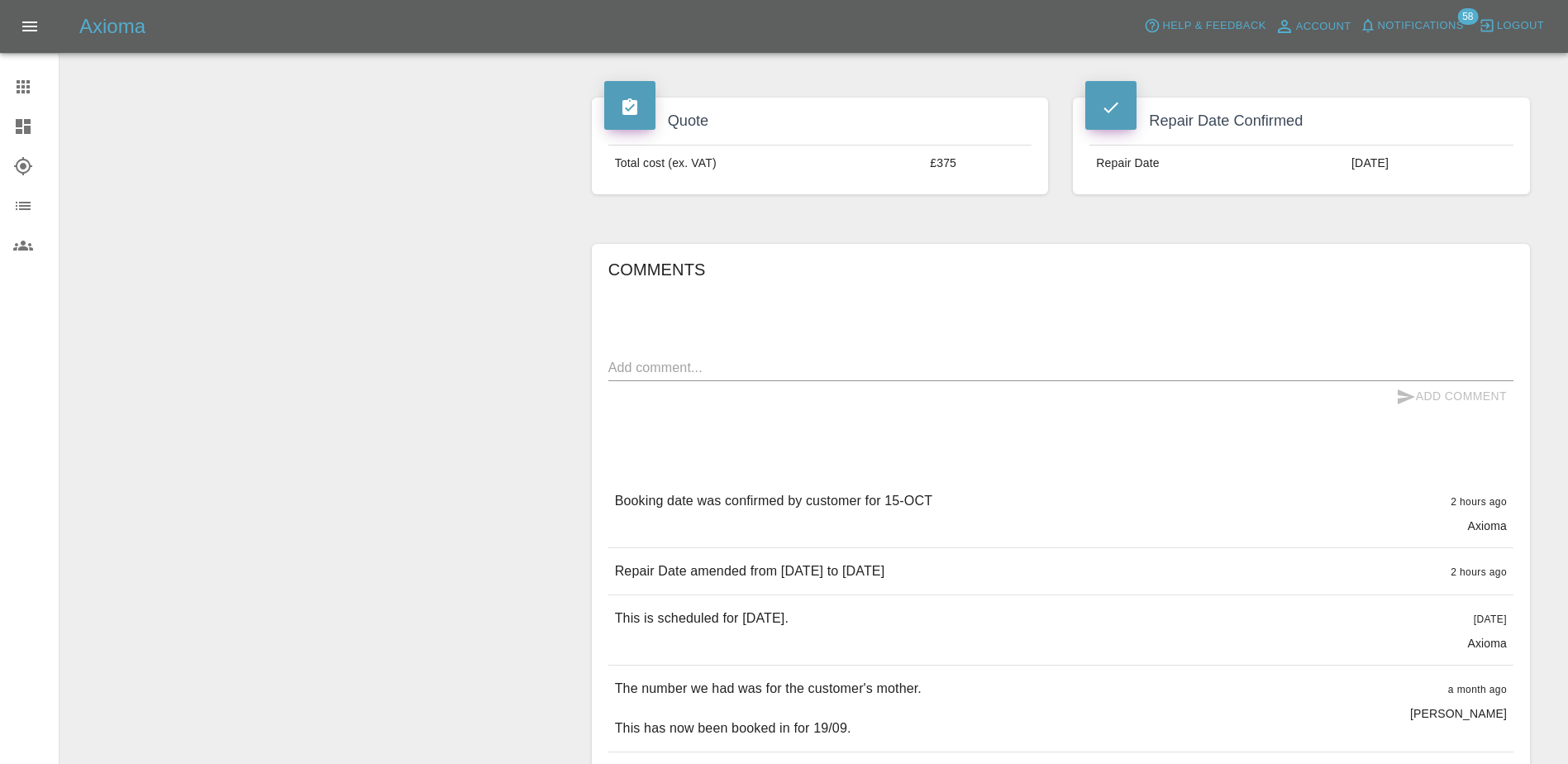
click at [1426, 31] on span "Notifications" at bounding box center [1421, 26] width 86 height 19
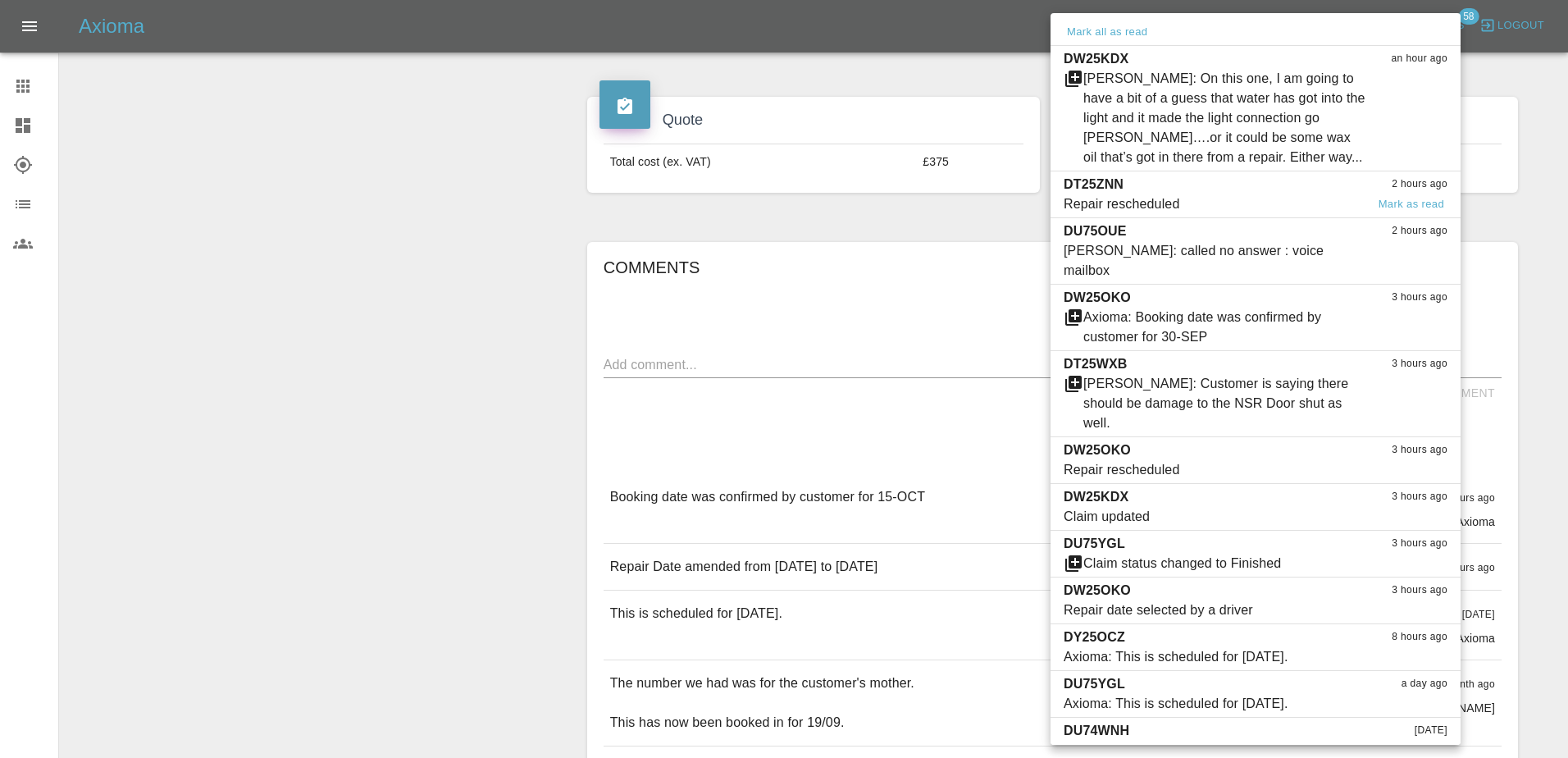
click at [1260, 195] on span "Repair rescheduled" at bounding box center [1214, 204] width 302 height 19
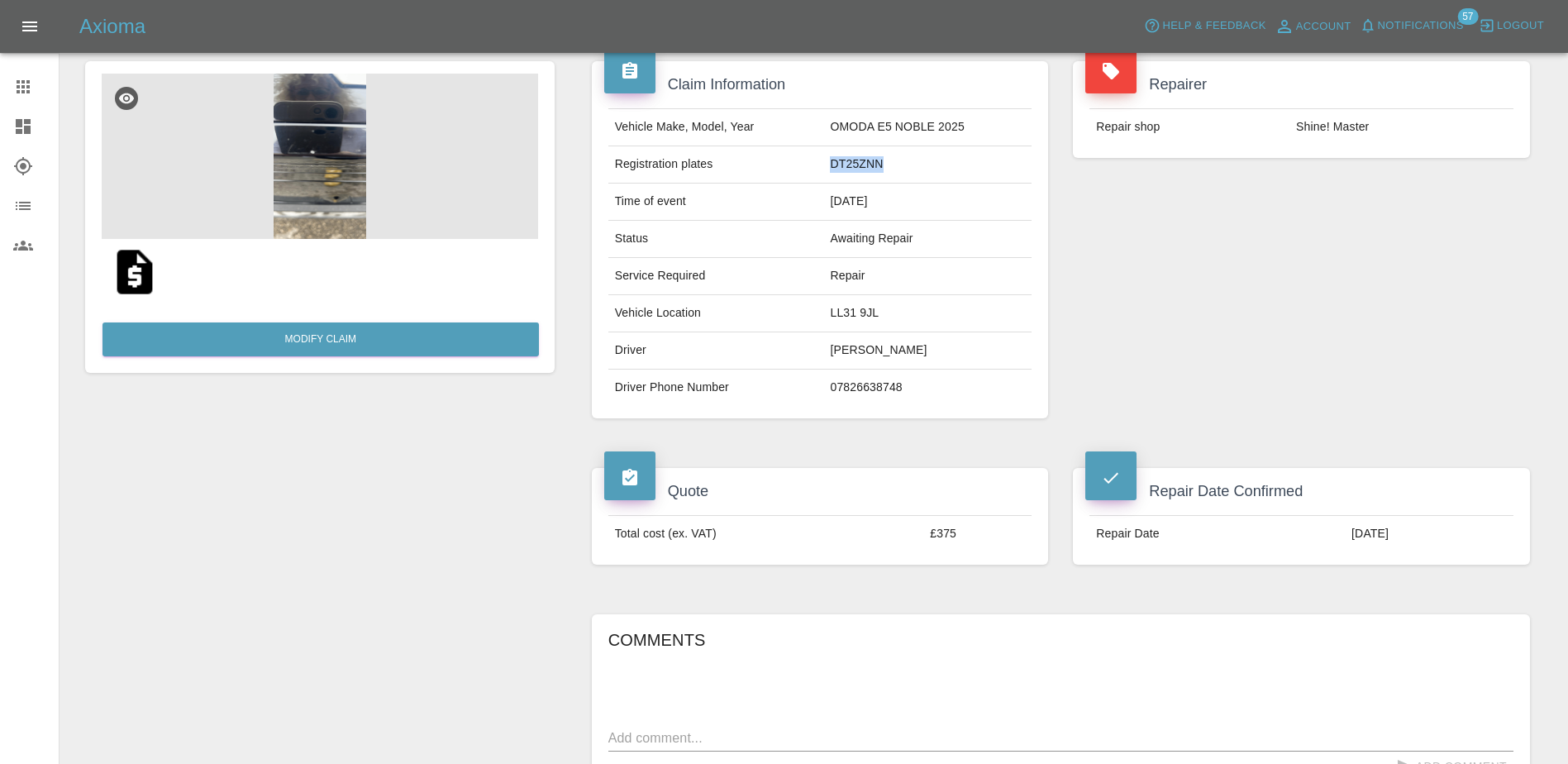
scroll to position [0, 0]
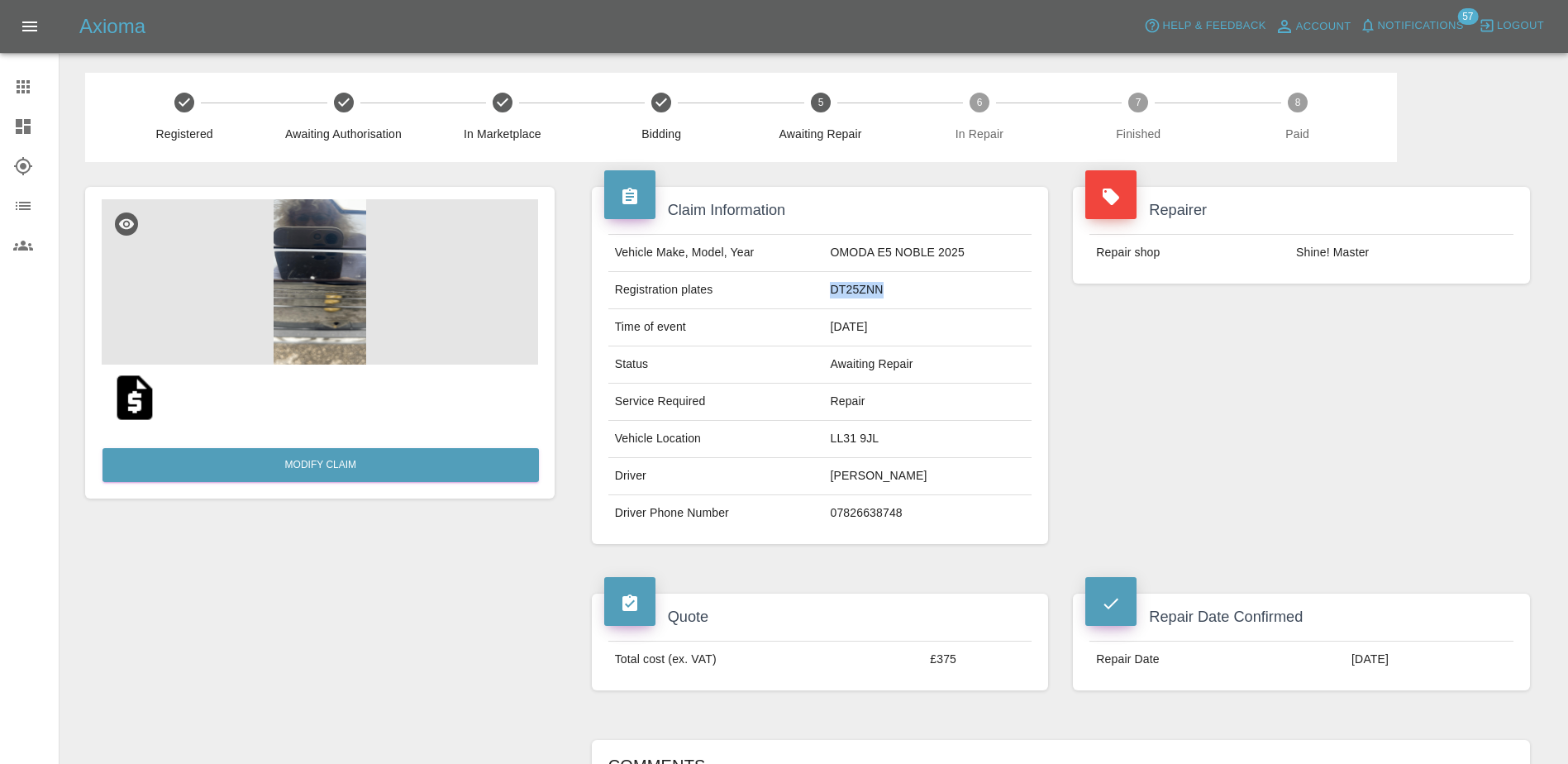
click at [1424, 19] on span "Notifications" at bounding box center [1421, 26] width 86 height 19
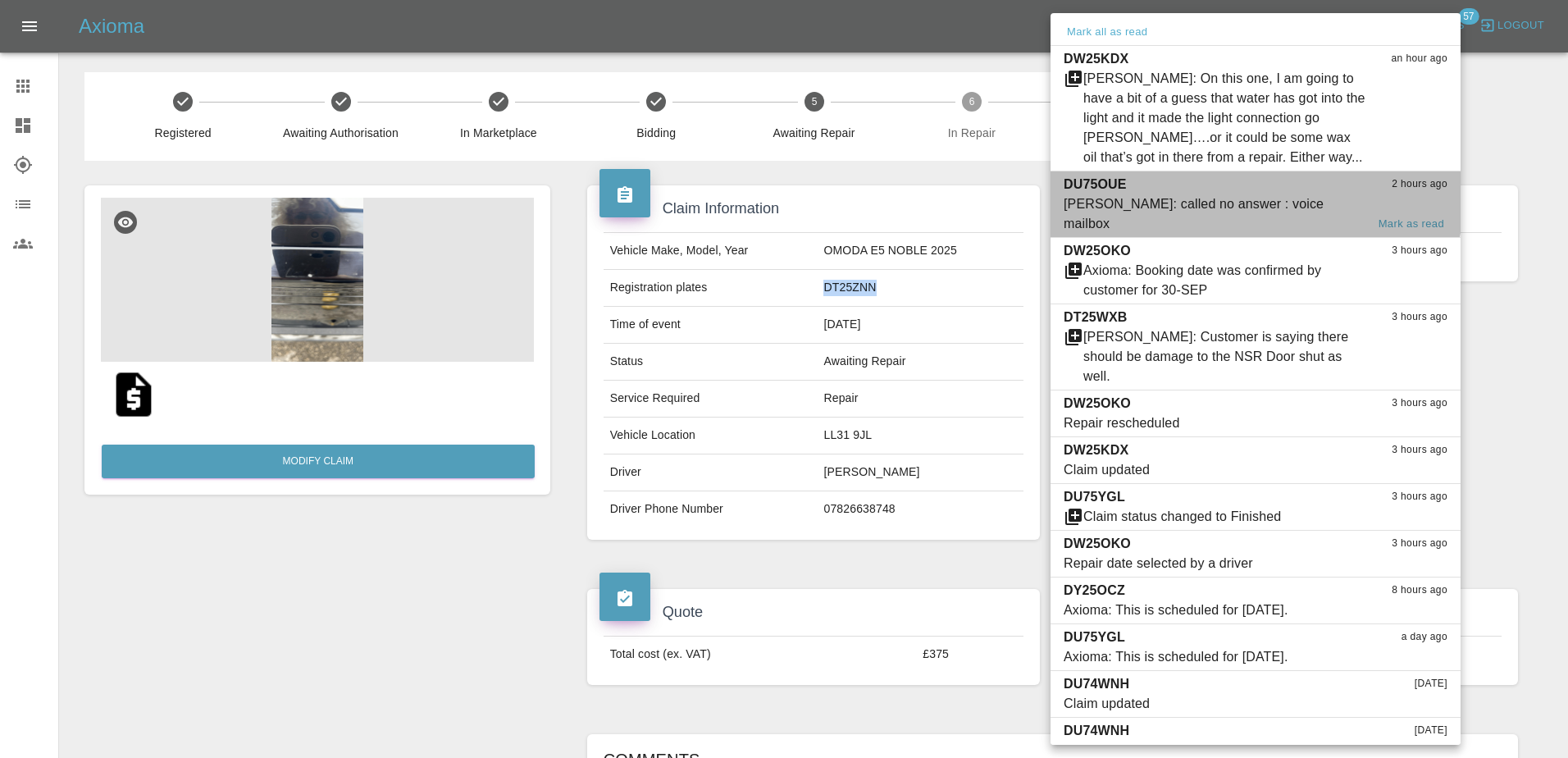
click at [1220, 198] on div "[PERSON_NAME]: called no answer : voice mailbox" at bounding box center [1214, 214] width 302 height 40
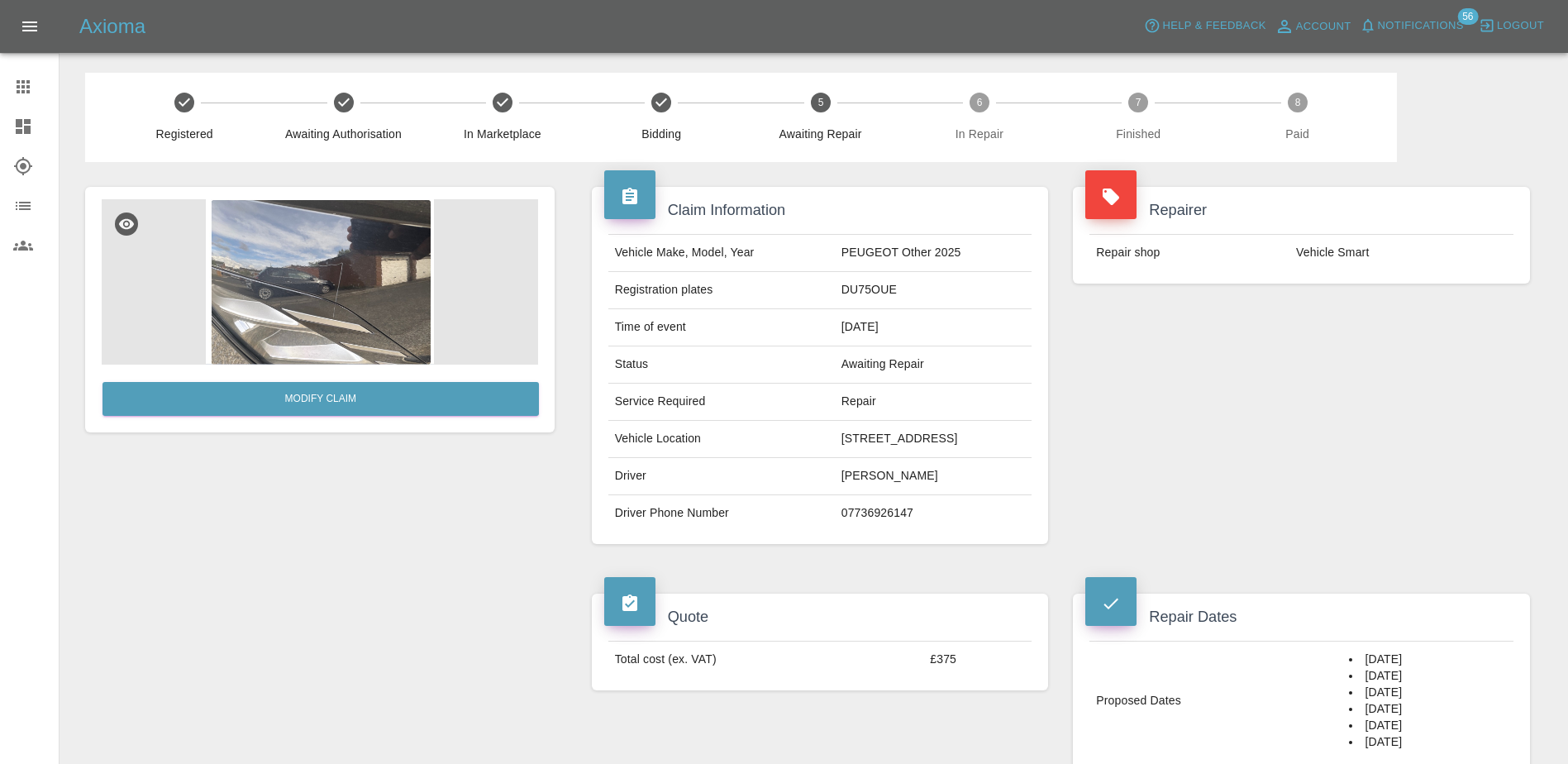
click at [1403, 26] on span "Notifications" at bounding box center [1421, 26] width 86 height 19
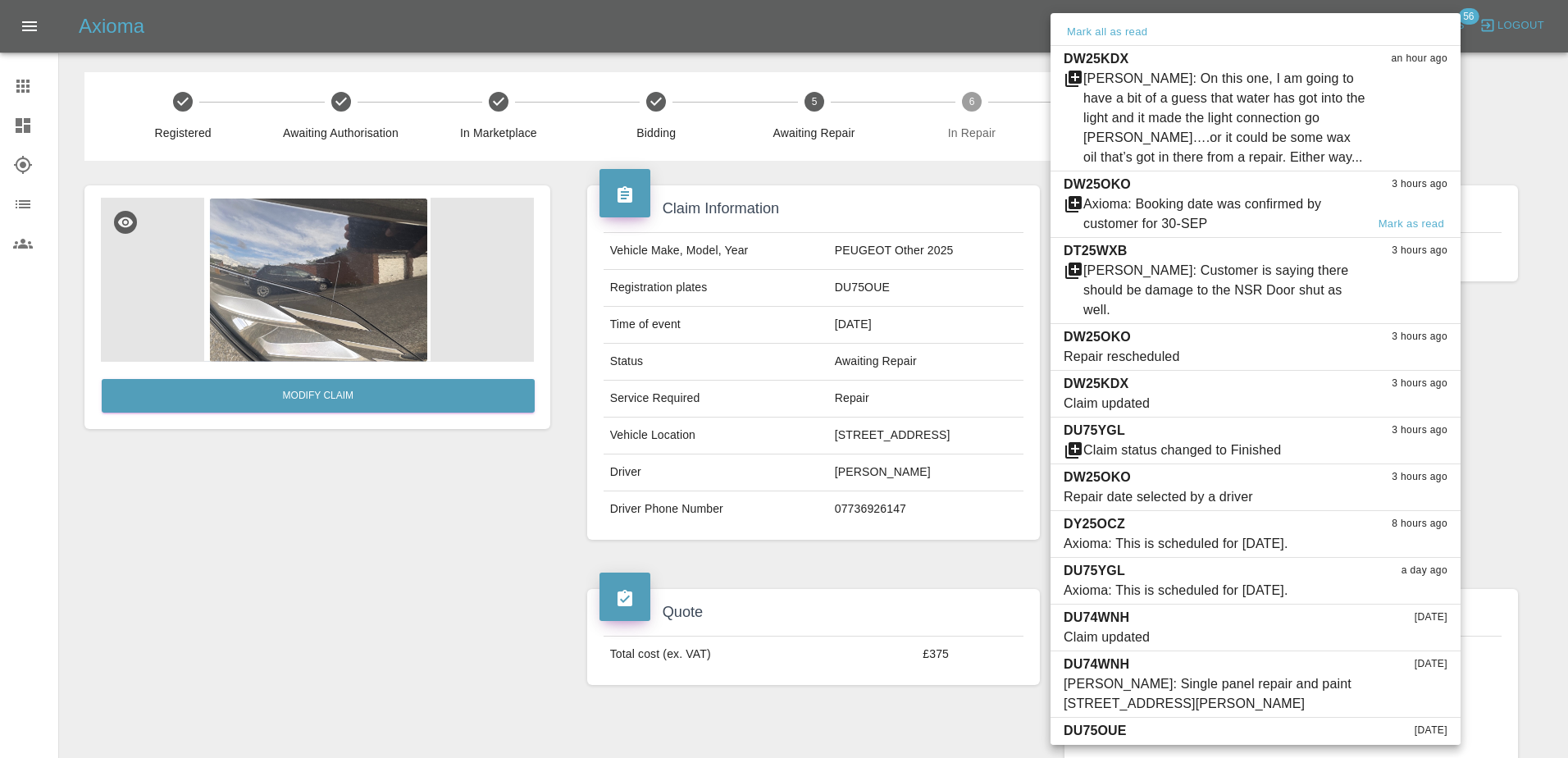
click at [1236, 213] on div "Axioma: Booking date was confirmed by customer for 30-SEP" at bounding box center [1224, 214] width 282 height 40
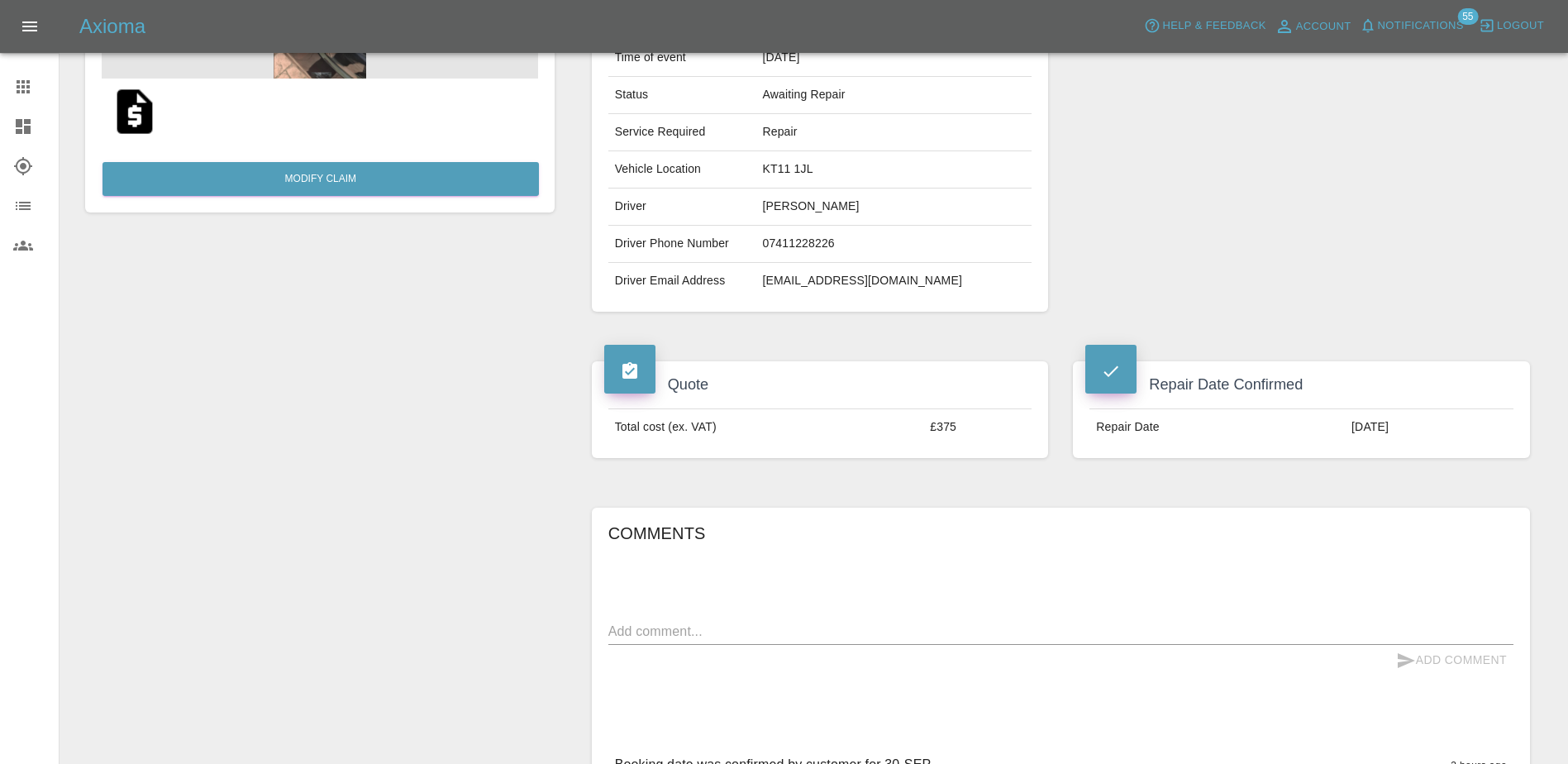
scroll to position [166, 0]
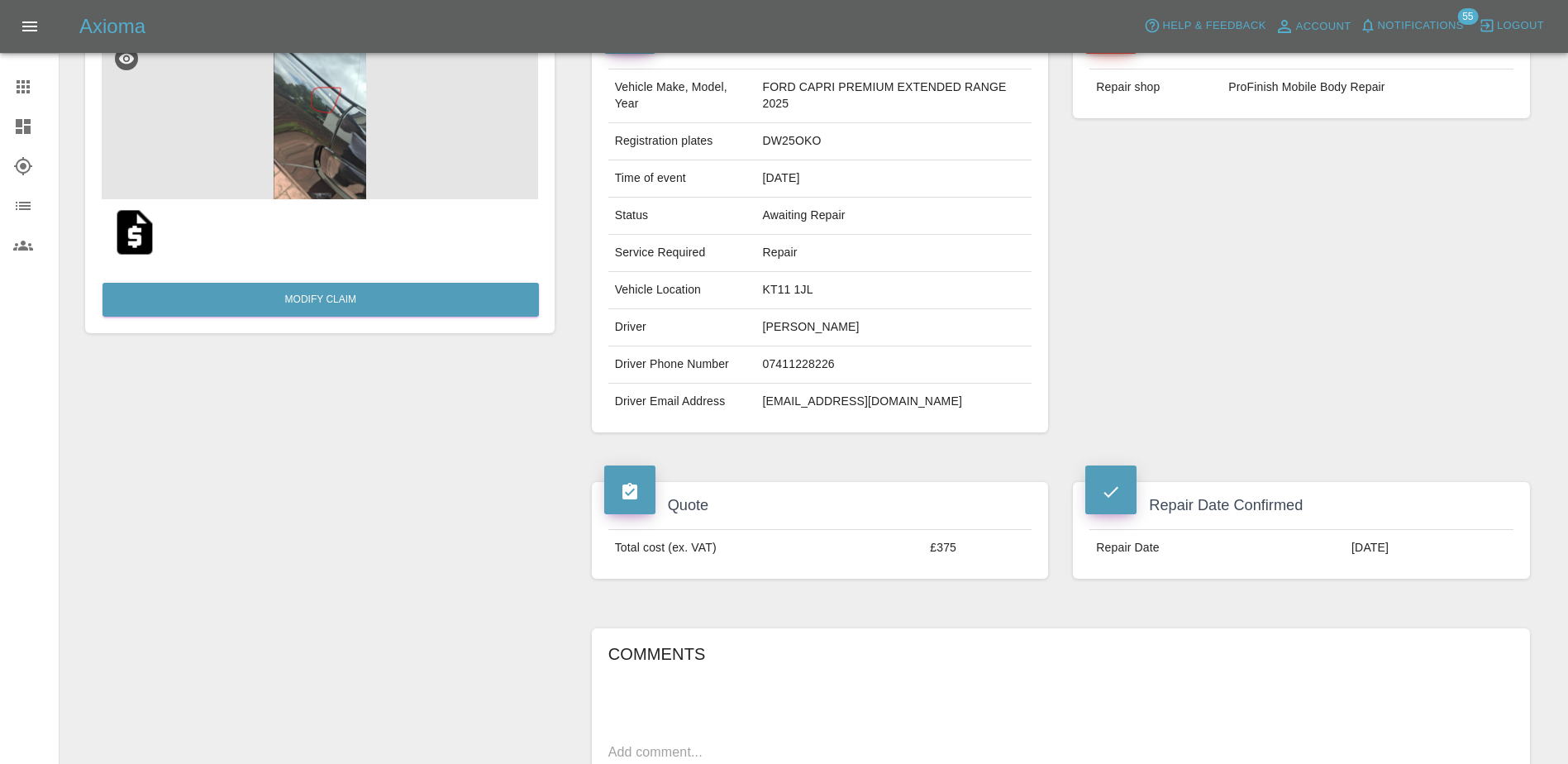
click at [792, 127] on td "DW25OKO" at bounding box center [894, 142] width 276 height 37
copy td "DW25OKO"
click at [28, 95] on icon at bounding box center [22, 86] width 19 height 19
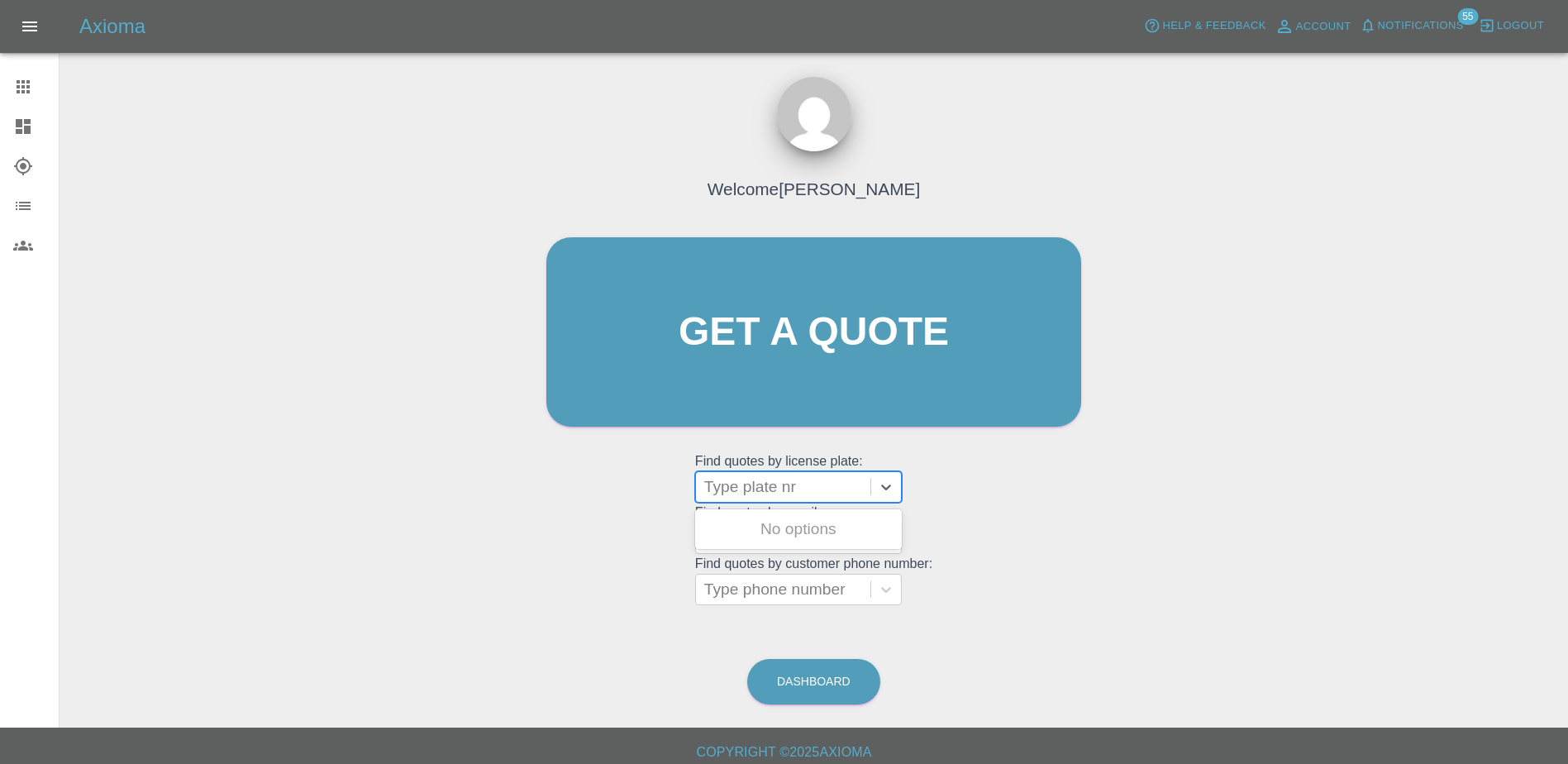
click at [770, 495] on div at bounding box center [784, 486] width 158 height 23
paste input "DN25ORX"
type input "DN25ORX"
click at [834, 534] on div "DN25ORX, Bidding" at bounding box center [798, 529] width 207 height 33
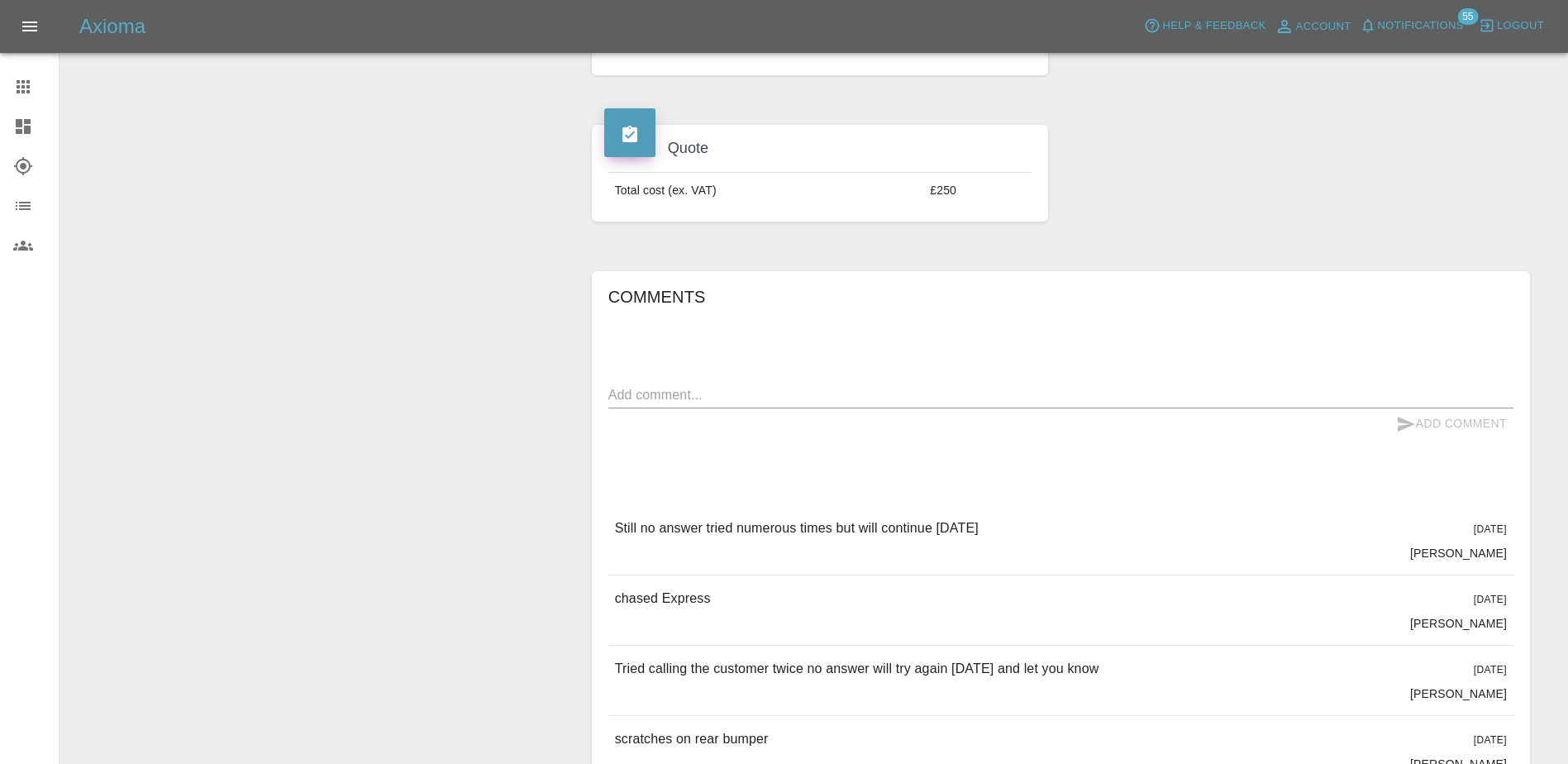
scroll to position [524, 0]
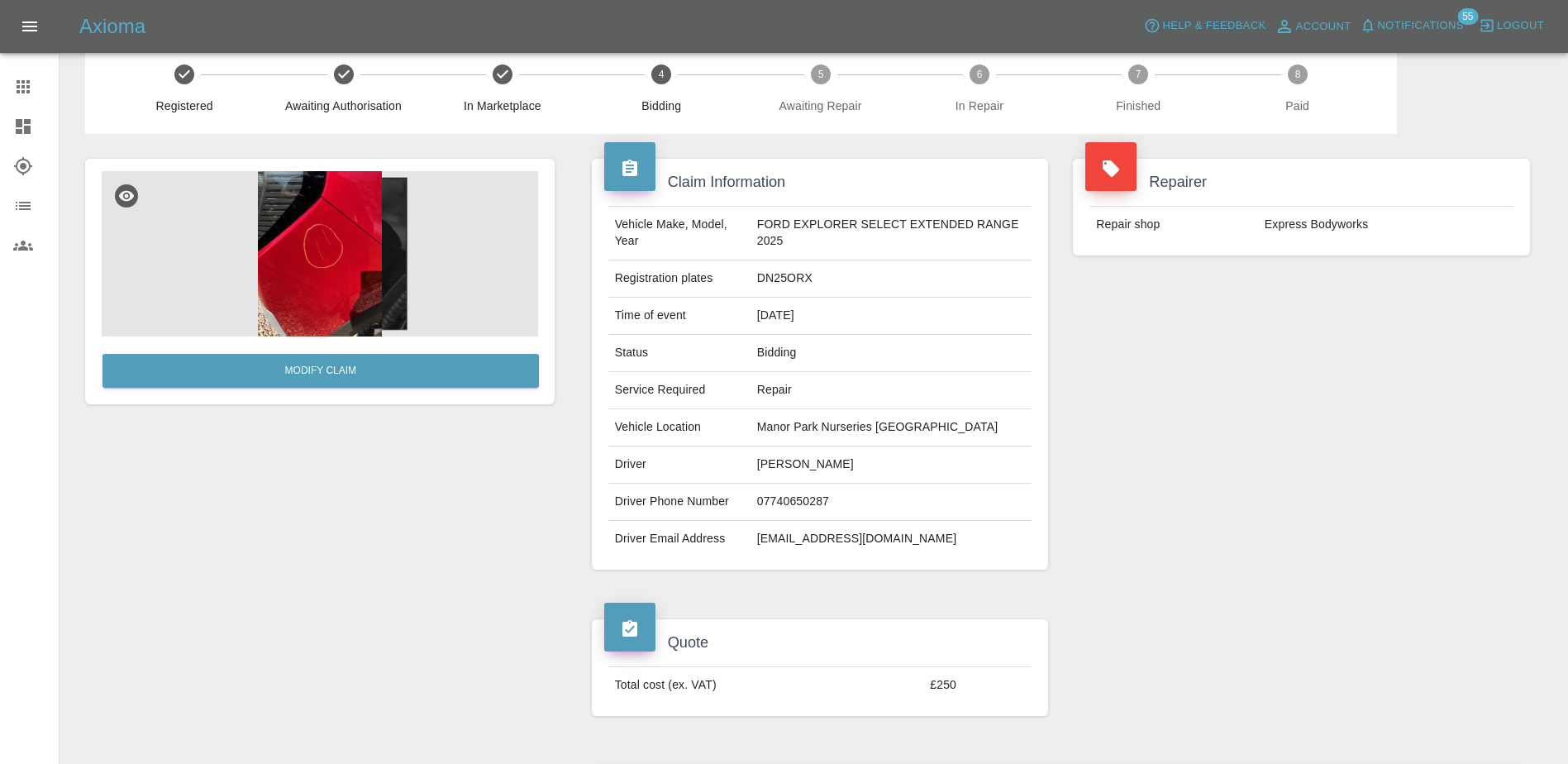
click at [42, 73] on link "Claims" at bounding box center [29, 86] width 58 height 40
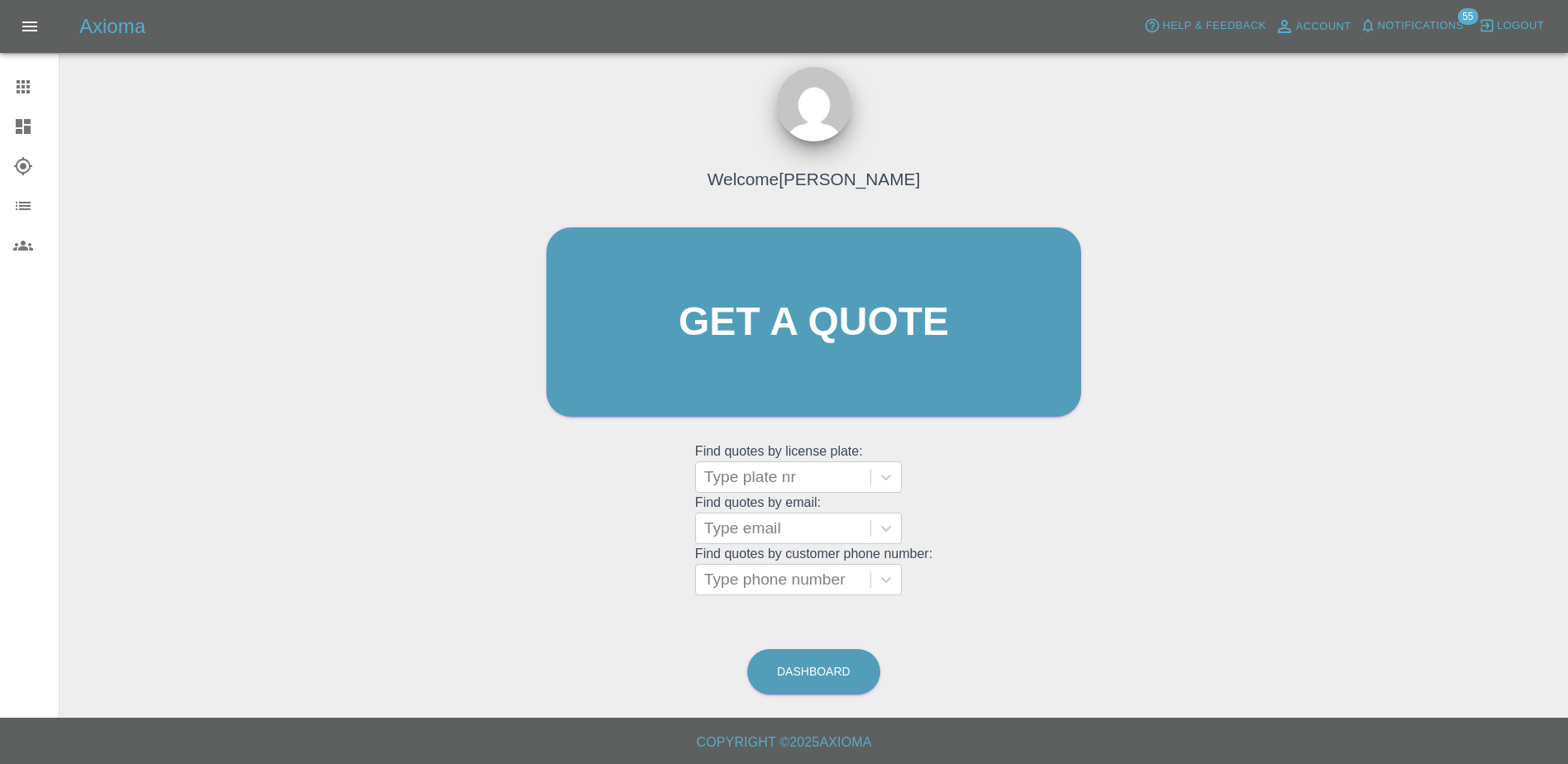
scroll to position [10, 0]
click at [797, 486] on div at bounding box center [784, 477] width 158 height 23
paste input "DT25CVV"
type input "DT25CVV"
click at [746, 527] on div "DT25CVV, Registered" at bounding box center [798, 520] width 207 height 33
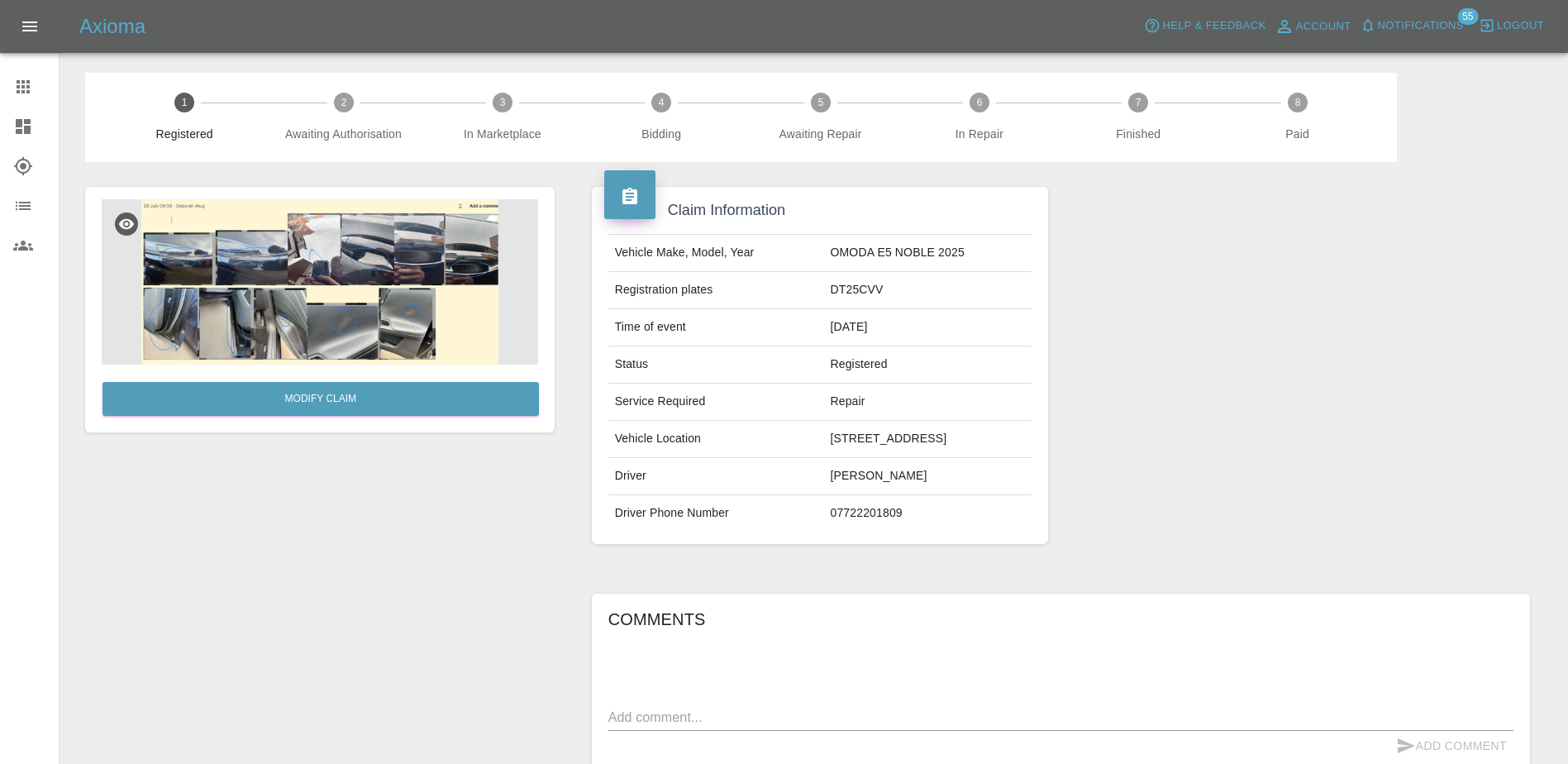
click at [186, 265] on img at bounding box center [320, 282] width 436 height 166
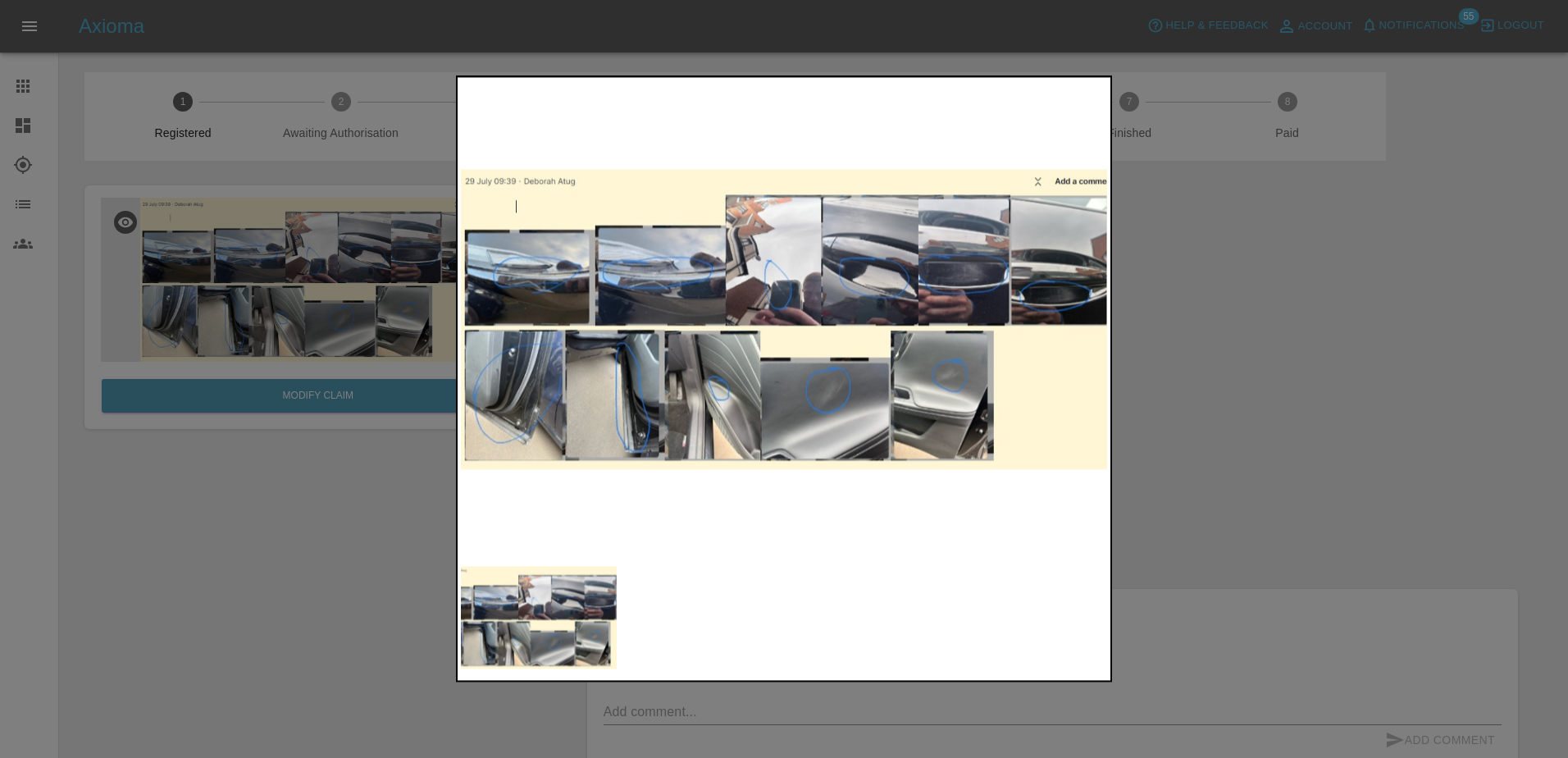
click at [373, 501] on div at bounding box center [784, 379] width 1568 height 758
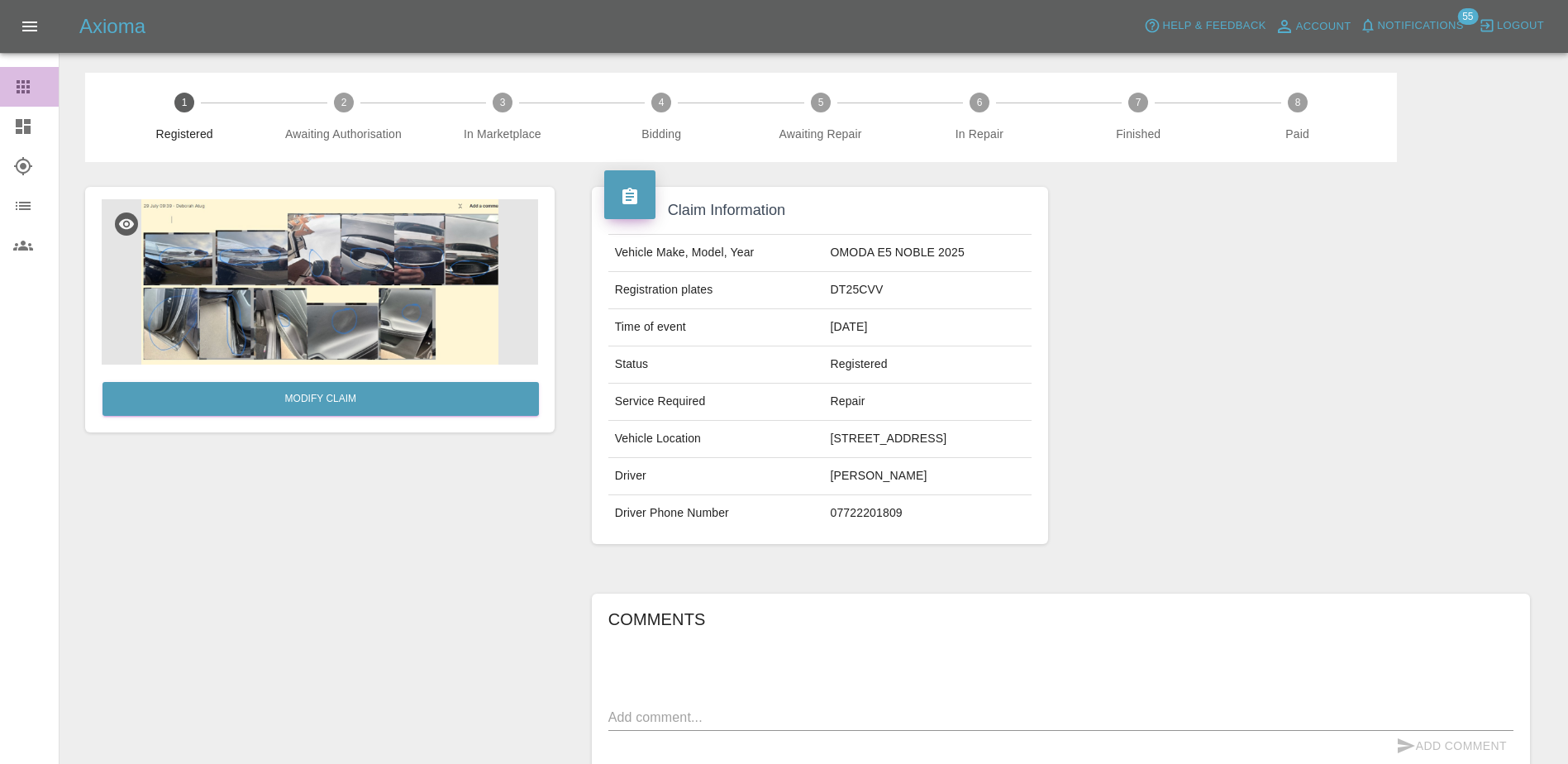
click at [8, 80] on link "Claims" at bounding box center [29, 86] width 58 height 40
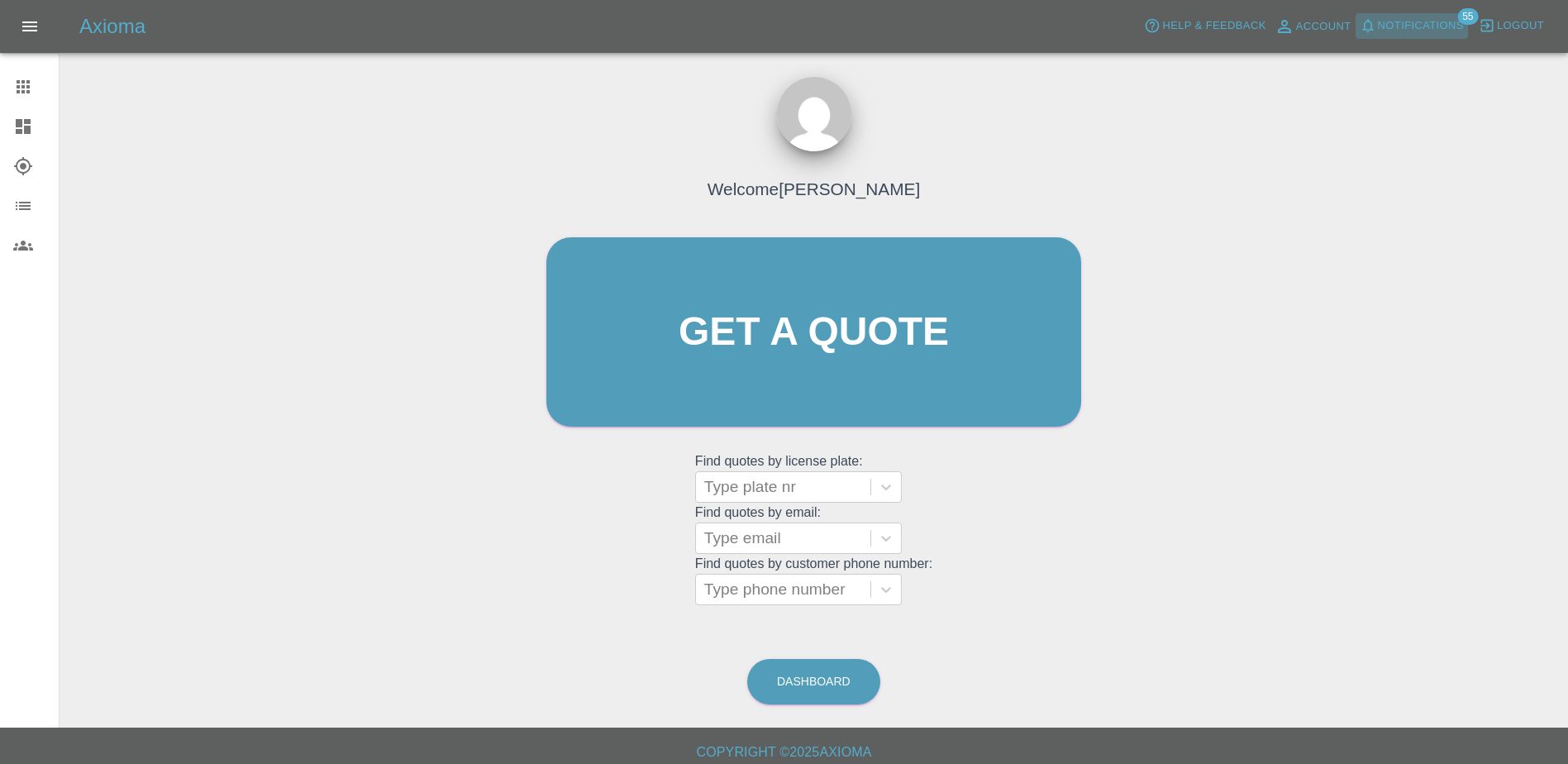
click at [1421, 33] on span "Notifications" at bounding box center [1421, 26] width 86 height 19
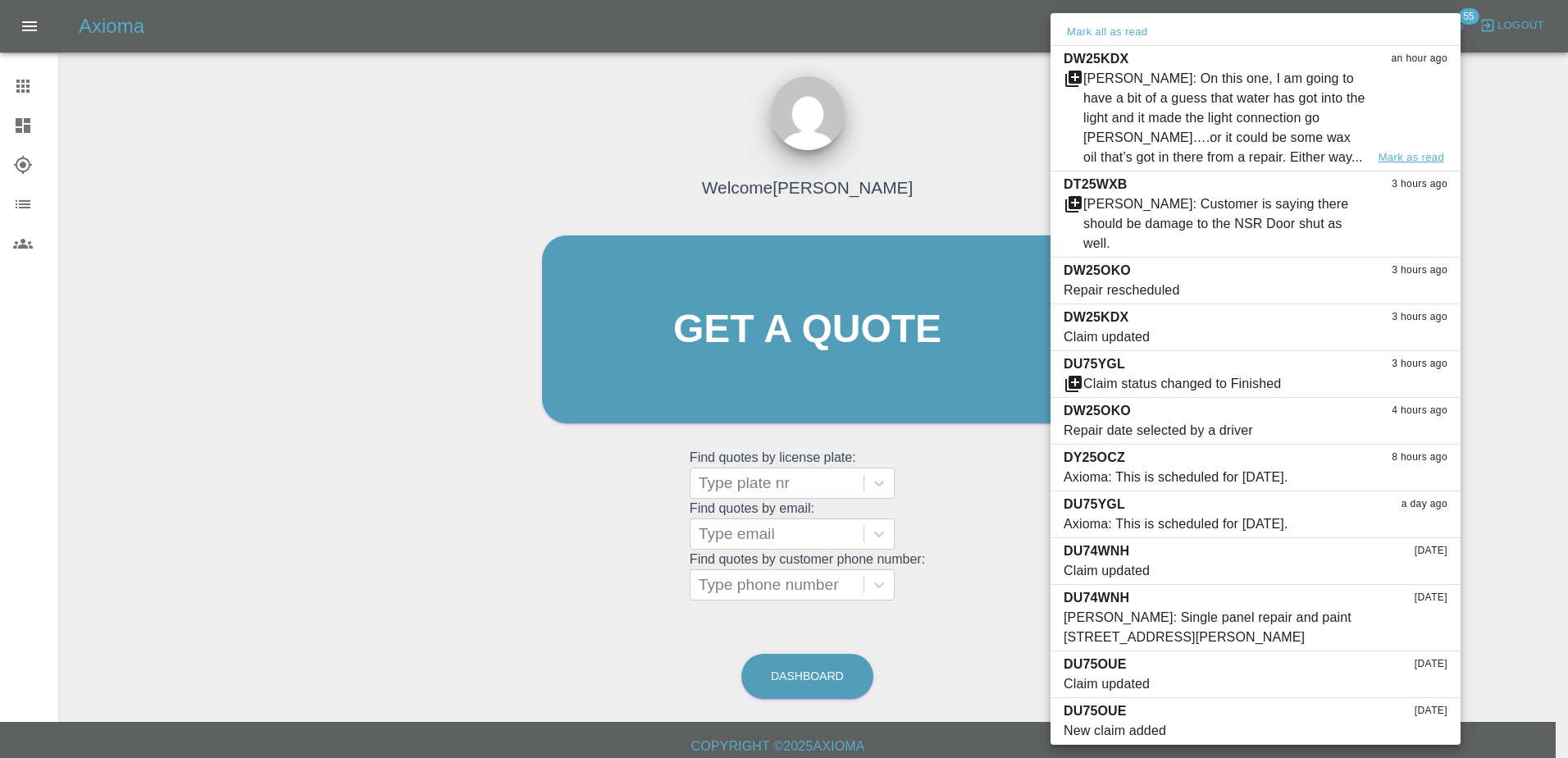
click at [1403, 152] on button "Mark as read" at bounding box center [1411, 158] width 73 height 19
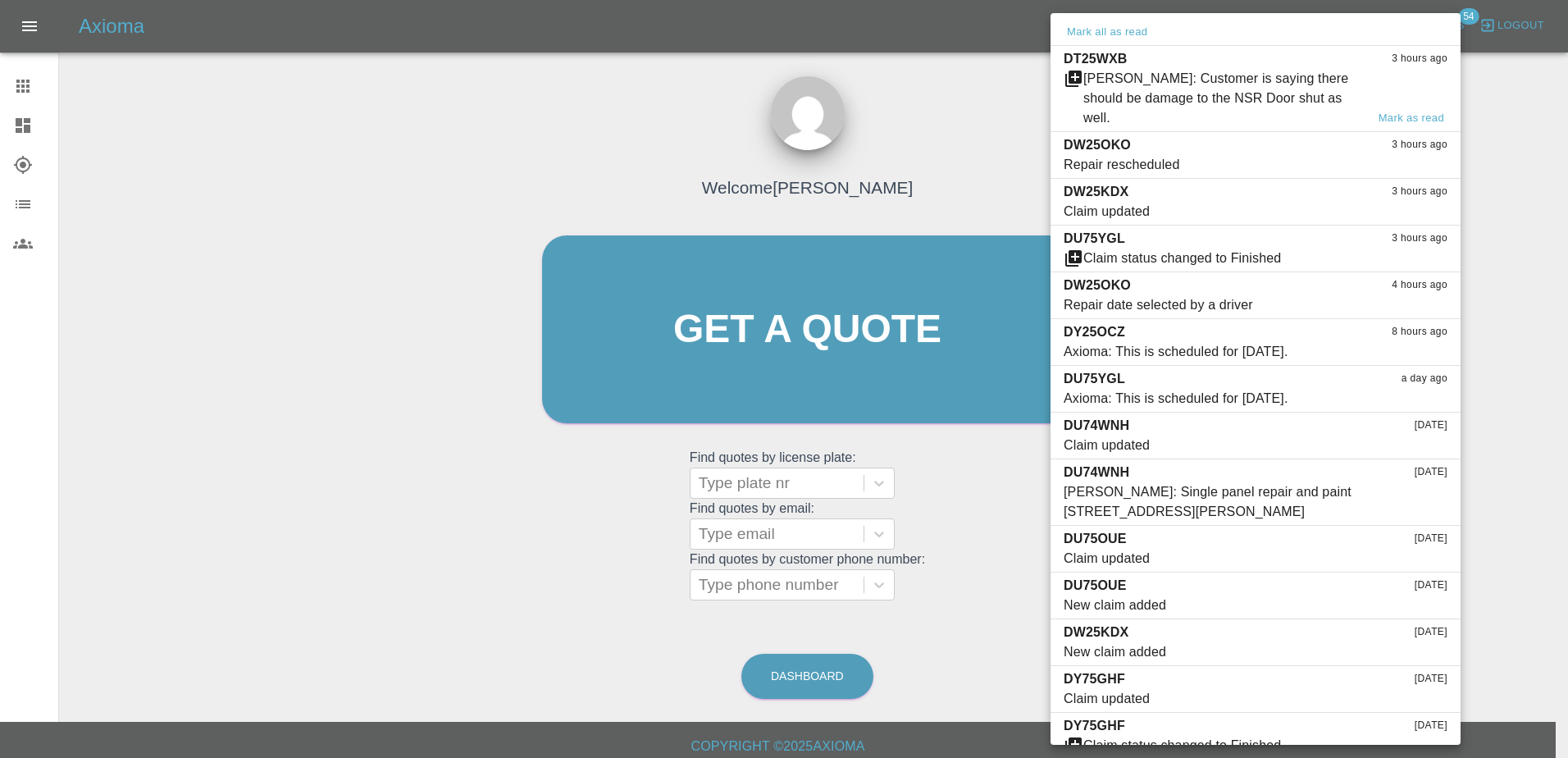
click at [1231, 84] on div "[PERSON_NAME]: Customer is saying there should be damage to the NSR Door shut a…" at bounding box center [1224, 98] width 282 height 59
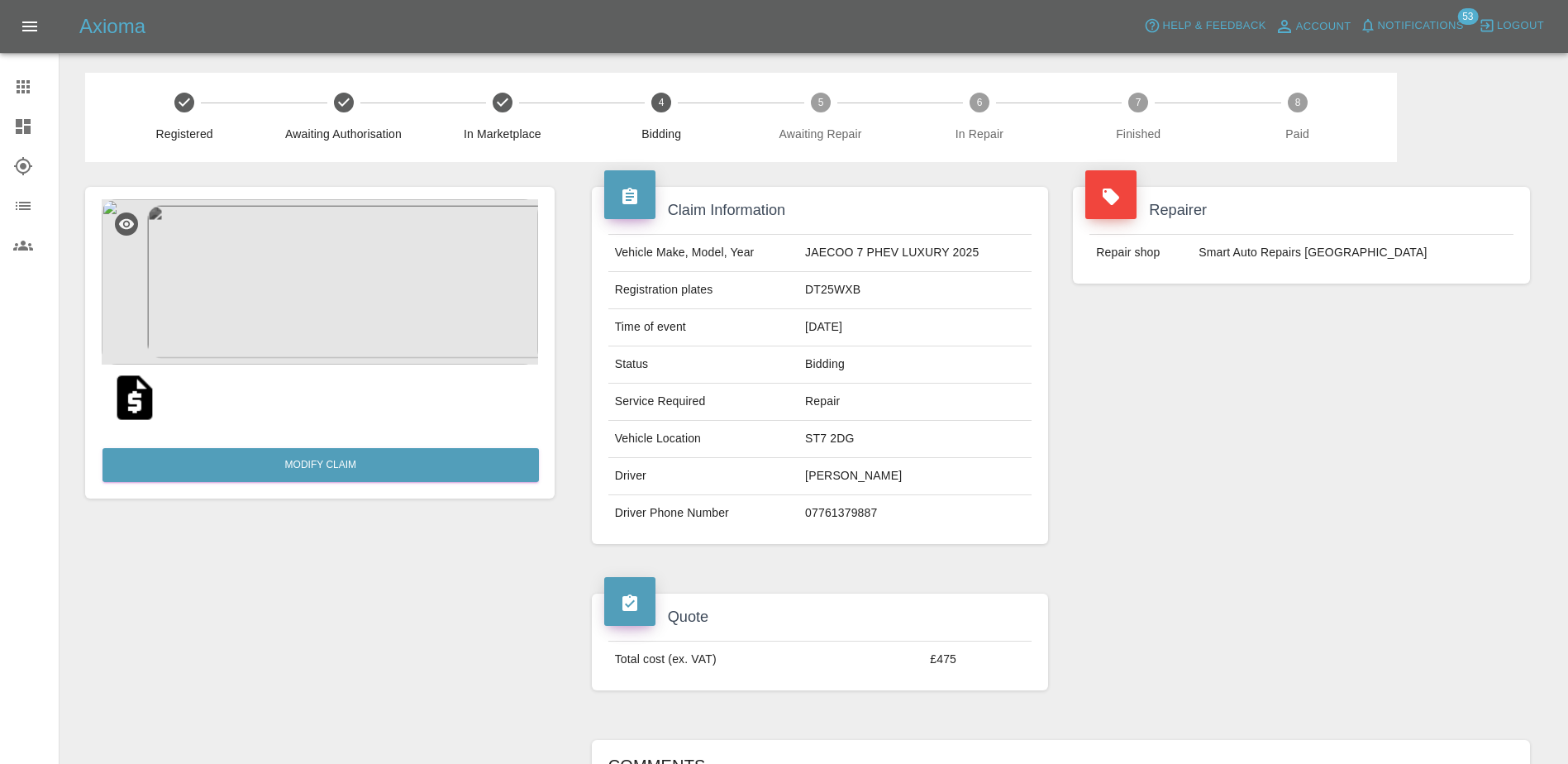
click at [383, 273] on img at bounding box center [320, 282] width 436 height 166
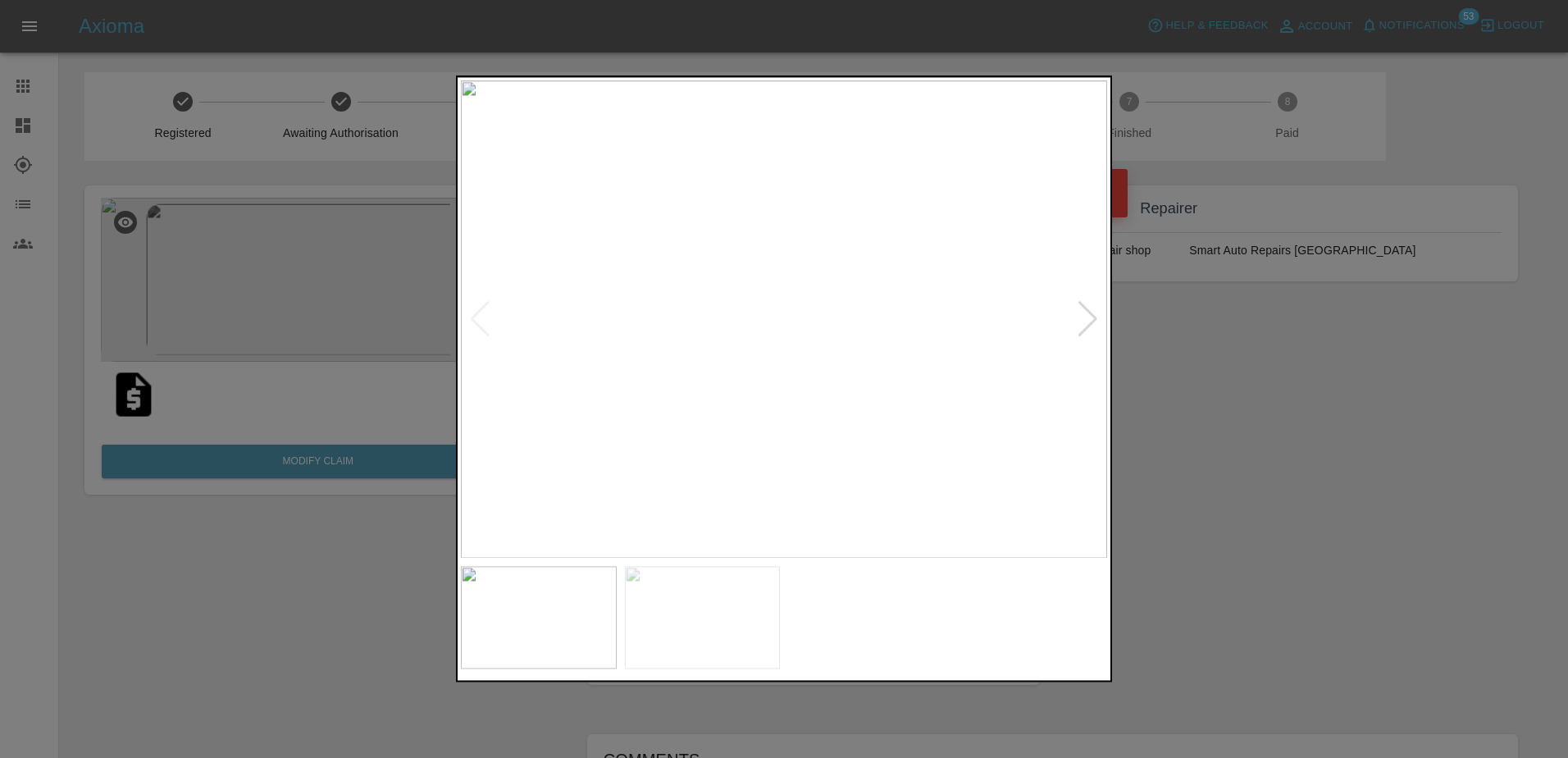
click at [1072, 323] on img at bounding box center [784, 319] width 646 height 478
click at [1084, 317] on div at bounding box center [1088, 319] width 22 height 36
click at [1233, 361] on div at bounding box center [784, 379] width 1568 height 758
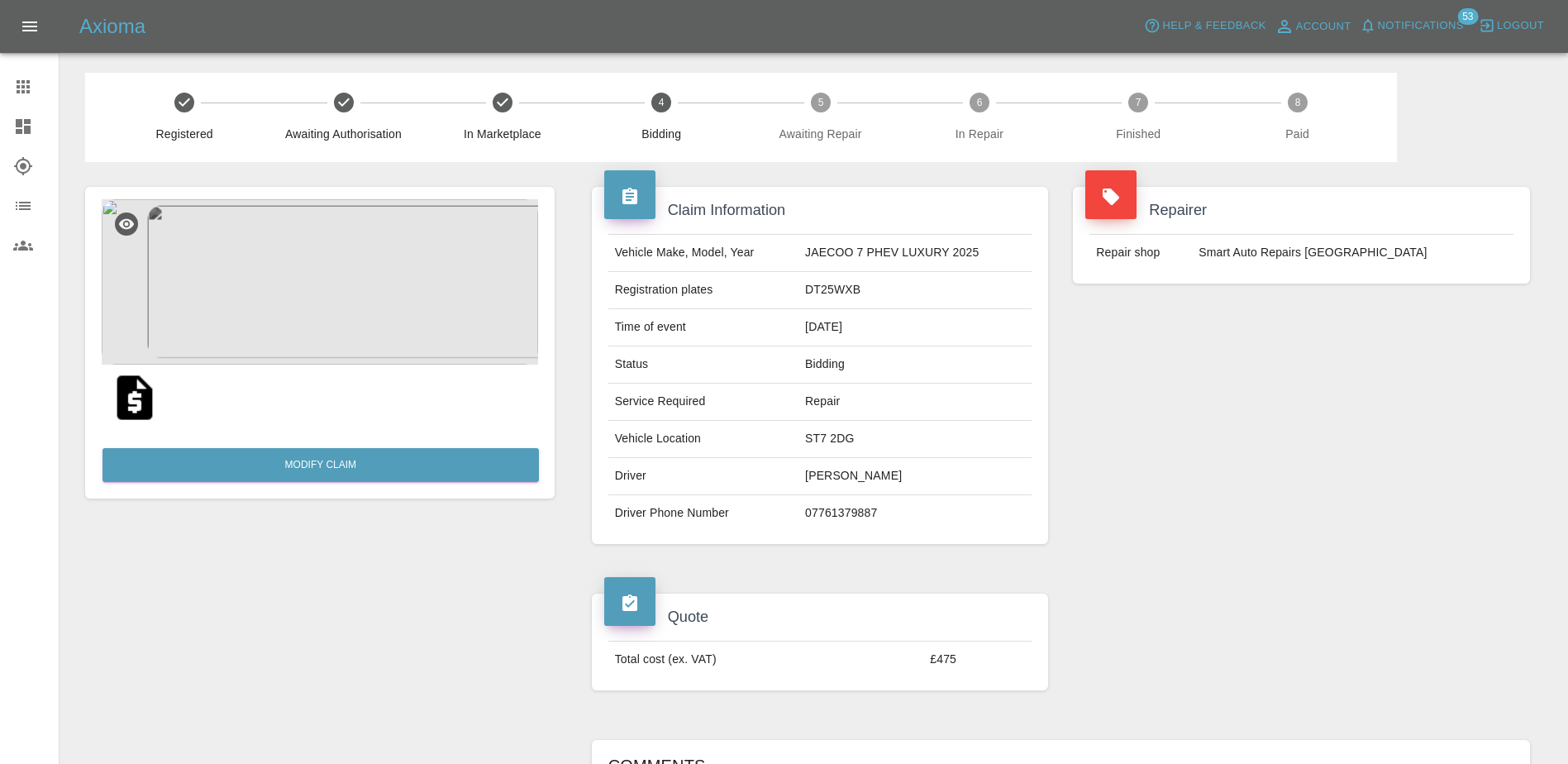
click at [15, 71] on link "Claims" at bounding box center [29, 86] width 58 height 40
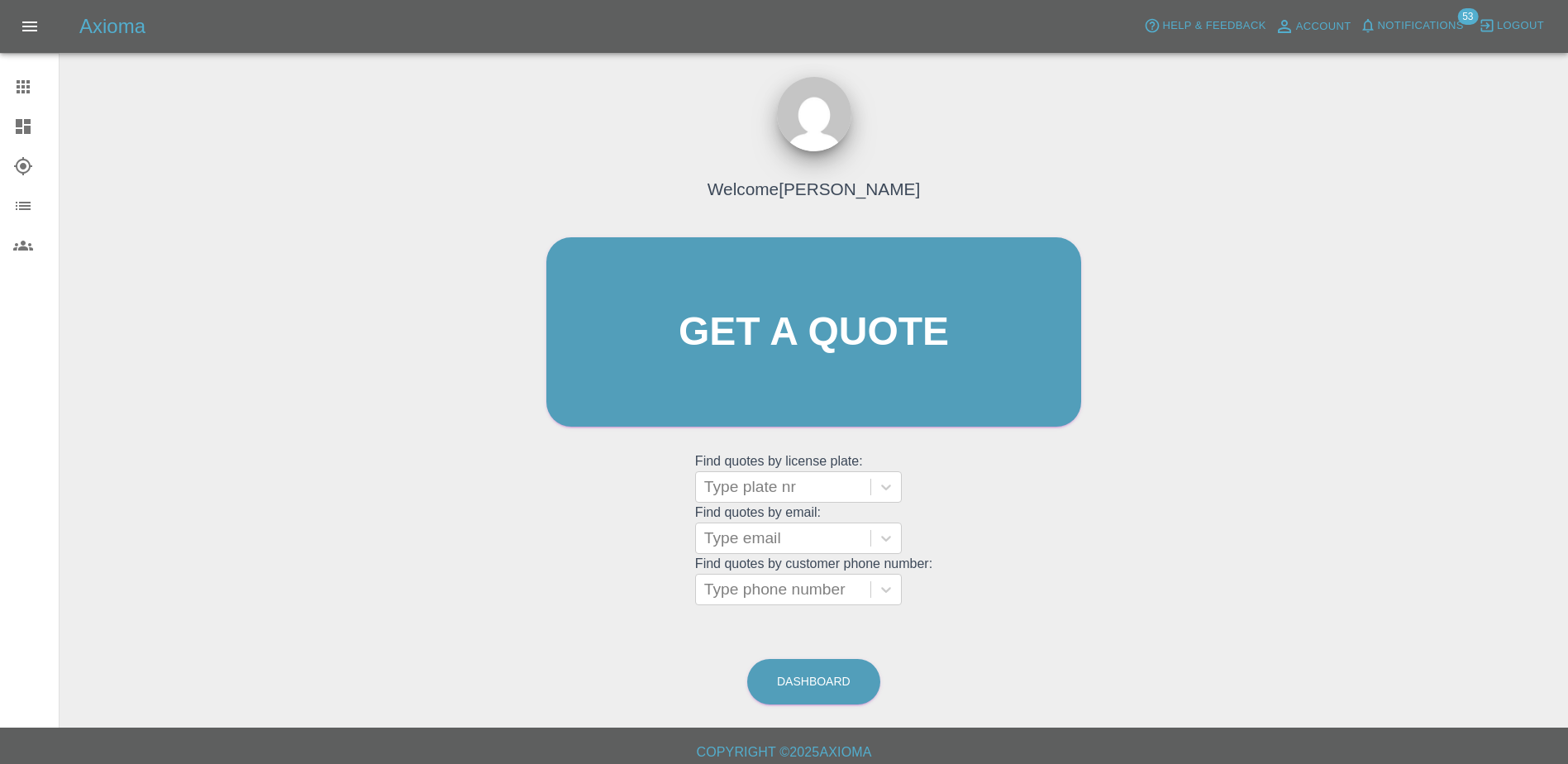
click at [1395, 17] on span "Notifications" at bounding box center [1421, 26] width 86 height 19
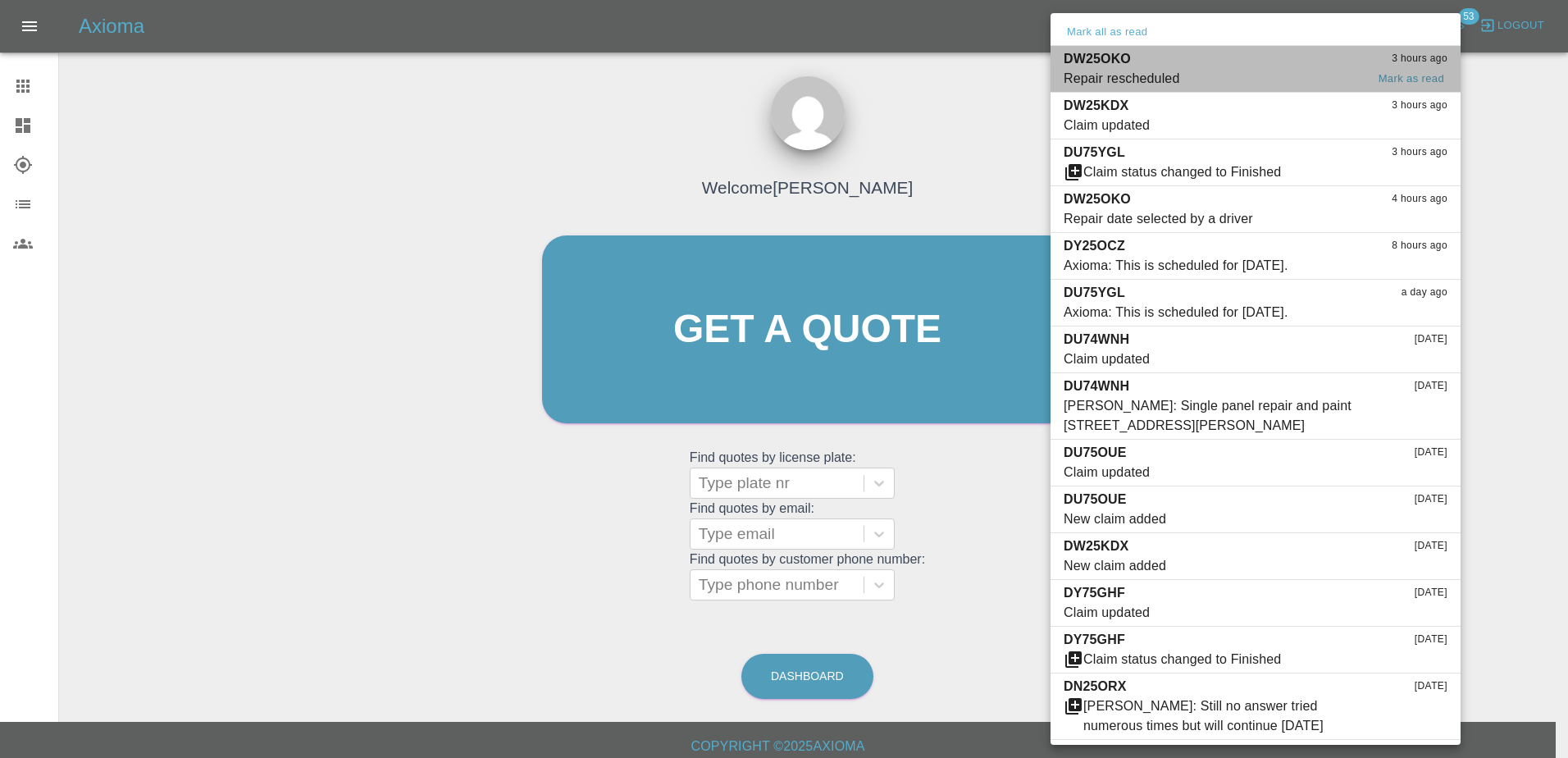
click at [1260, 86] on span "Repair rescheduled" at bounding box center [1214, 78] width 302 height 19
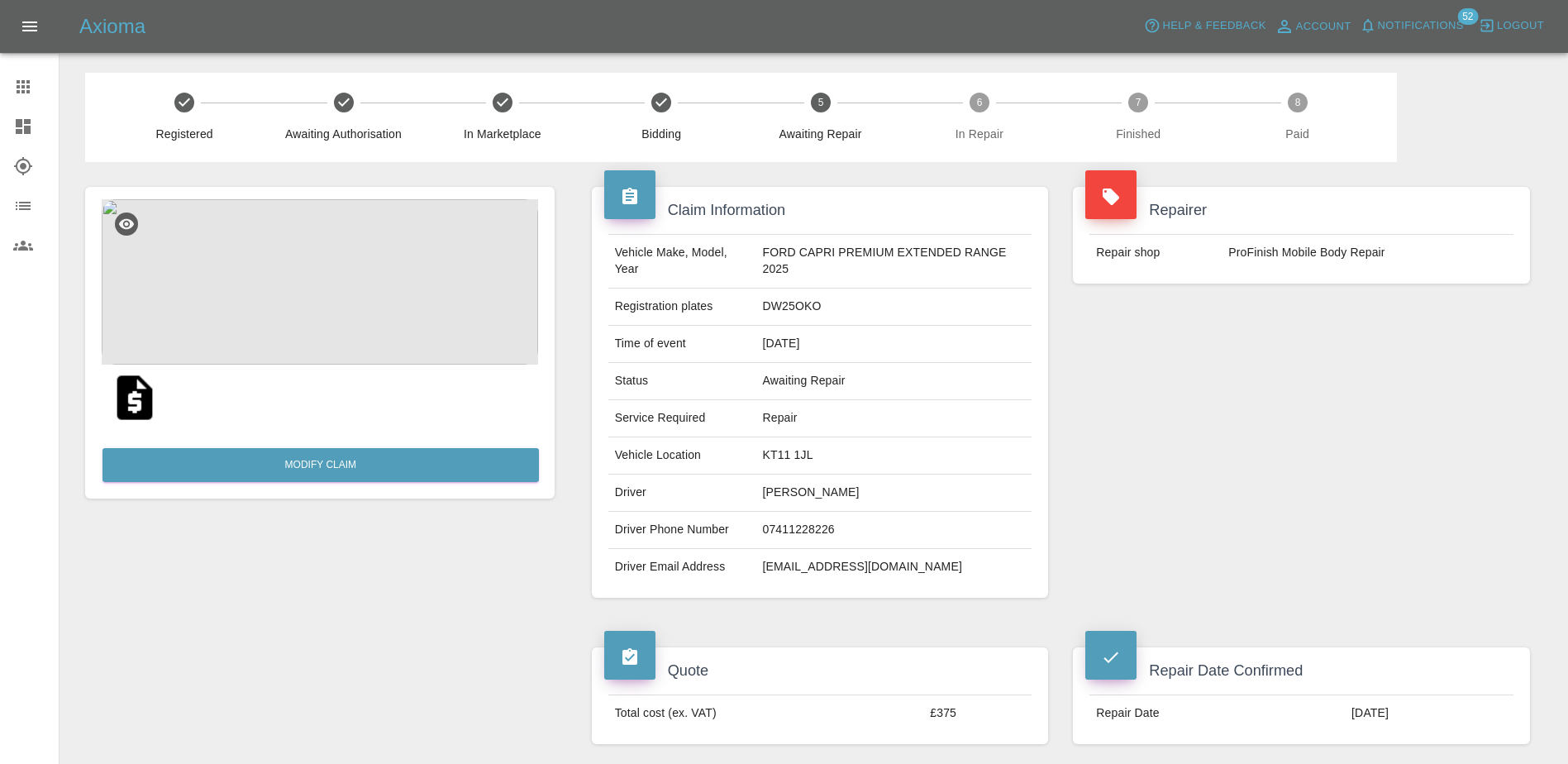
click at [797, 289] on td "DW25OKO" at bounding box center [894, 307] width 276 height 37
copy td "DW25OKO"
click at [26, 95] on icon at bounding box center [22, 86] width 19 height 19
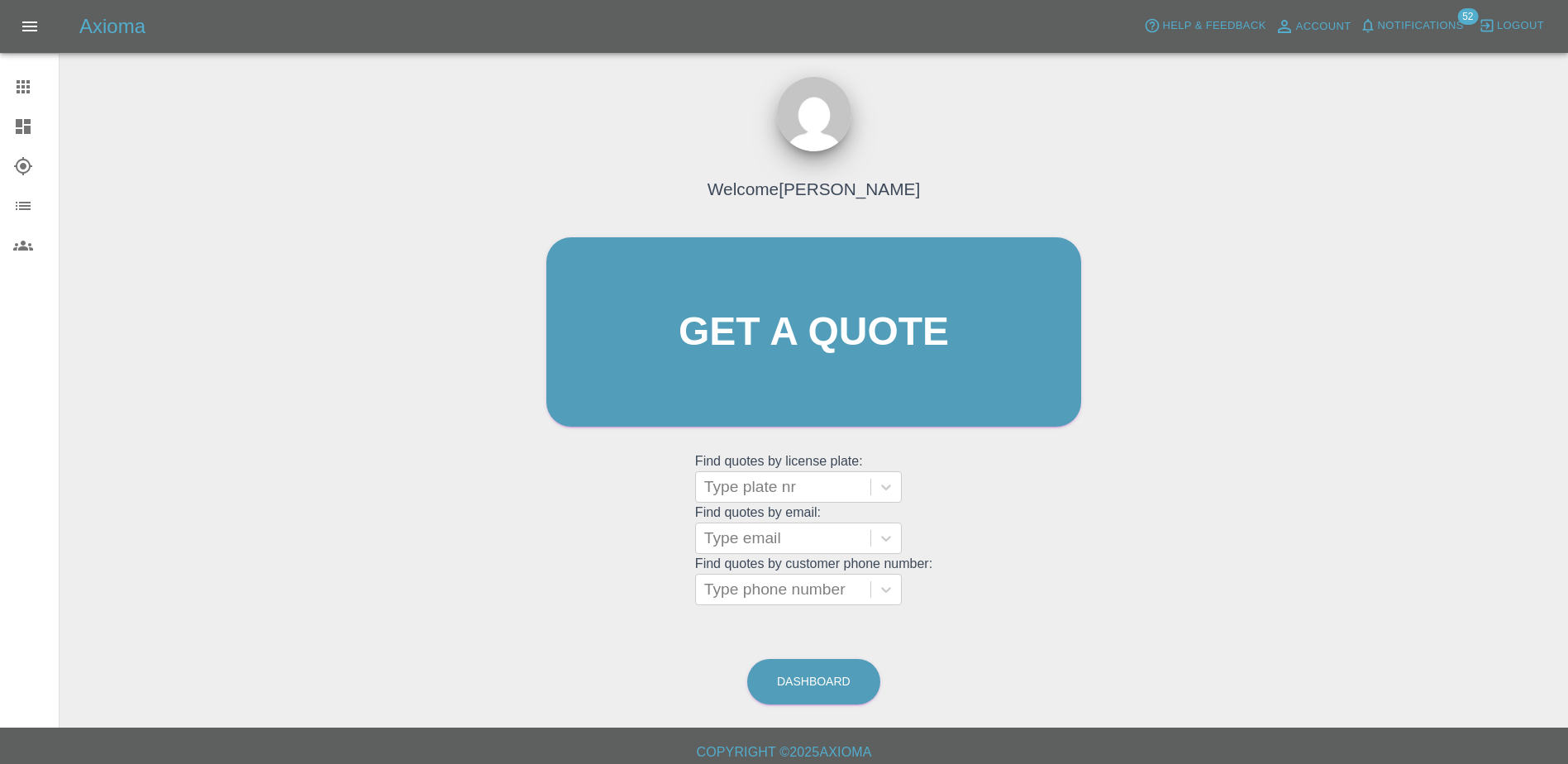
click at [27, 131] on icon at bounding box center [23, 127] width 15 height 15
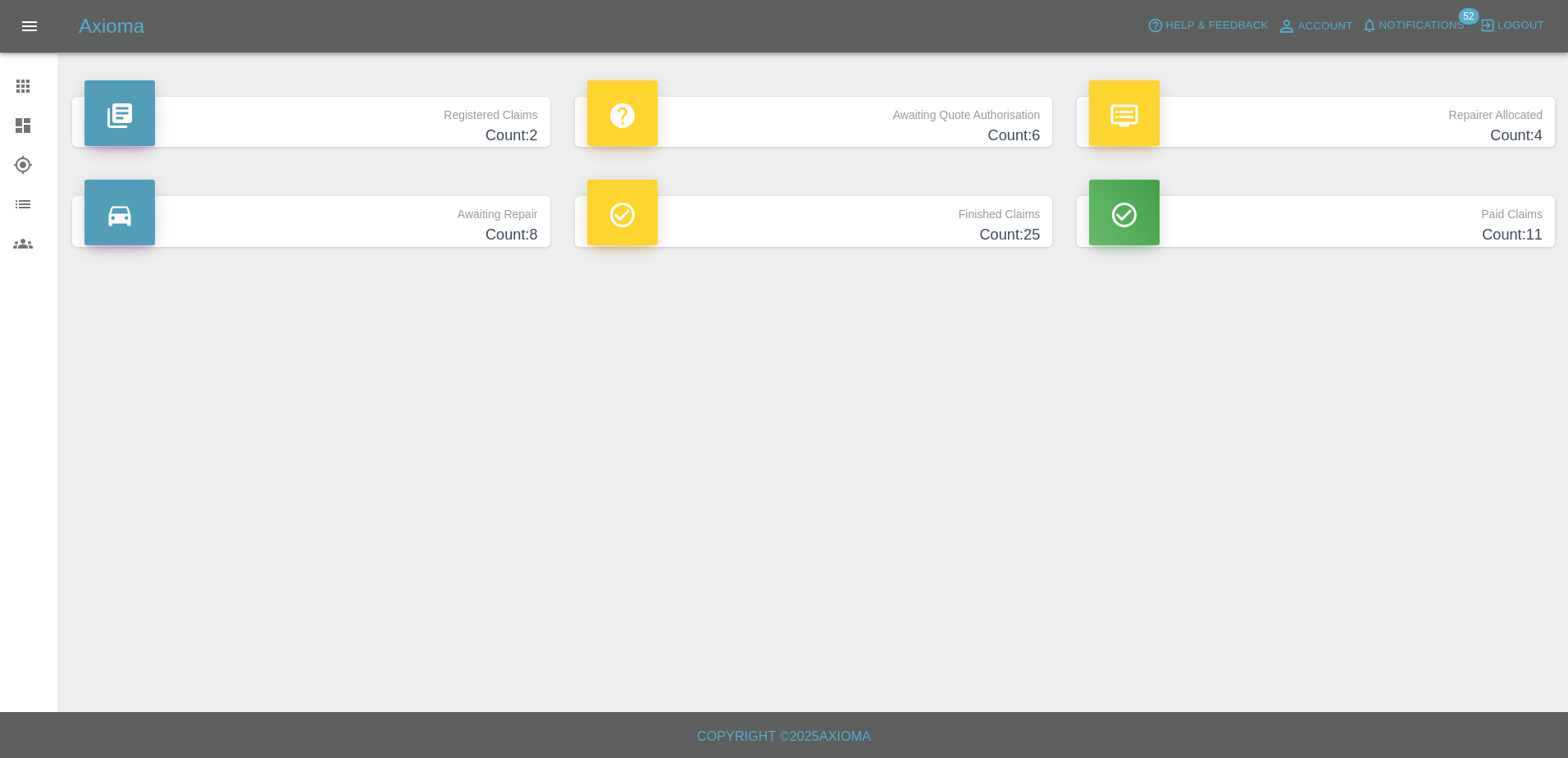
click at [818, 117] on p "Awaiting Quote Authorisation" at bounding box center [814, 110] width 454 height 28
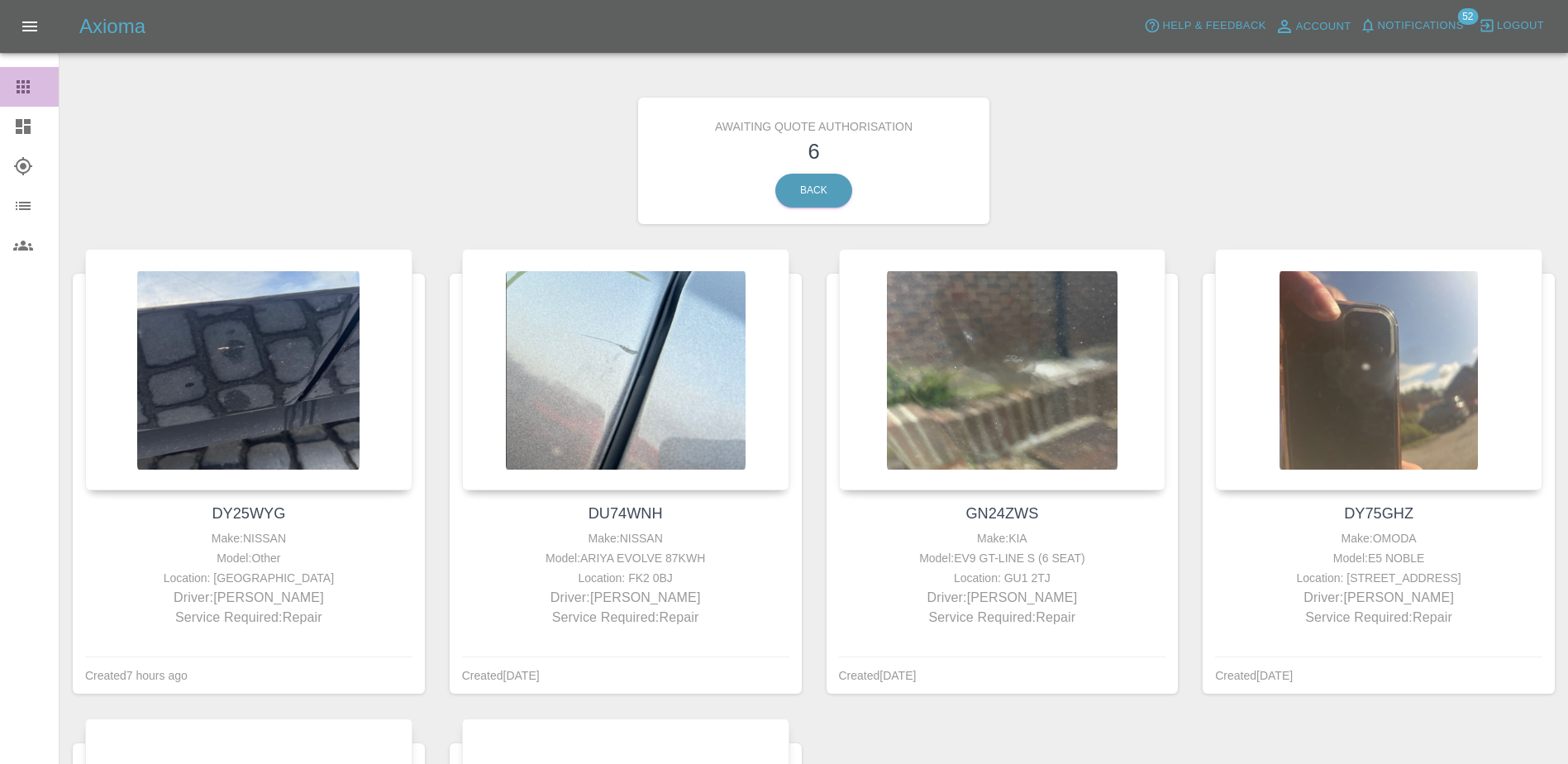
click at [23, 83] on icon at bounding box center [23, 87] width 13 height 13
